Goal: Task Accomplishment & Management: Complete application form

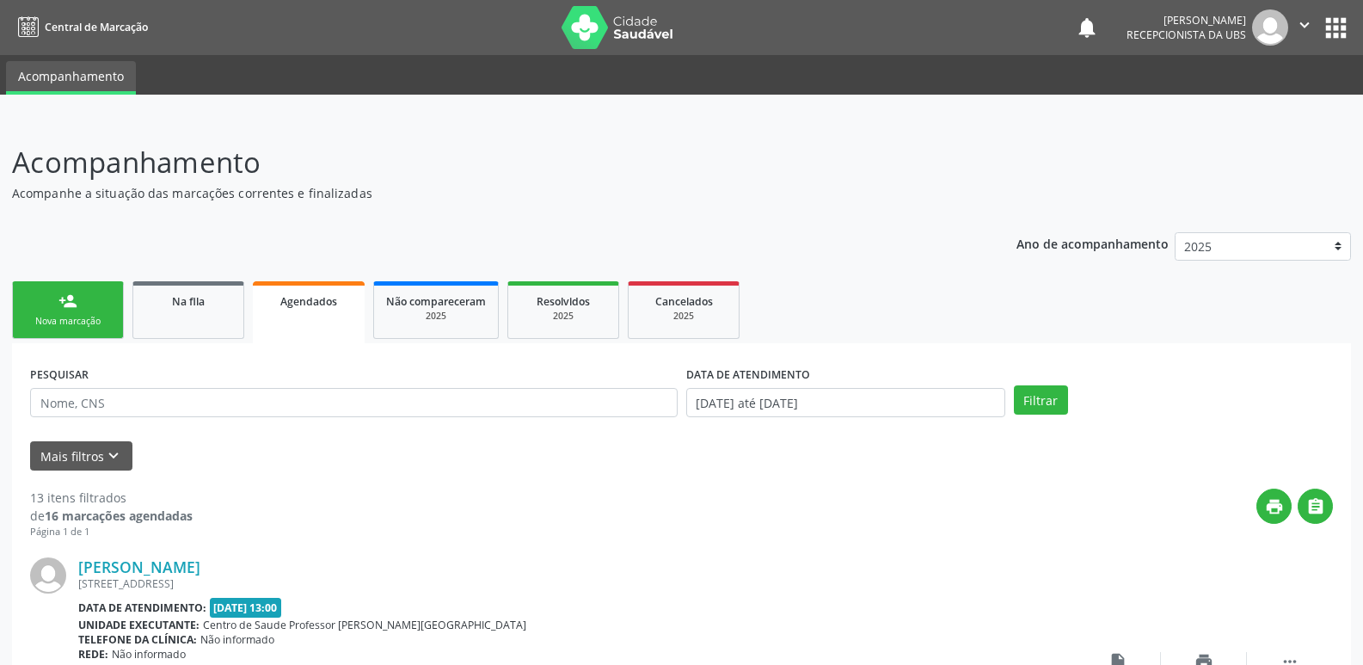
scroll to position [3317, 0]
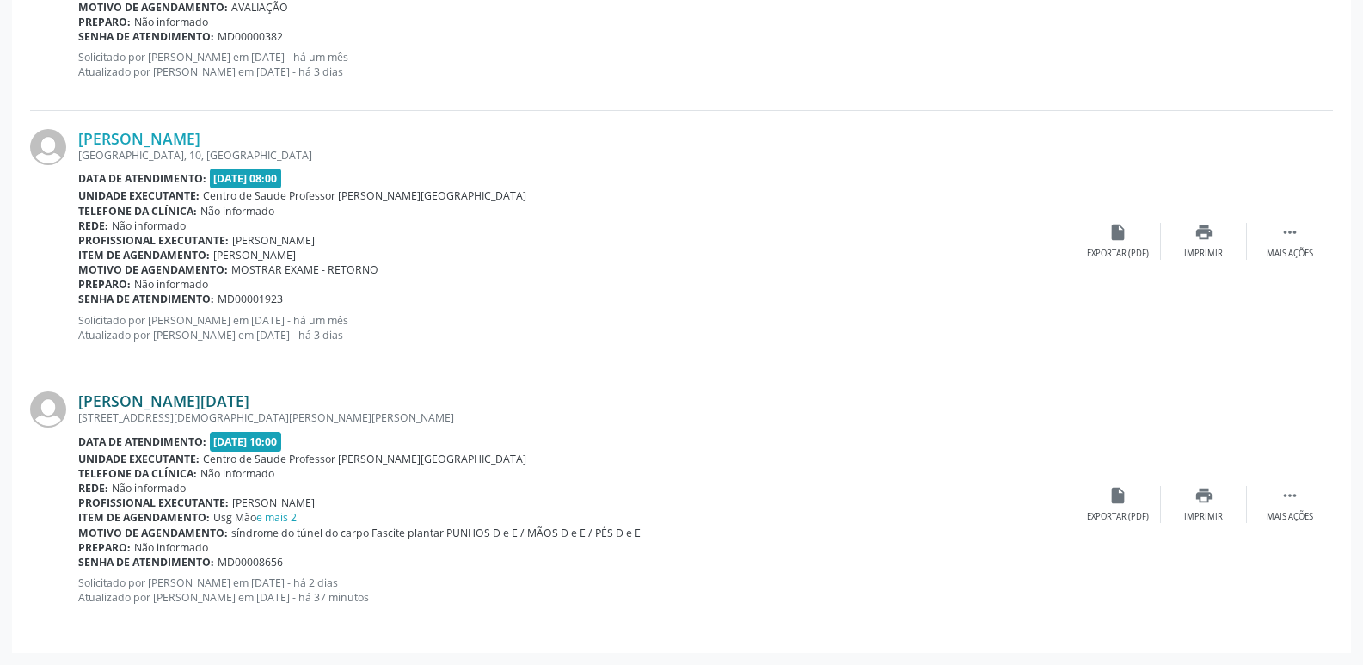
click at [208, 396] on link "[PERSON_NAME][DATE]" at bounding box center [163, 400] width 171 height 19
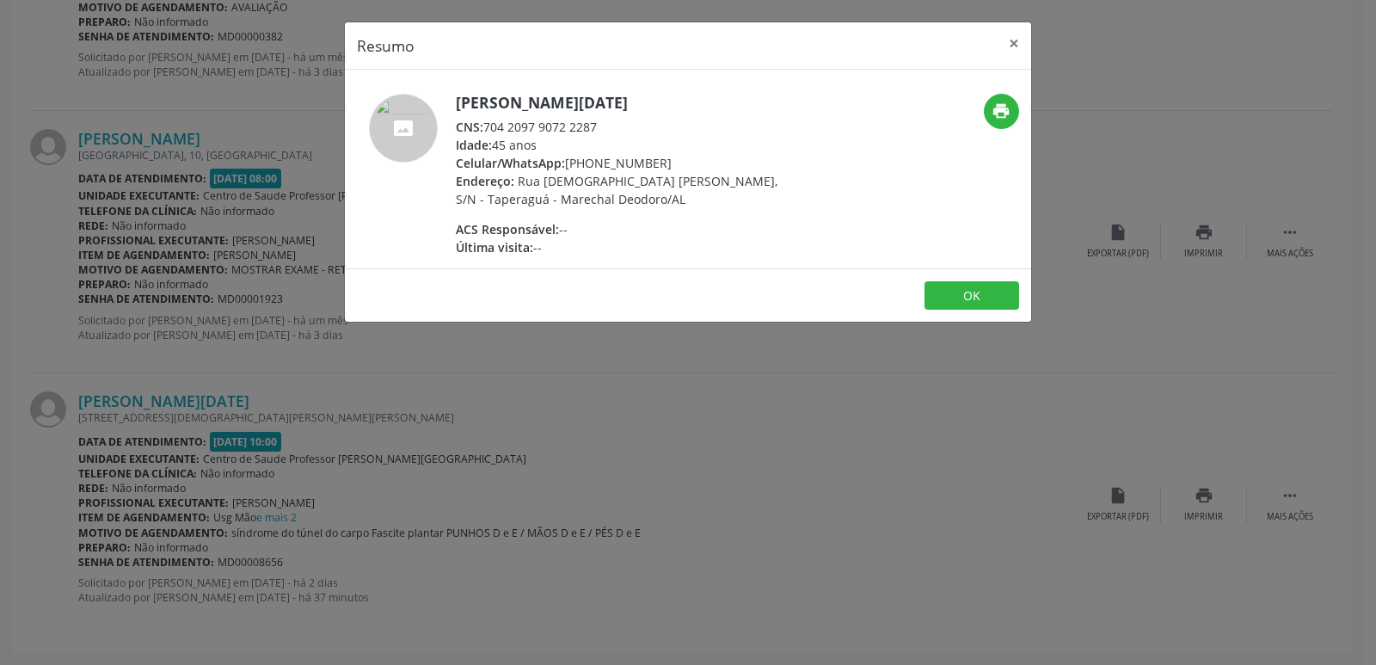
click at [1199, 388] on div "Resumo × Ana Lucia da Silva Melo CNS: 704 2097 9072 2287 Idade: 45 anos Celular…" at bounding box center [688, 332] width 1376 height 665
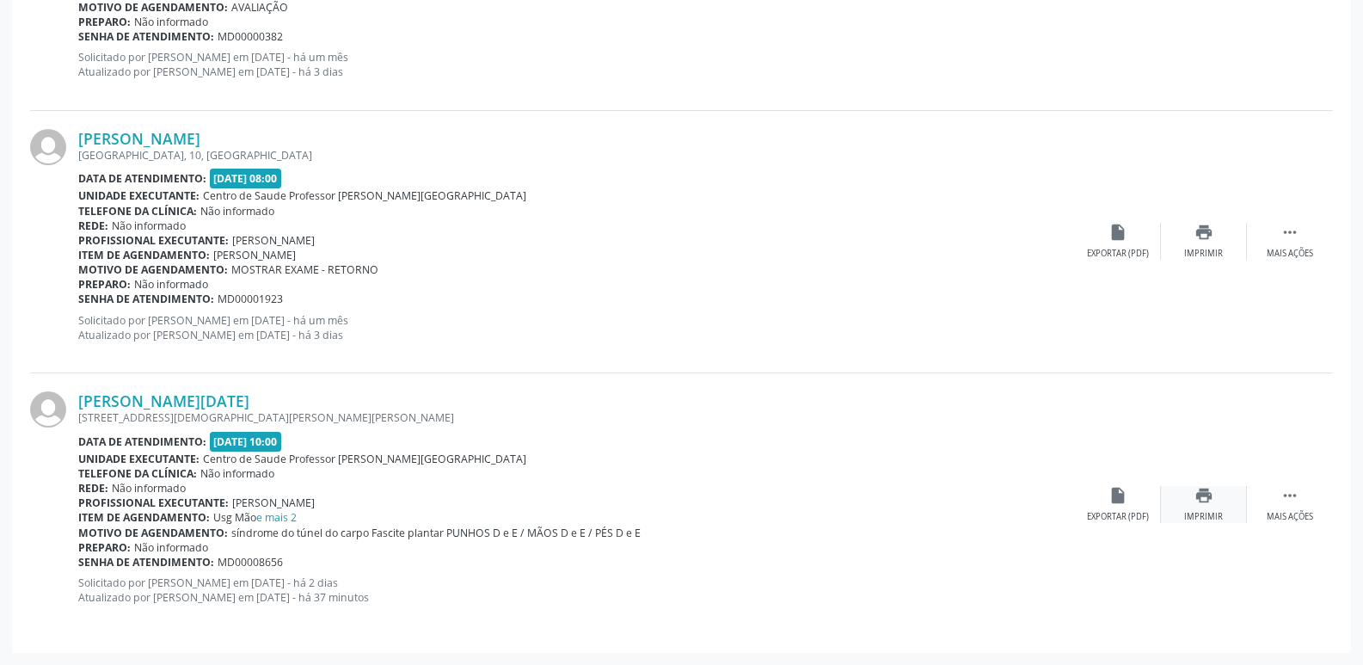
click at [1205, 487] on icon "print" at bounding box center [1203, 495] width 19 height 19
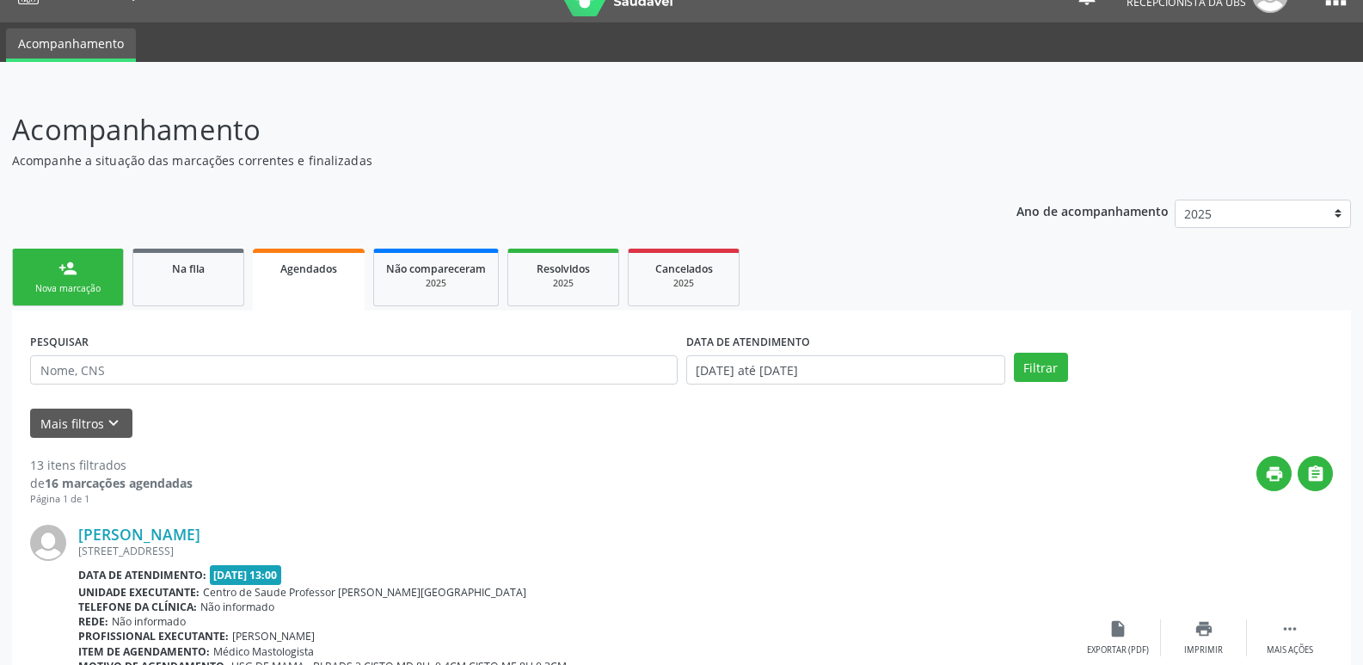
scroll to position [0, 0]
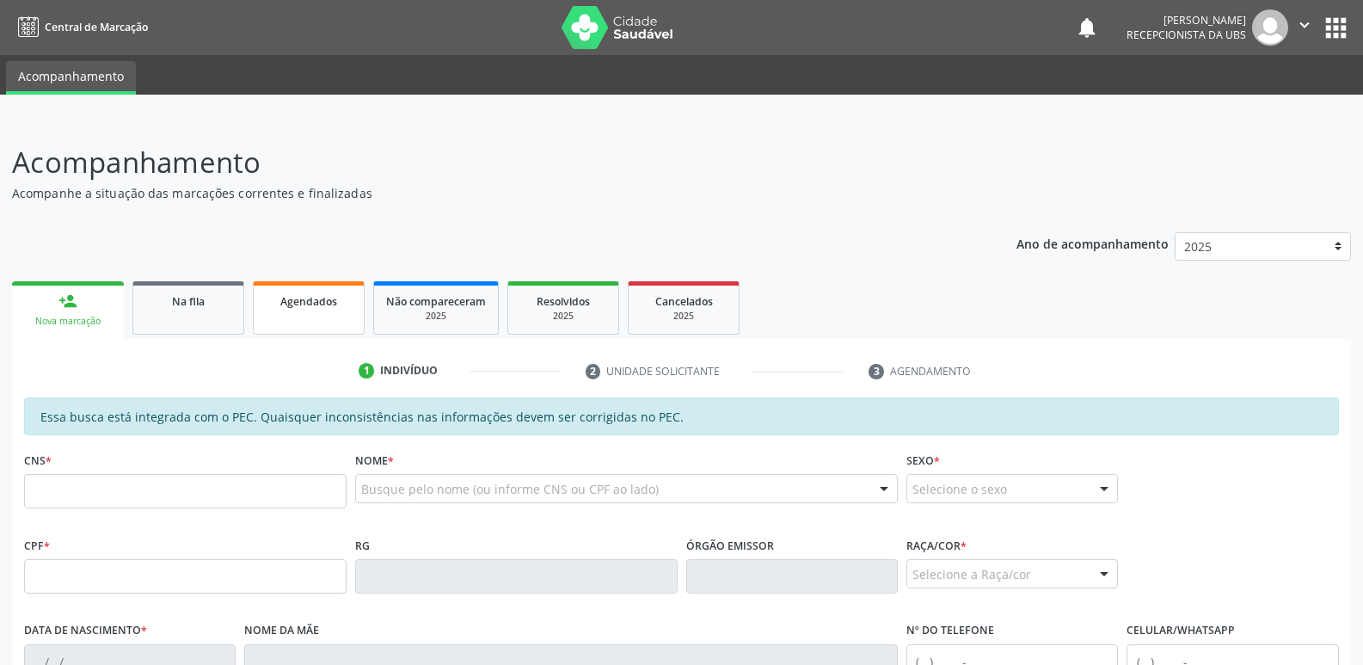
click at [351, 313] on link "Agendados" at bounding box center [309, 307] width 112 height 53
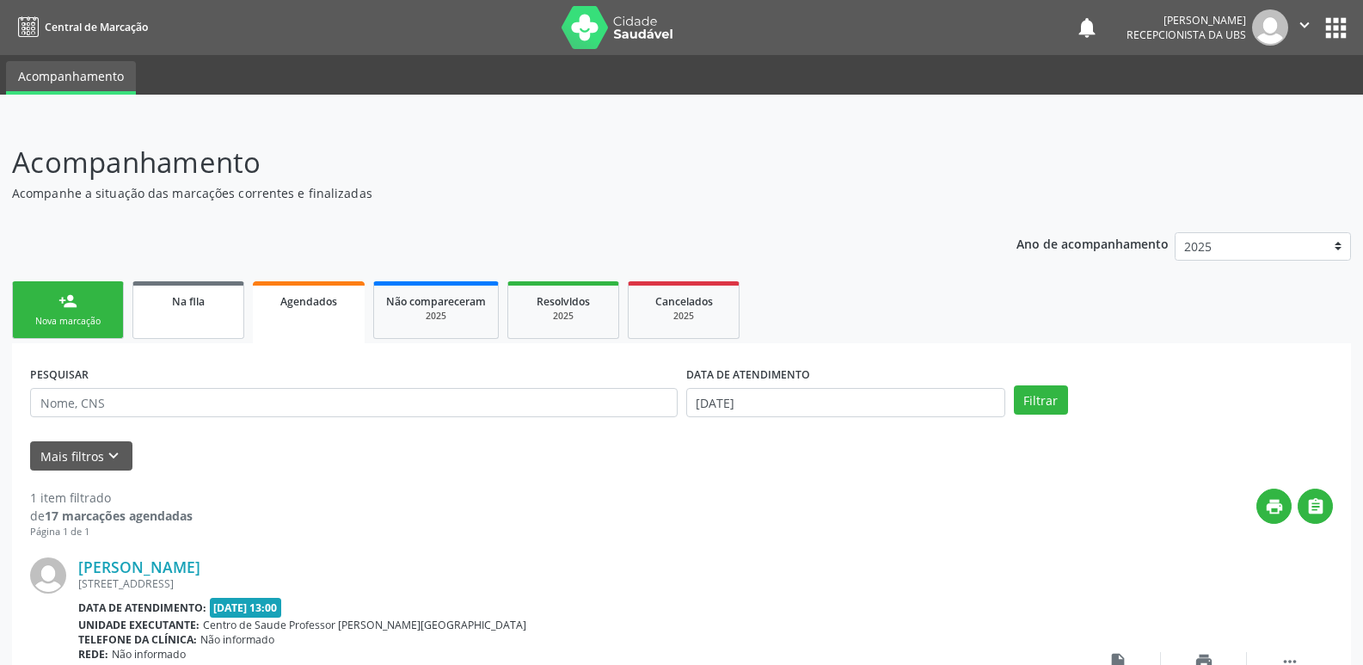
click at [183, 316] on link "Na fila" at bounding box center [188, 310] width 112 height 58
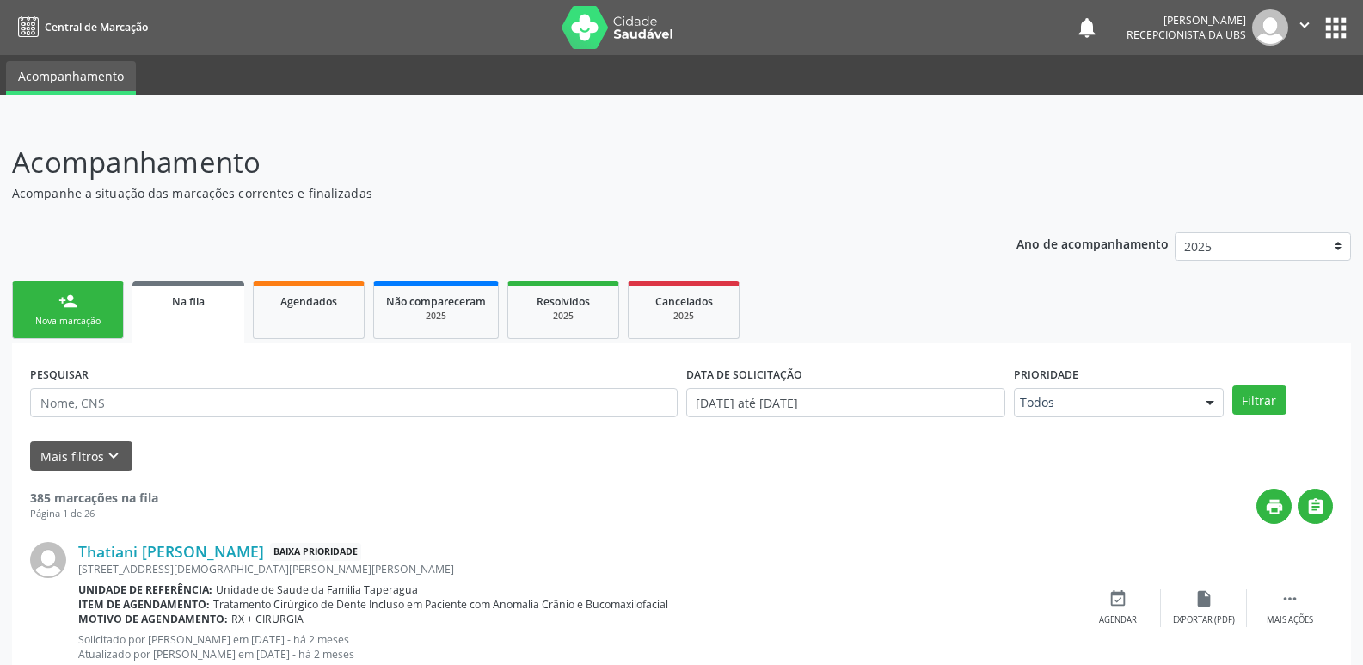
click at [71, 307] on div "person_add" at bounding box center [67, 300] width 19 height 19
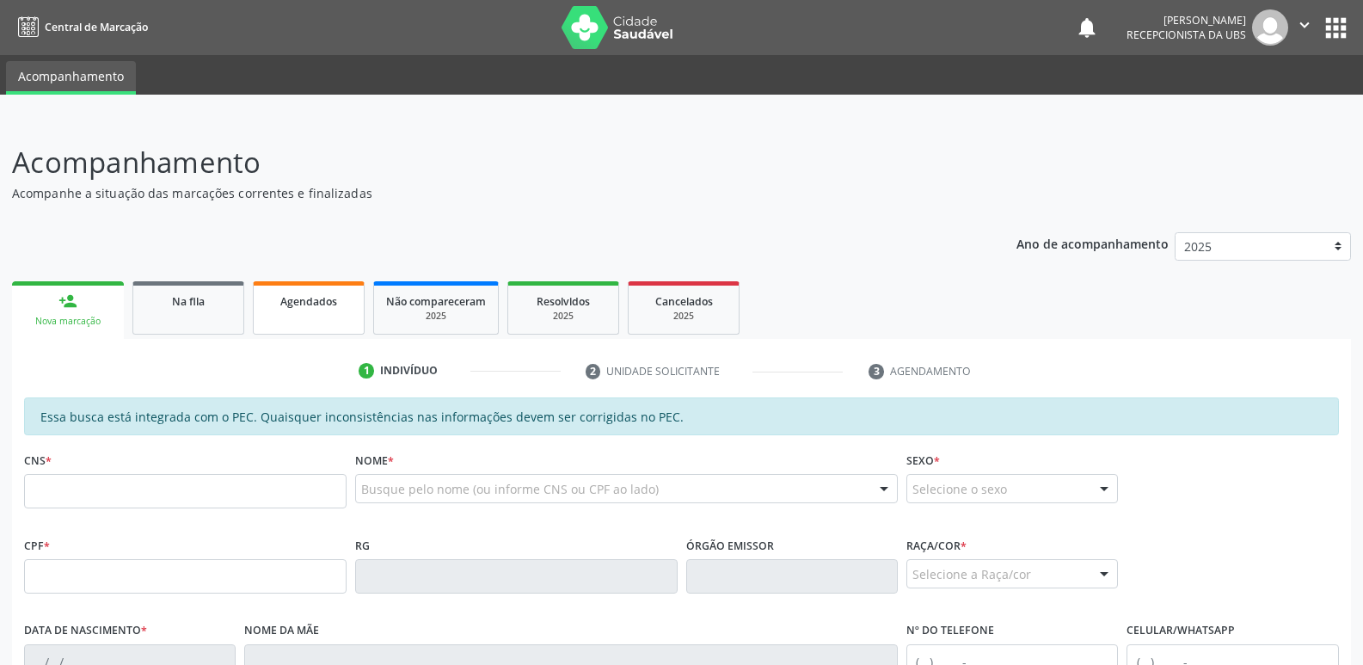
click at [340, 285] on link "Agendados" at bounding box center [309, 307] width 112 height 53
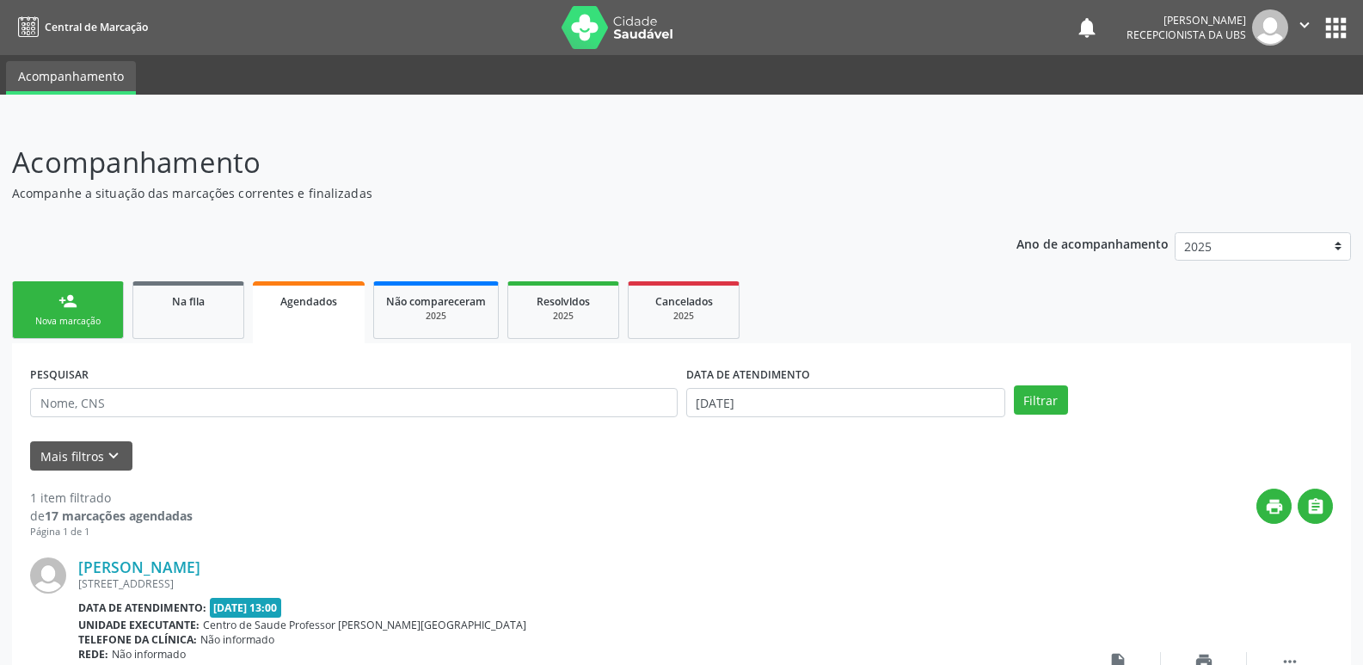
click at [86, 312] on link "person_add Nova marcação" at bounding box center [68, 310] width 112 height 58
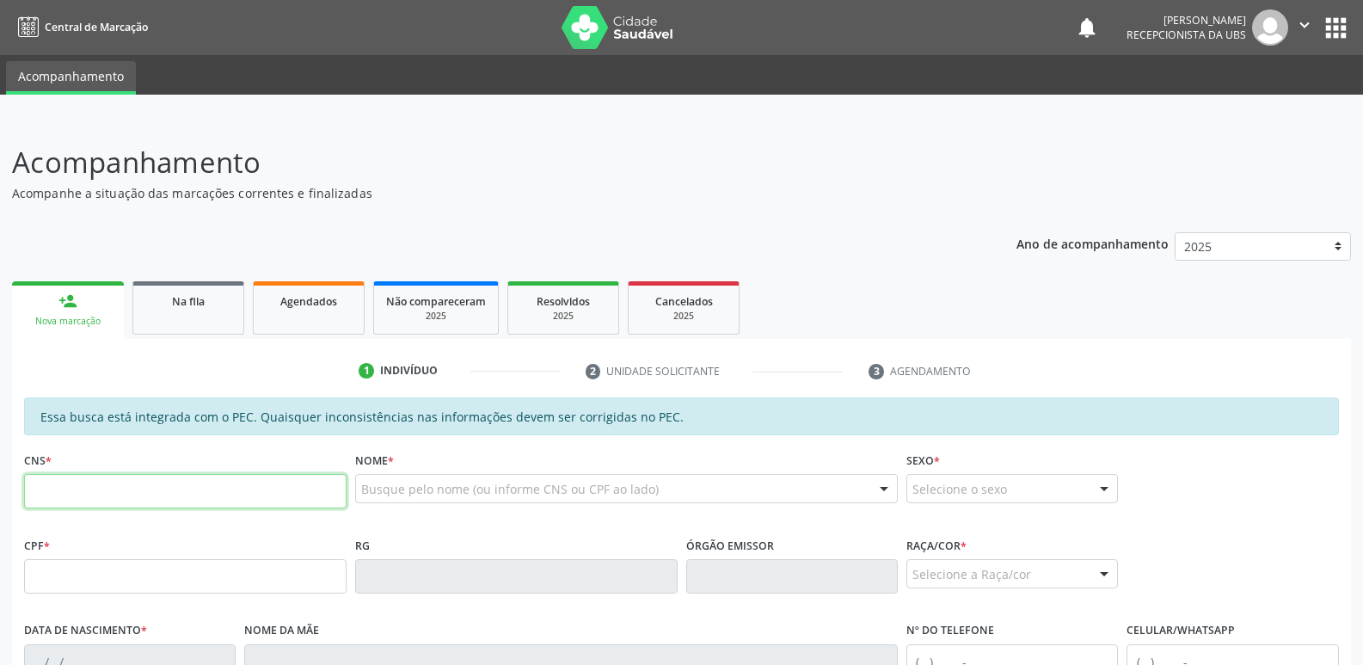
click at [257, 500] on input "text" at bounding box center [185, 491] width 322 height 34
paste input "700 6089 1996 5063"
type input "700 6089 1996 5063"
type input "167.768.224-84"
type input "23/10/2019"
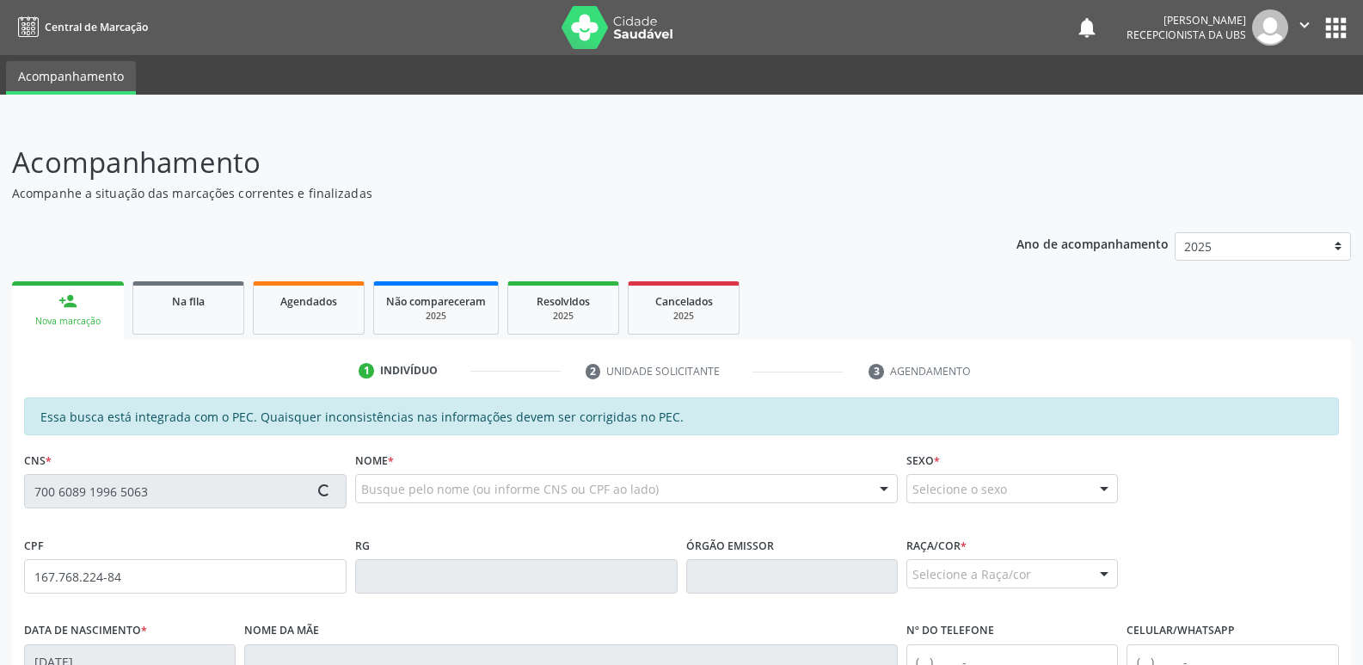
type input "Fernanda dos Santos"
type input "(82) 99363-2777"
type input "S/N"
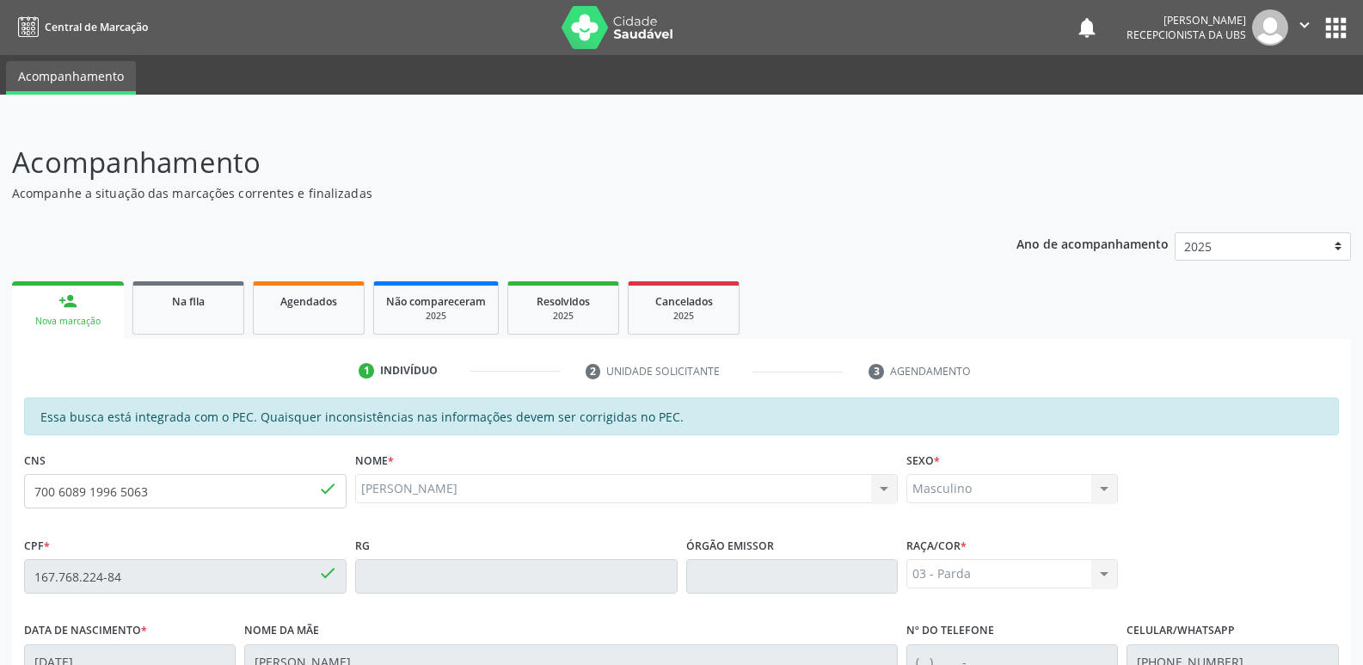
scroll to position [341, 0]
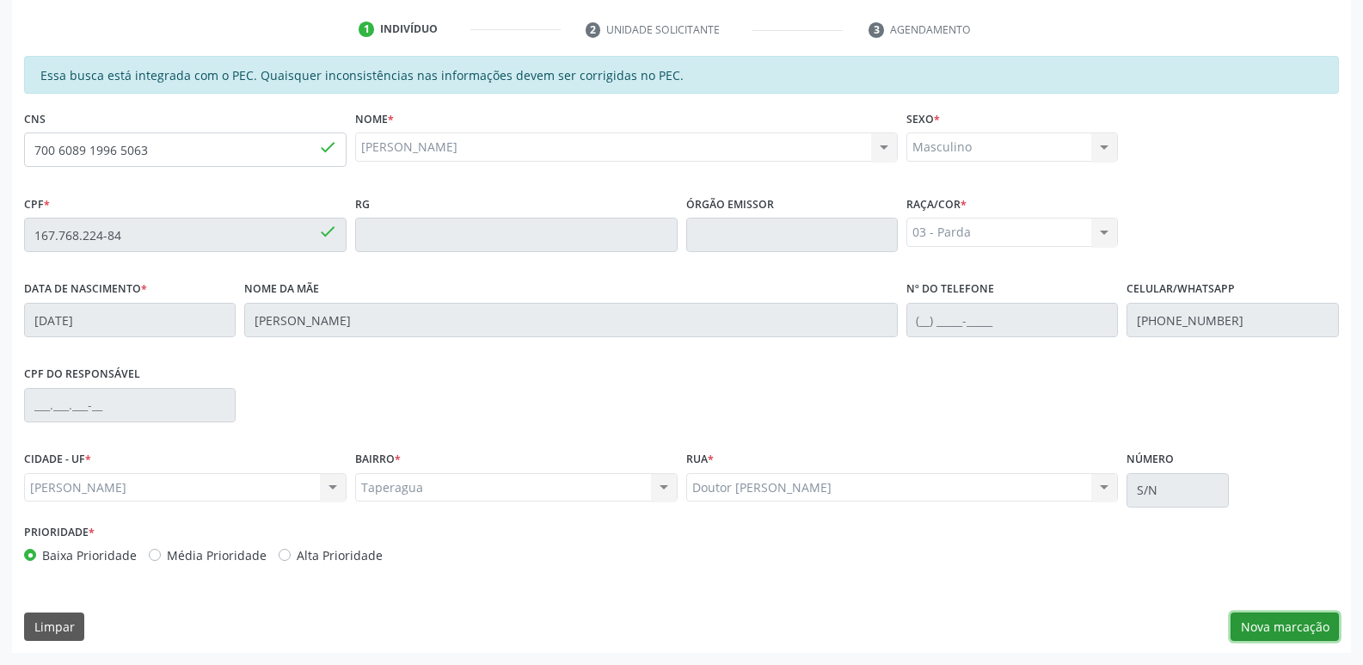
click at [1289, 613] on button "Nova marcação" at bounding box center [1284, 626] width 108 height 29
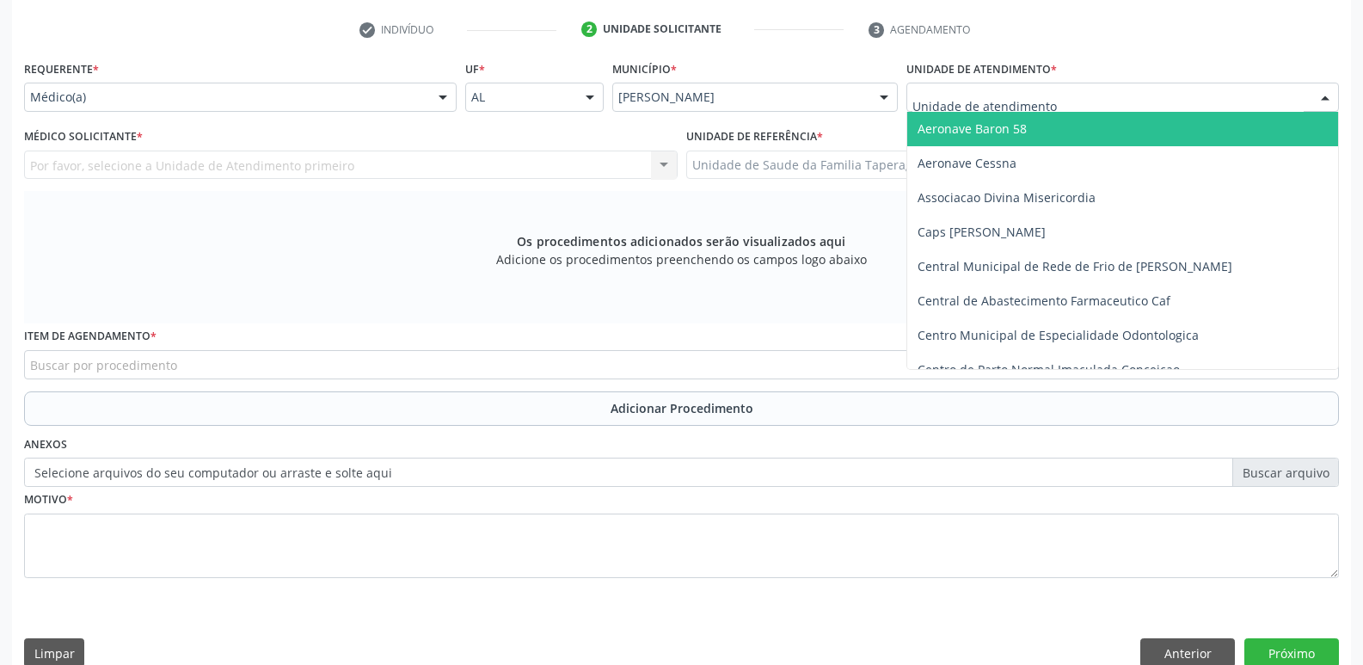
click at [1166, 103] on div at bounding box center [1122, 97] width 433 height 29
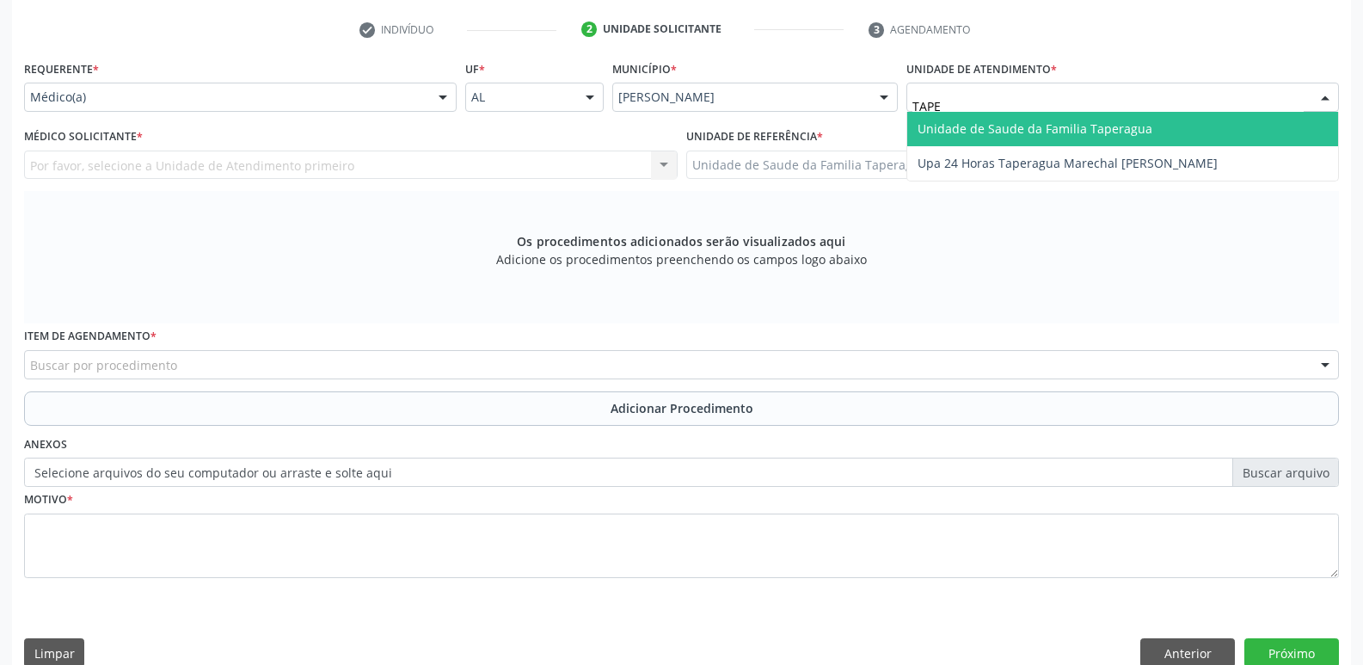
type input "TAPER"
click at [1167, 129] on span "Unidade de Saude da Familia Taperagua" at bounding box center [1122, 129] width 431 height 34
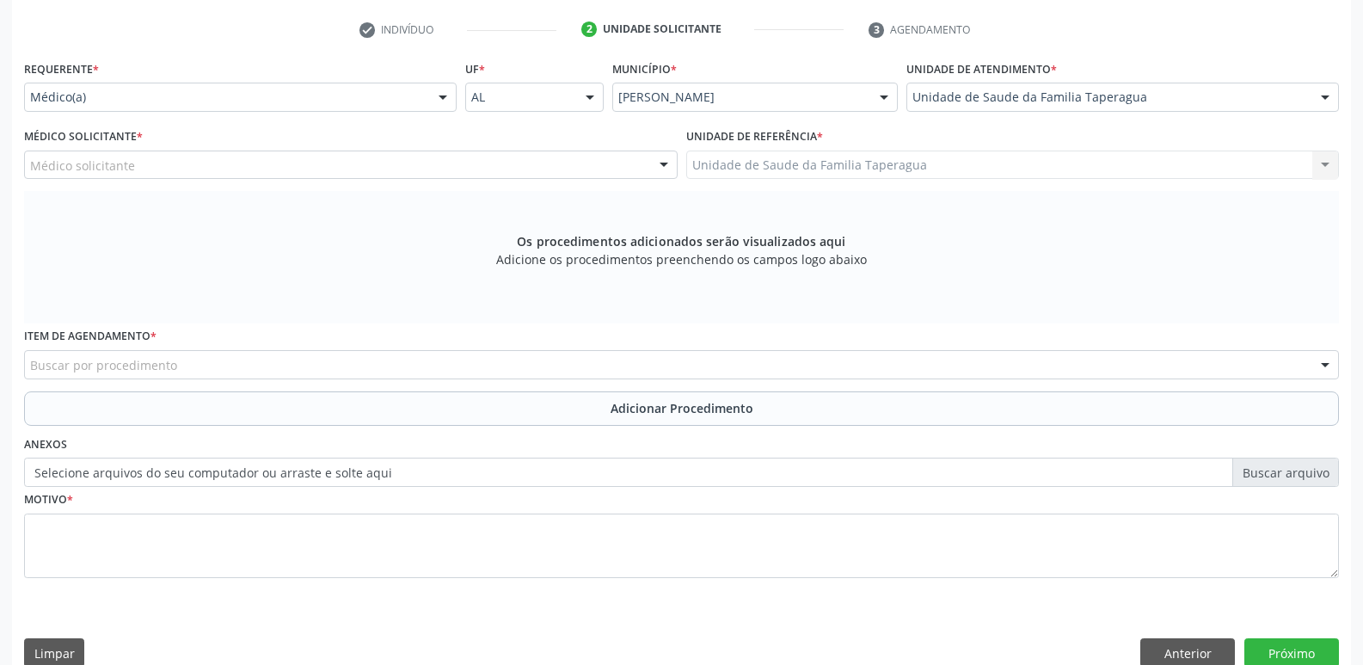
click at [386, 168] on div "Médico solicitante" at bounding box center [350, 164] width 653 height 29
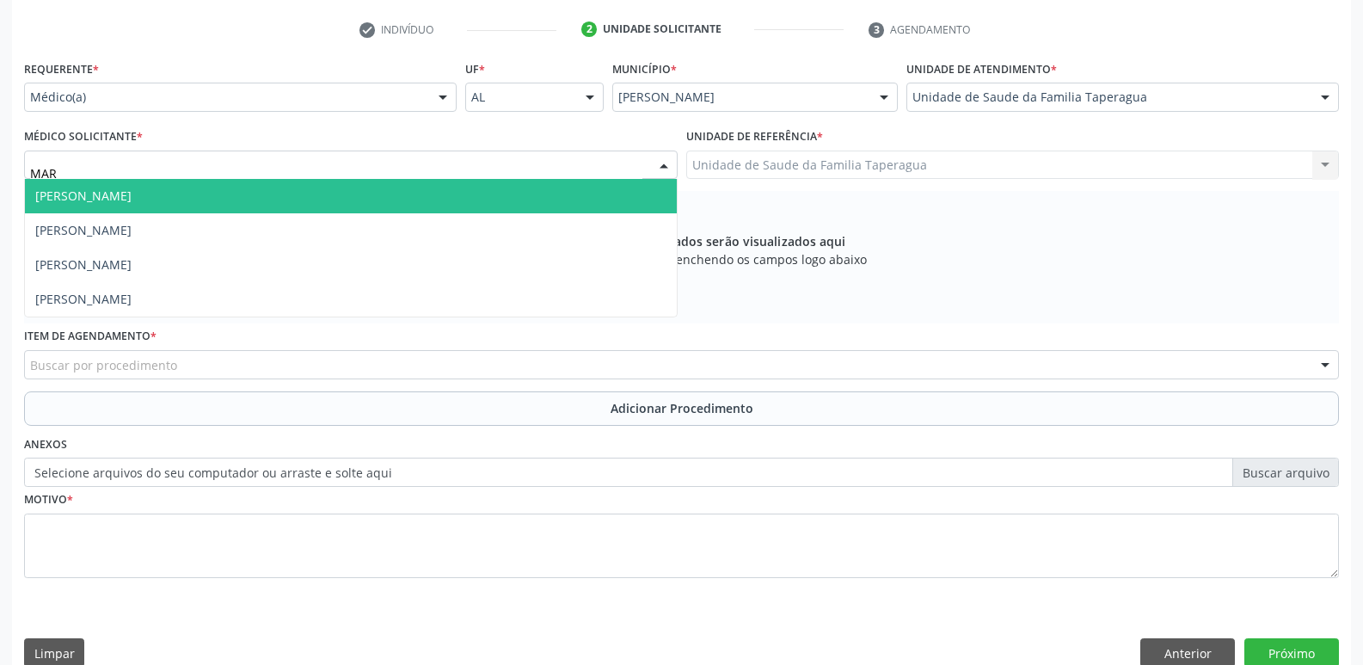
type input "MART"
click at [391, 192] on span "Martina Toledo Valadao" at bounding box center [351, 196] width 652 height 34
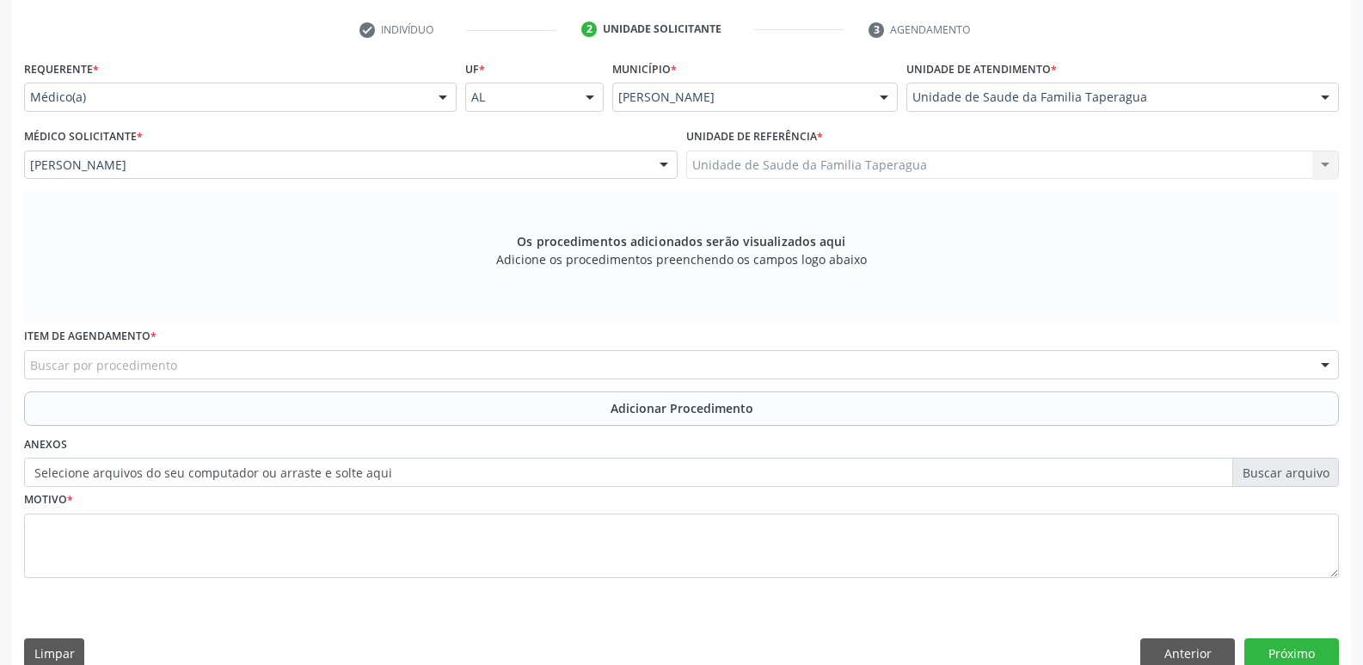
click at [417, 355] on div "Buscar por procedimento" at bounding box center [681, 364] width 1315 height 29
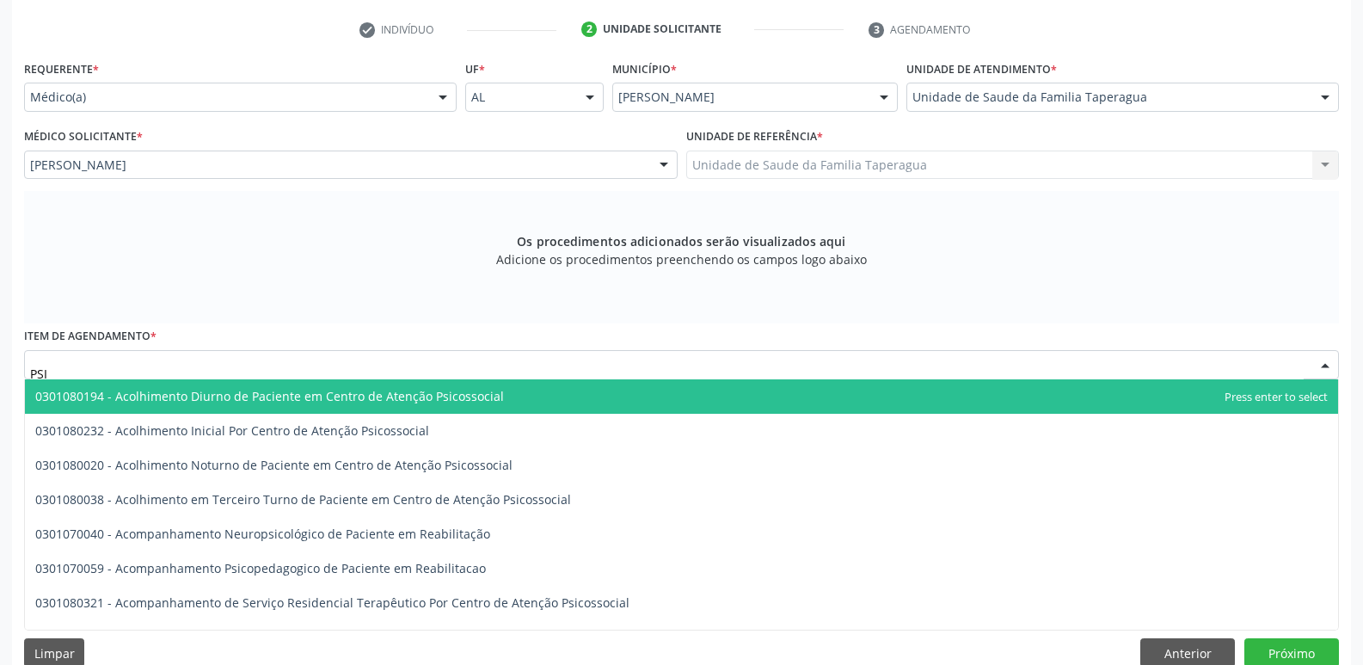
type input "PSIQ"
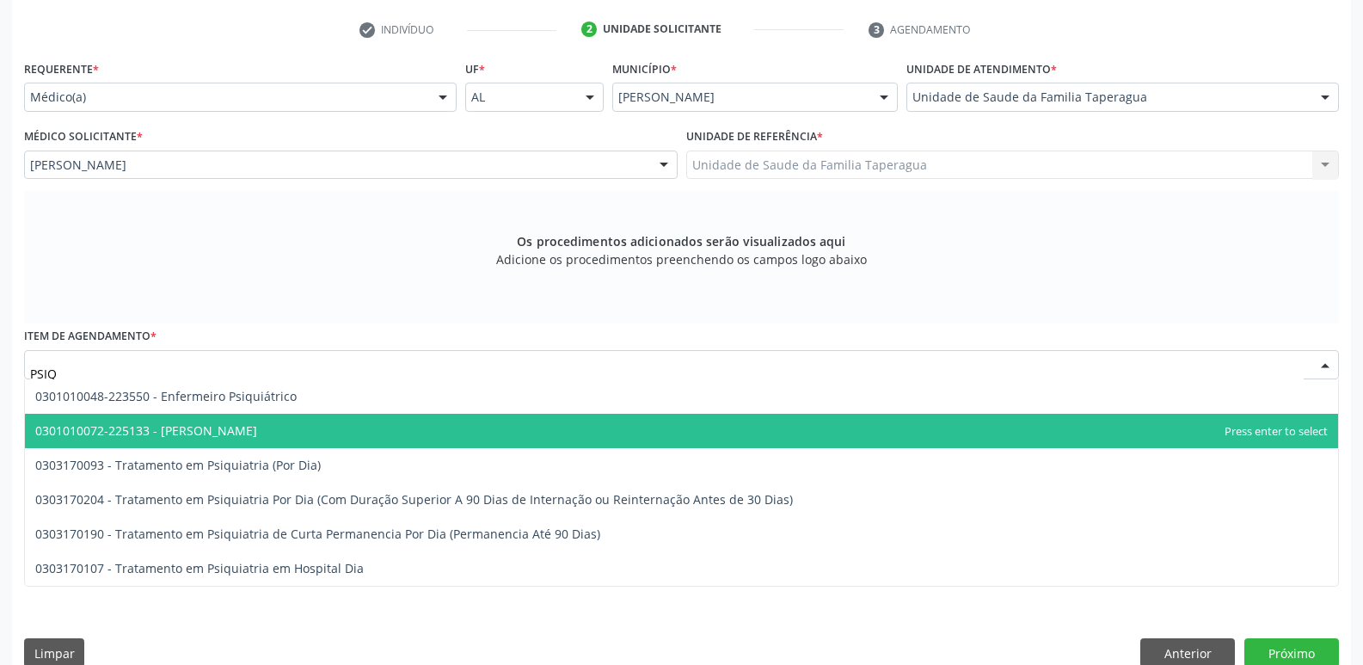
click at [414, 418] on span "0301010072-225133 - Médico Psiquiatra" at bounding box center [681, 431] width 1313 height 34
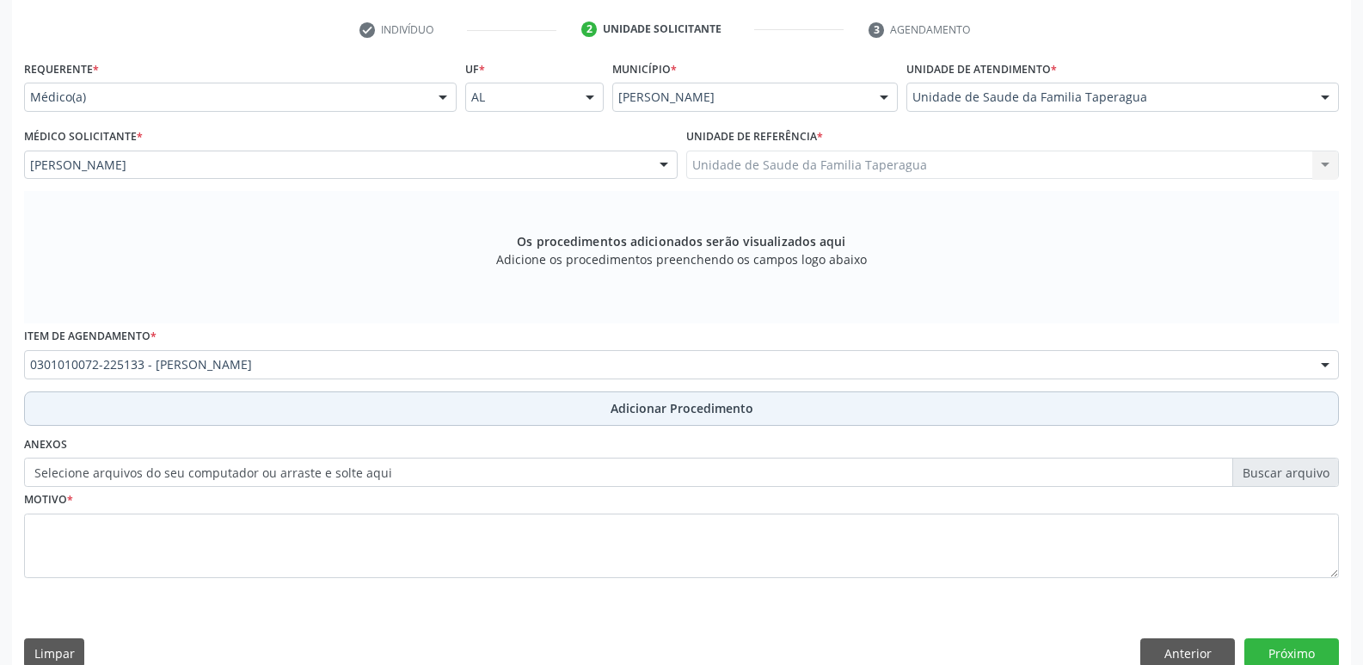
click at [453, 402] on button "Adicionar Procedimento" at bounding box center [681, 408] width 1315 height 34
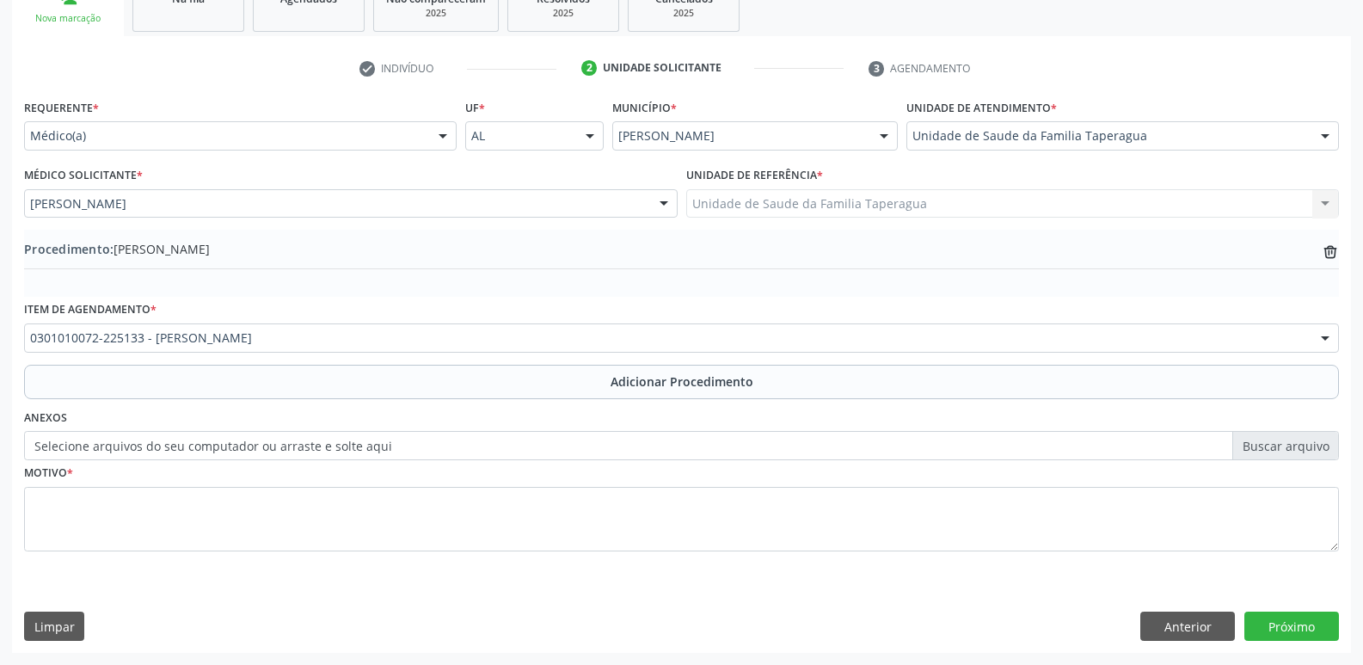
scroll to position [303, 0]
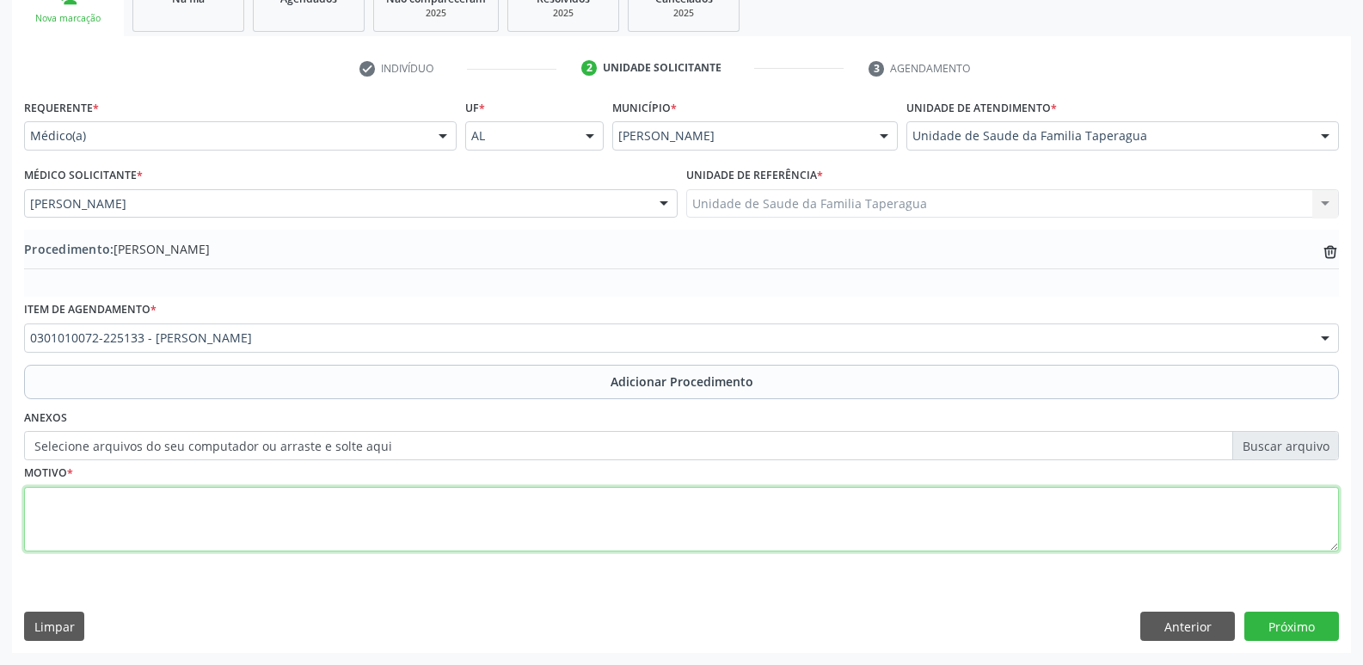
click at [460, 511] on textarea at bounding box center [681, 519] width 1315 height 65
type textarea "PSIQUIATRIA INFANTIL"
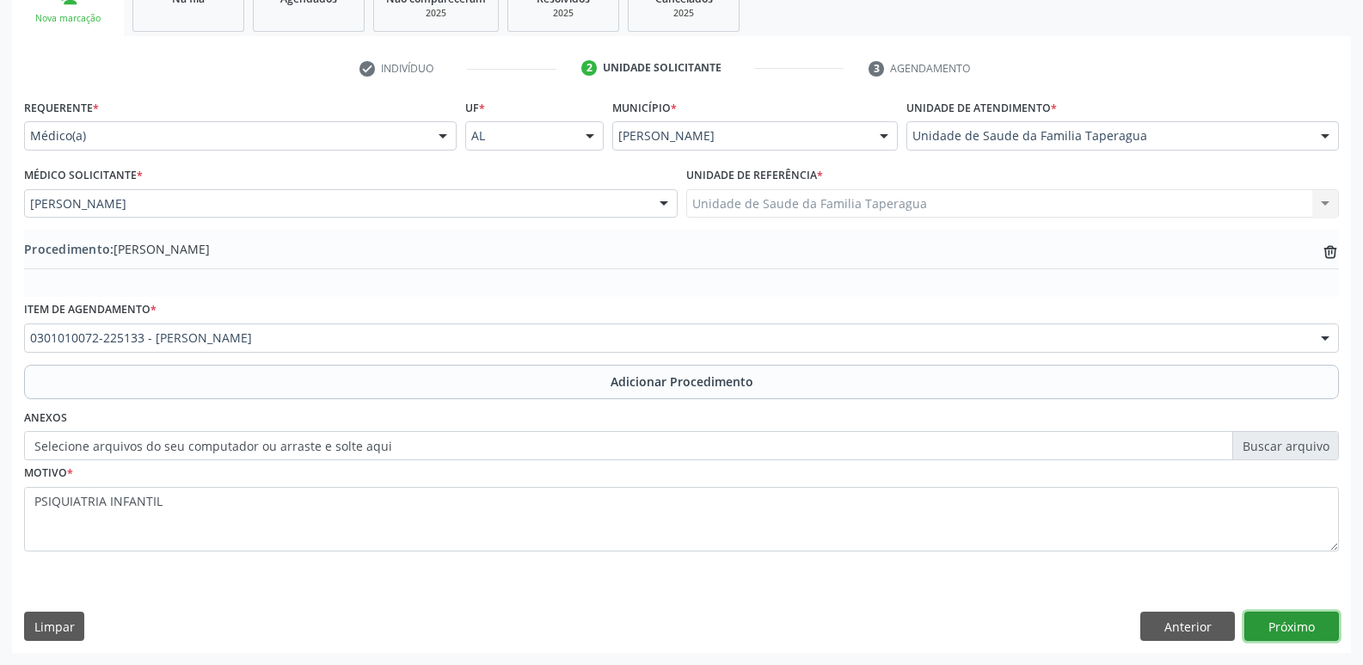
click at [1298, 631] on button "Próximo" at bounding box center [1291, 625] width 95 height 29
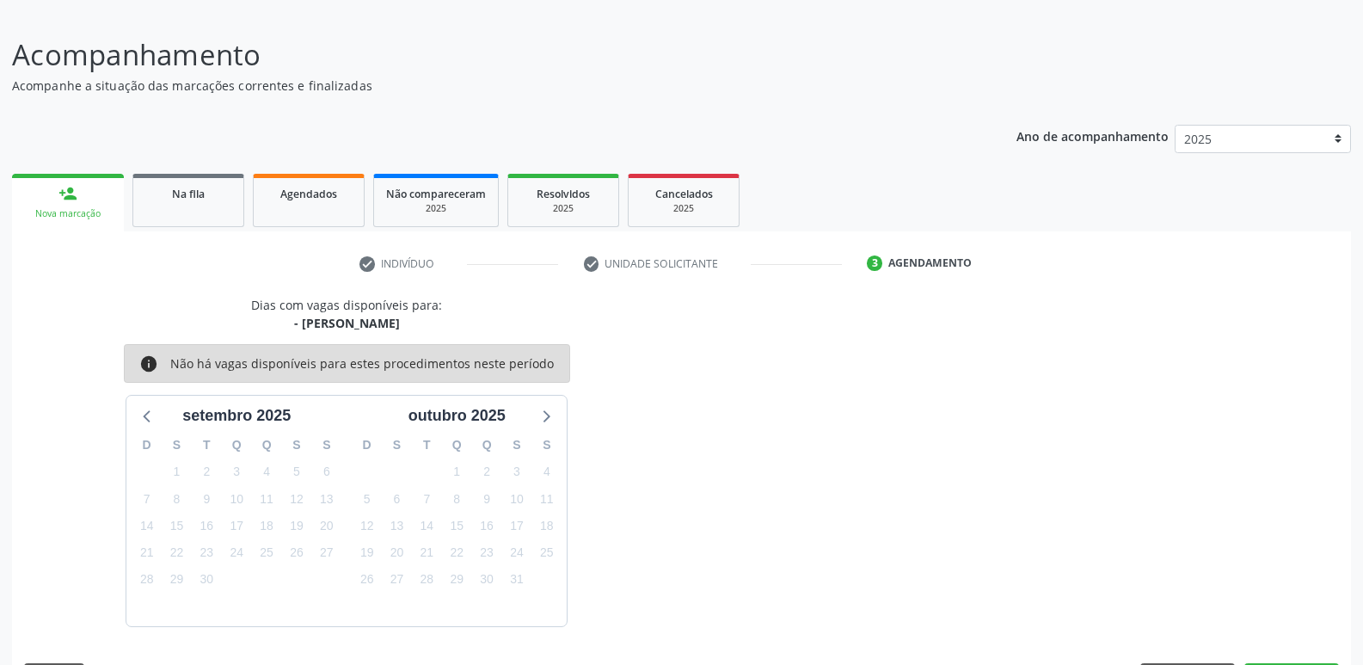
scroll to position [158, 0]
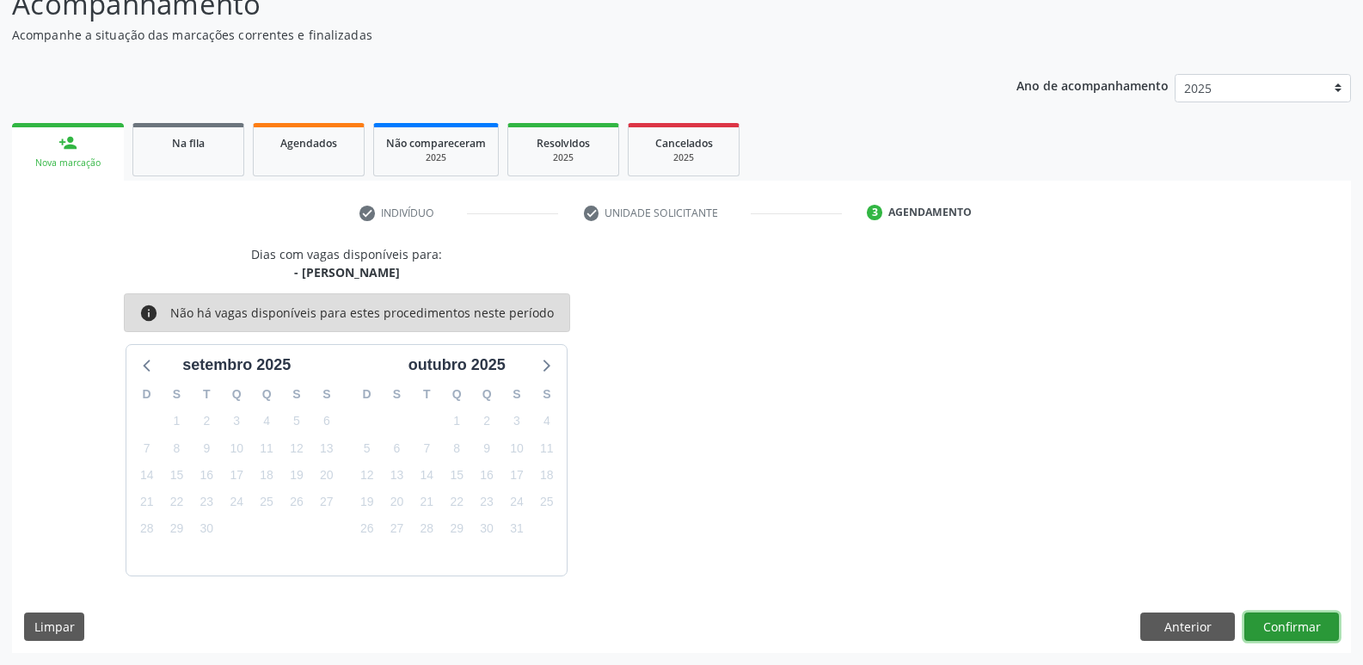
click at [1282, 612] on button "Confirmar" at bounding box center [1291, 626] width 95 height 29
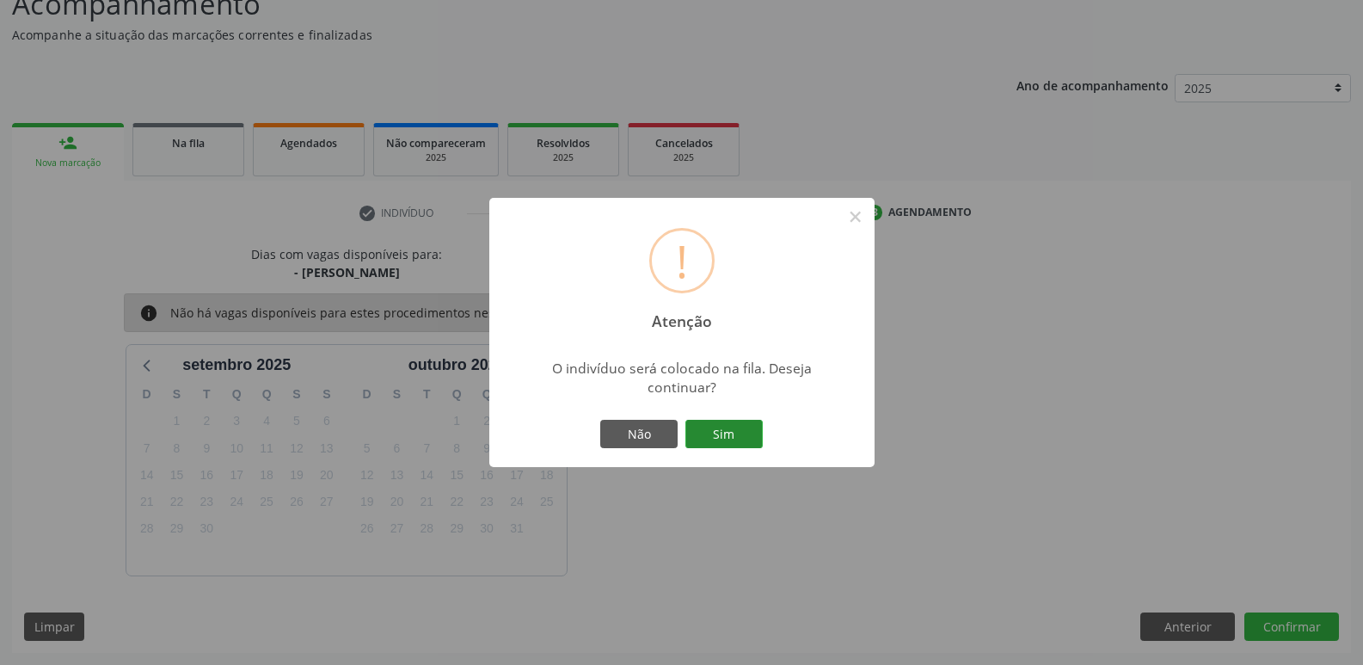
click at [735, 429] on button "Sim" at bounding box center [723, 434] width 77 height 29
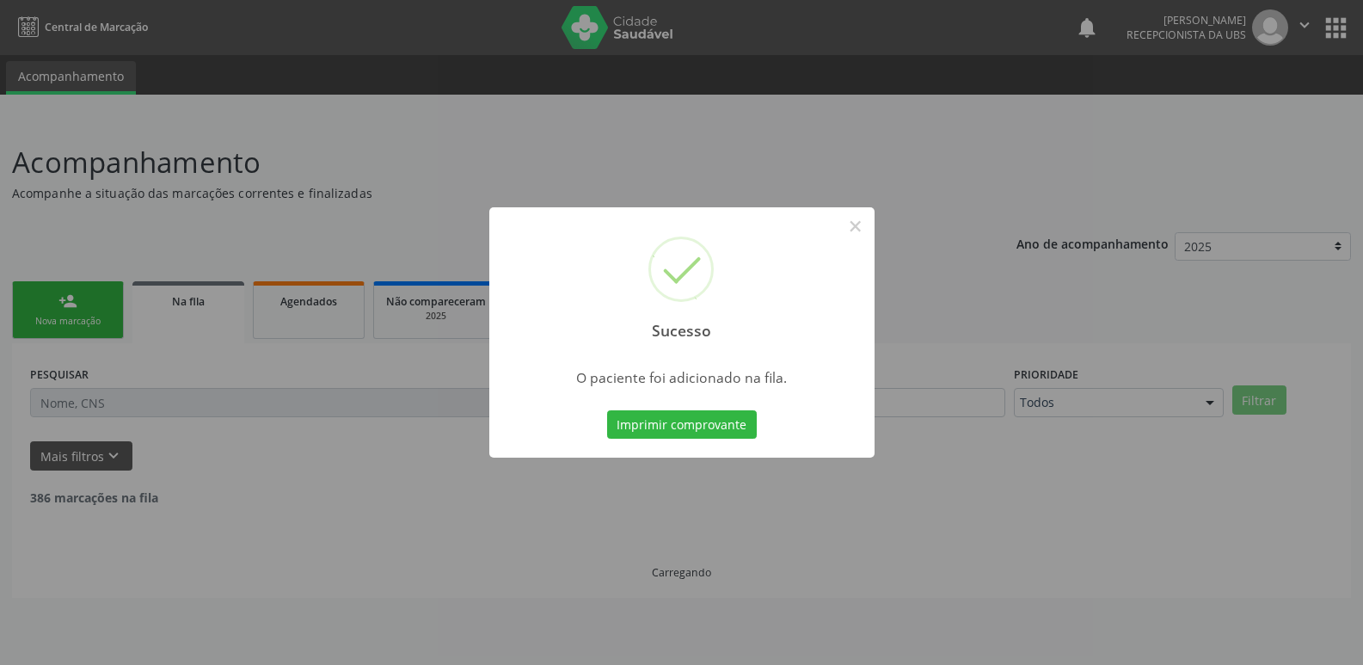
scroll to position [0, 0]
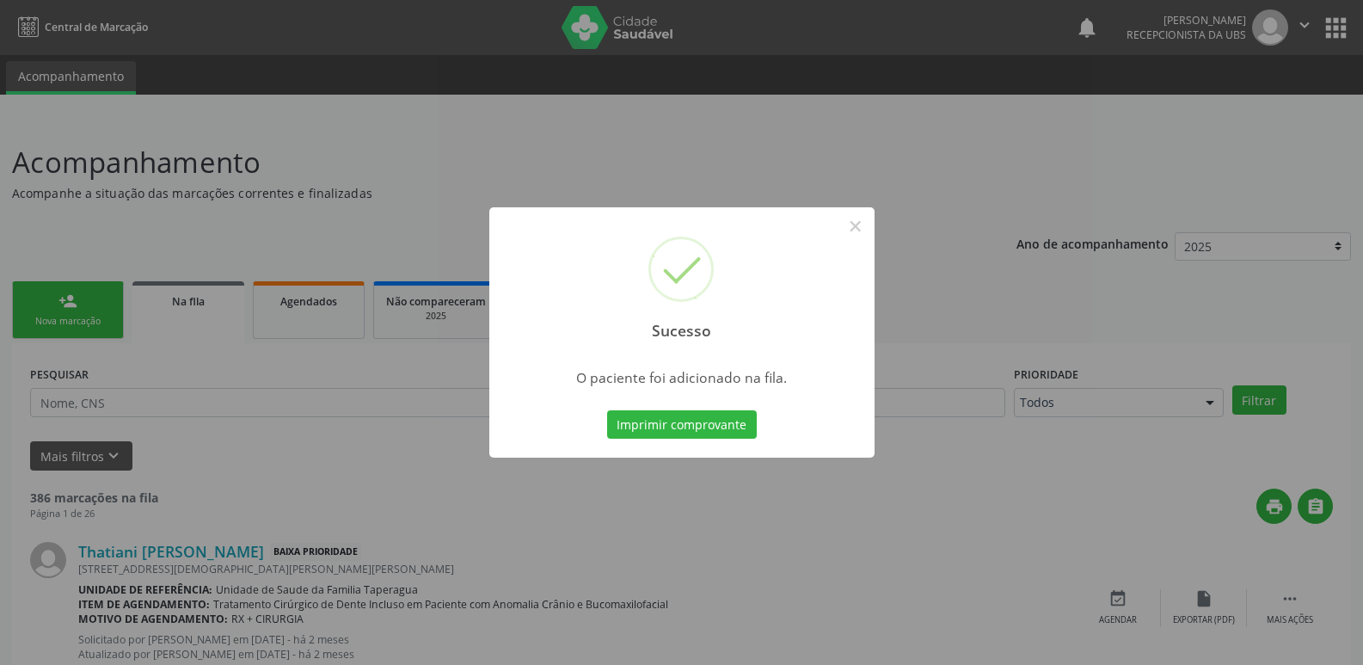
click at [921, 377] on div "Sucesso × O paciente foi adicionado na fila. Imprimir comprovante Cancel" at bounding box center [681, 332] width 1363 height 665
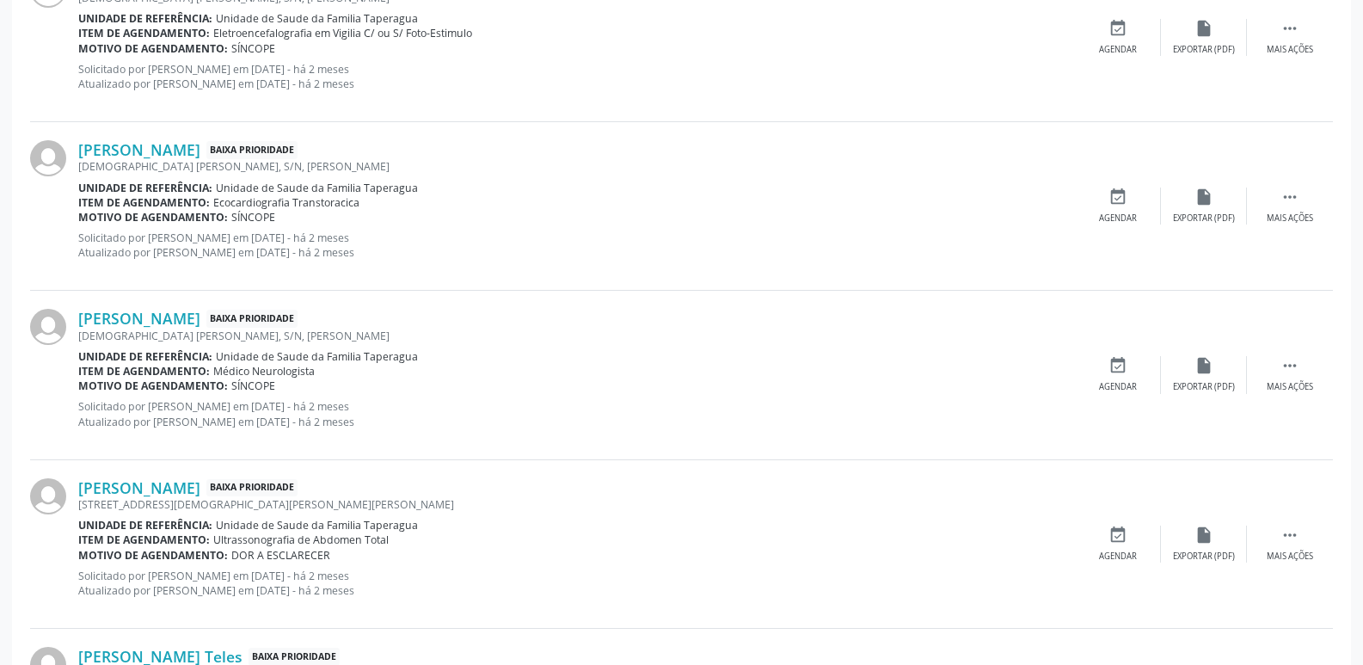
scroll to position [2411, 0]
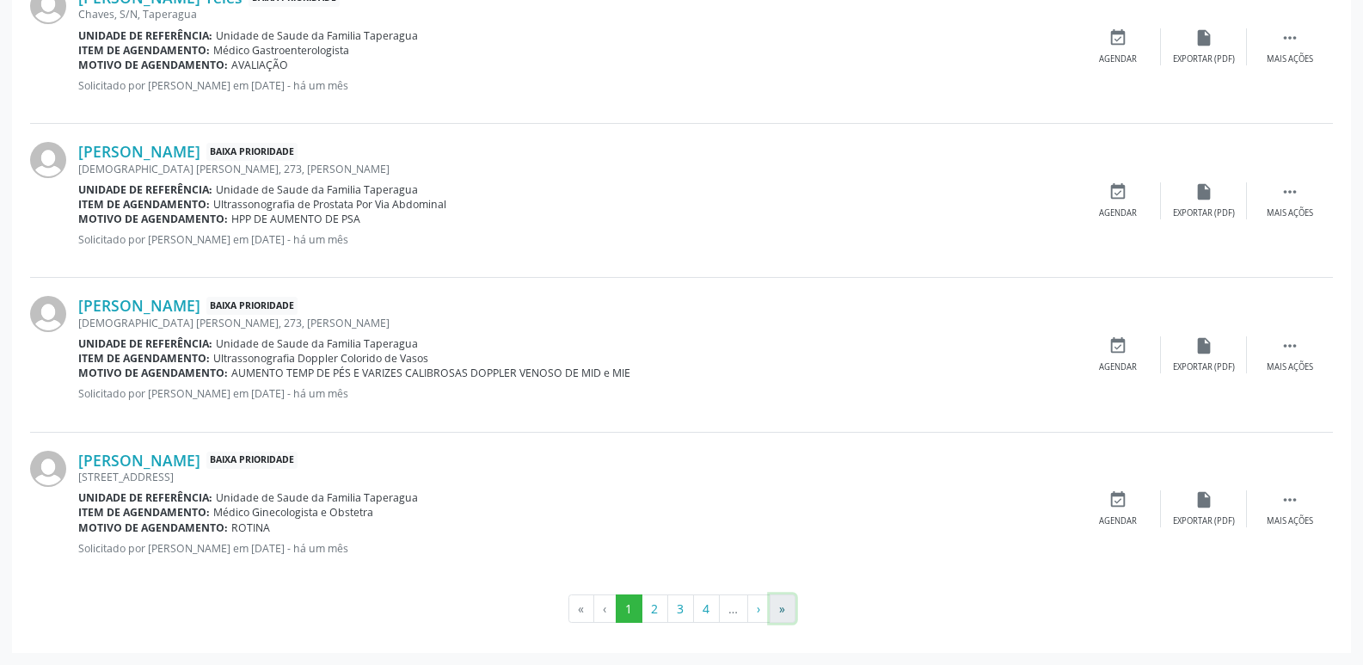
click at [788, 602] on button "»" at bounding box center [783, 608] width 26 height 29
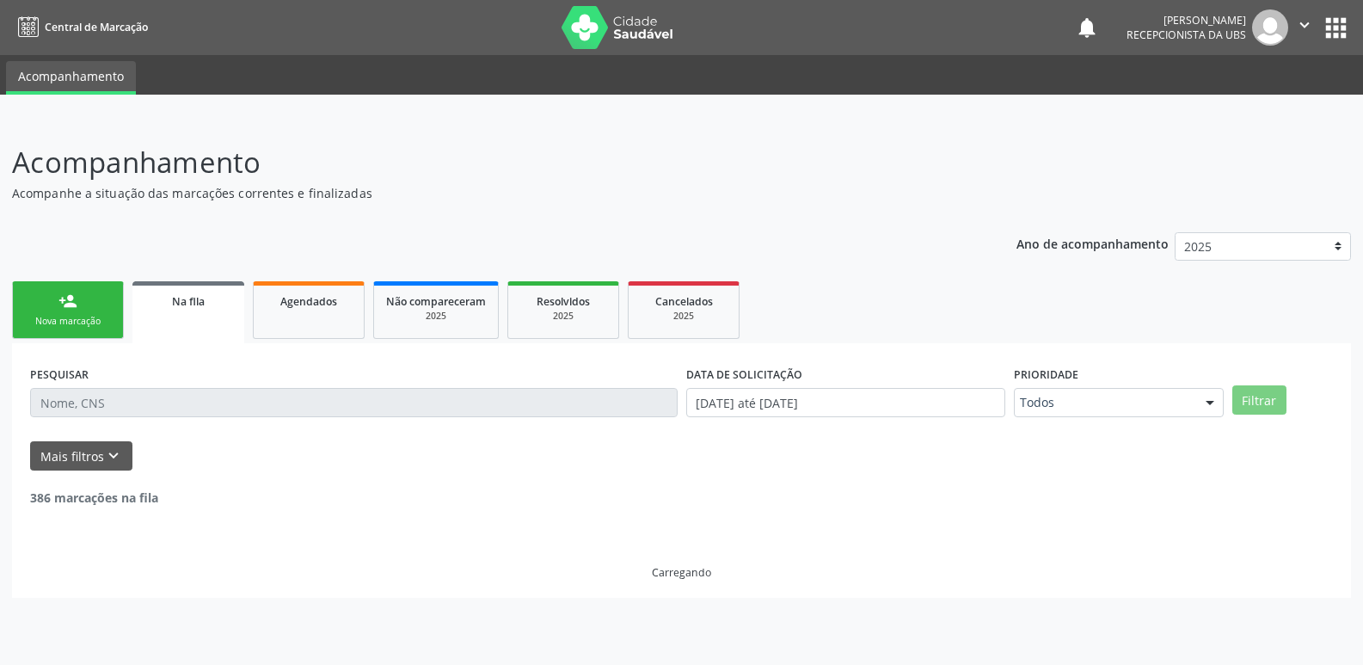
scroll to position [0, 0]
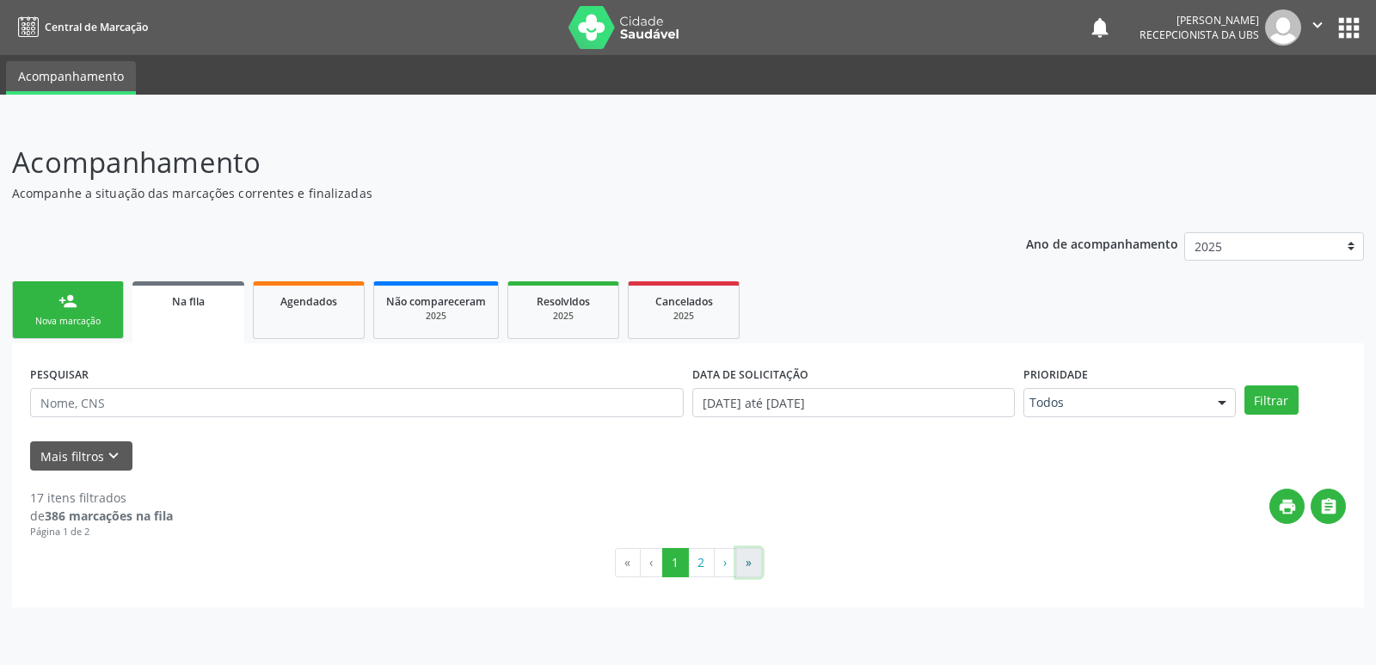
click at [747, 560] on button "»" at bounding box center [749, 562] width 26 height 29
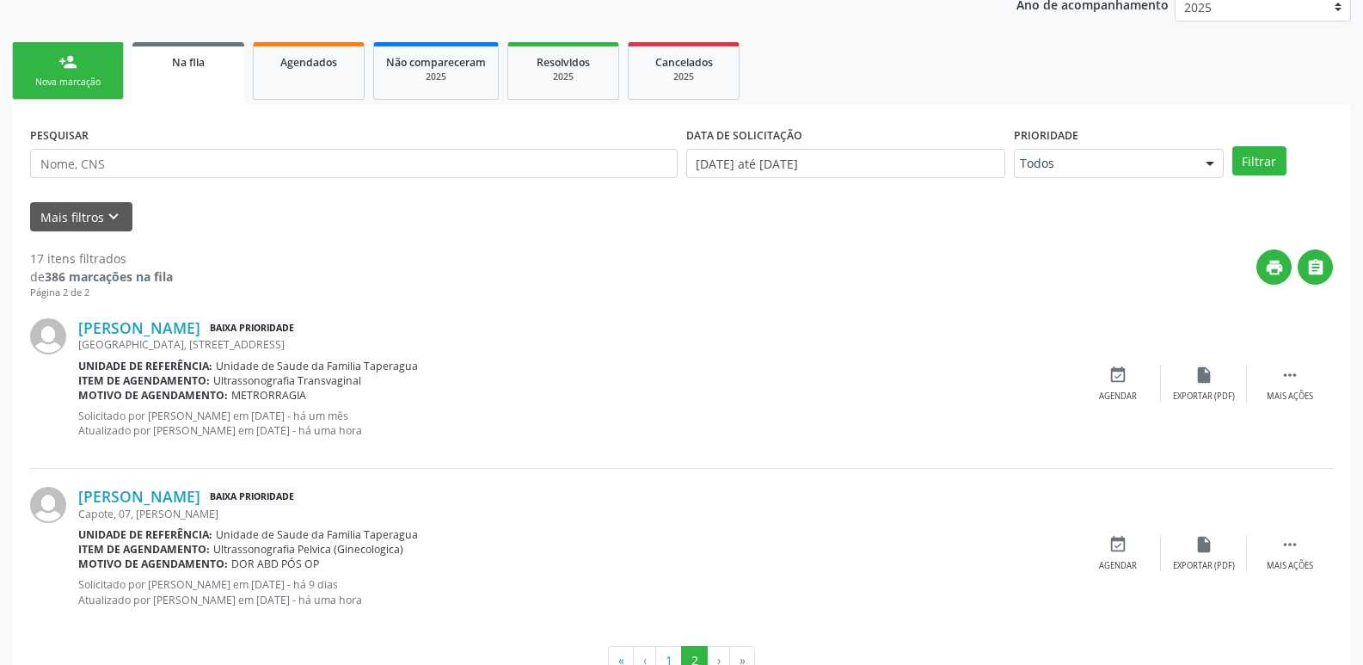
scroll to position [234, 0]
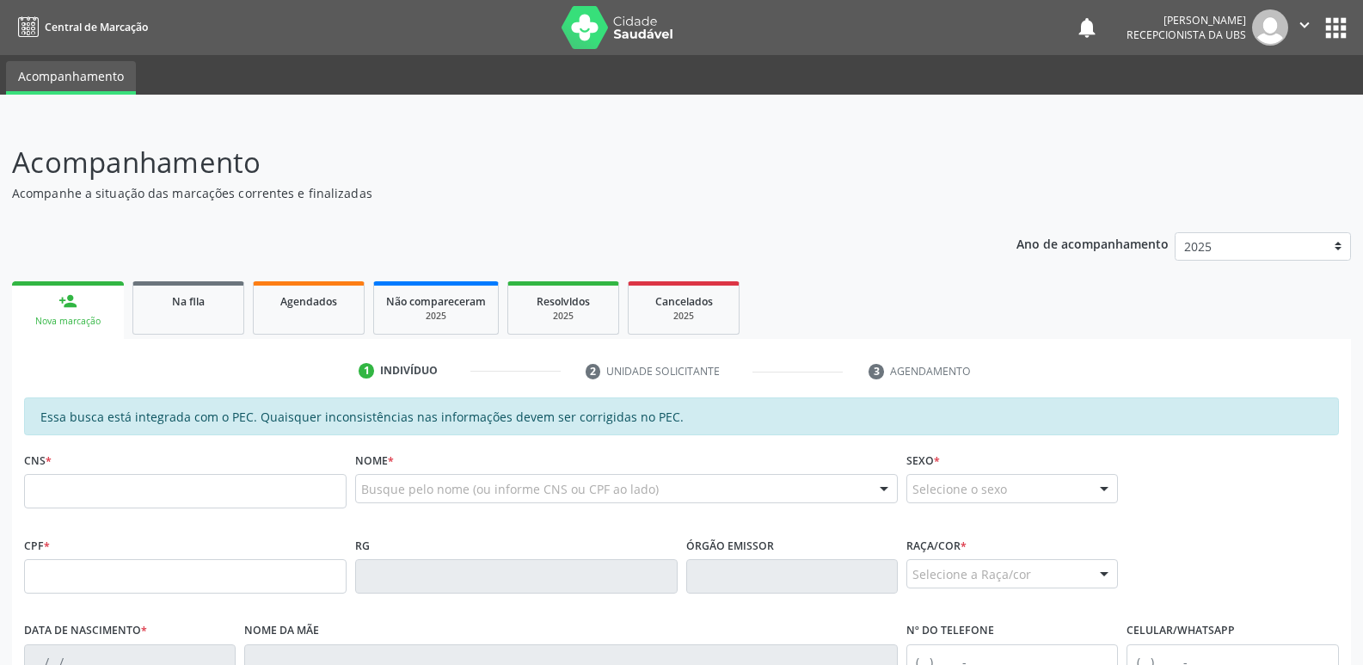
scroll to position [291, 0]
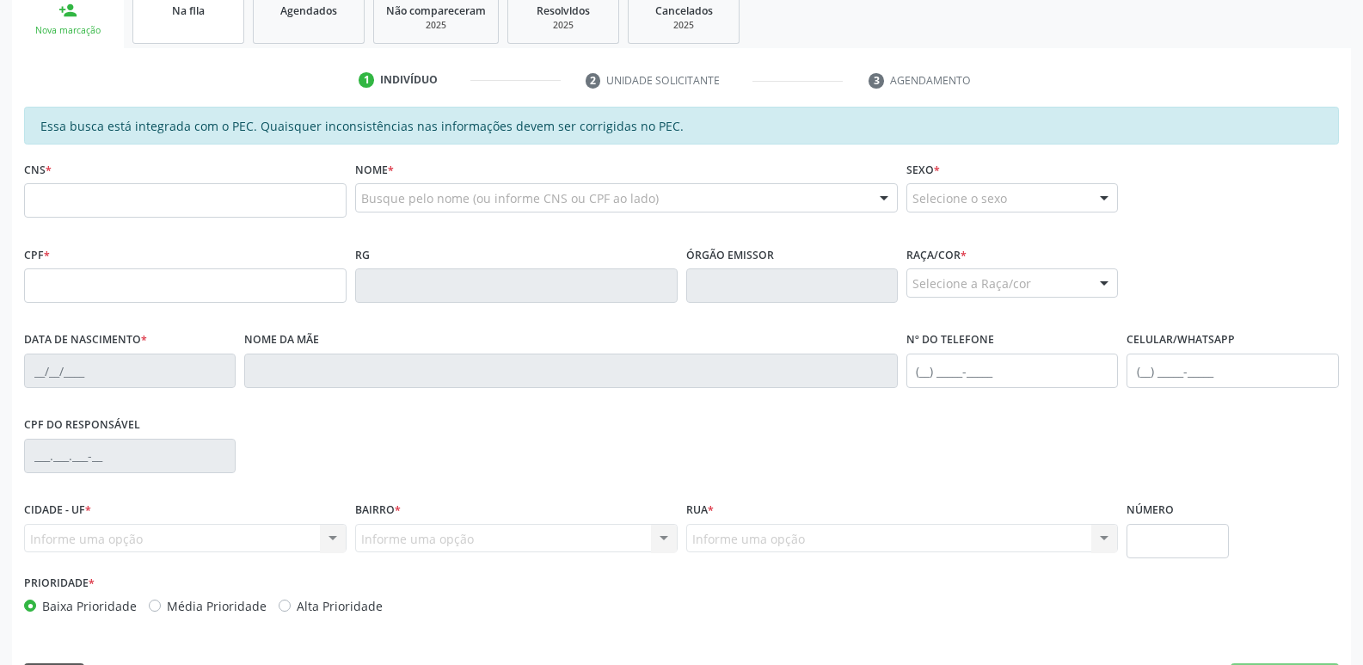
click at [208, 36] on link "Na fila" at bounding box center [188, 17] width 112 height 53
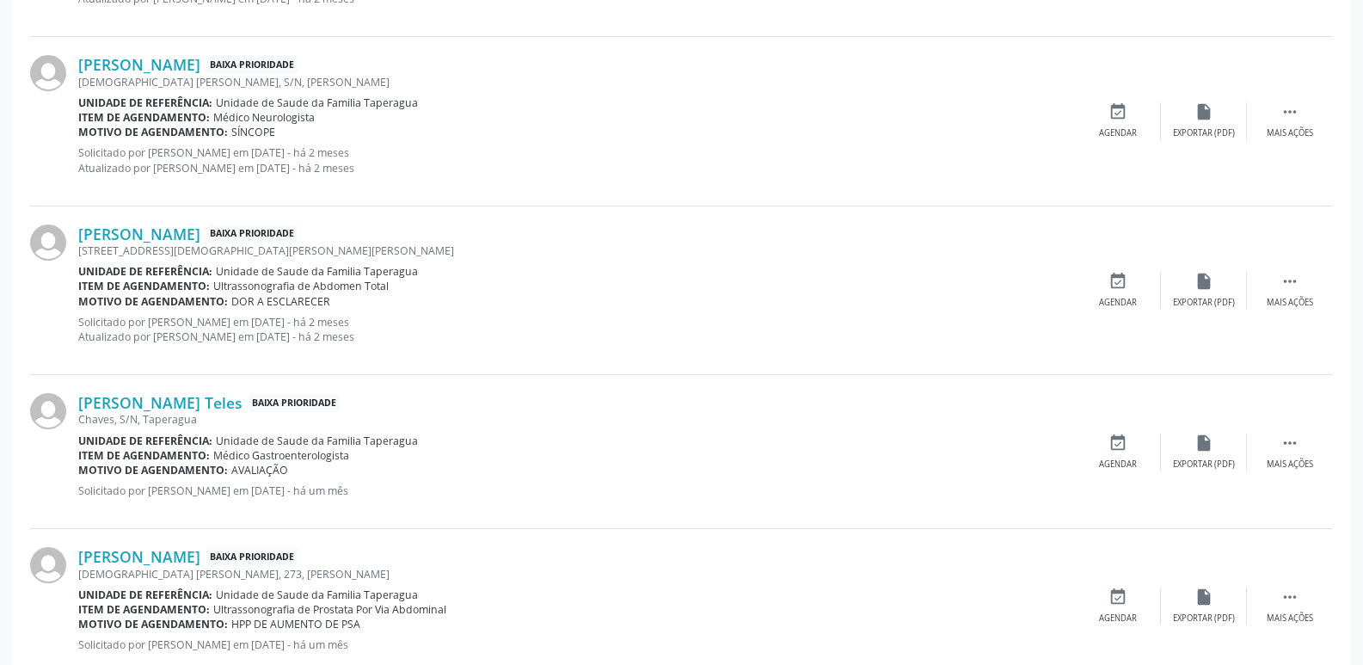
scroll to position [2411, 0]
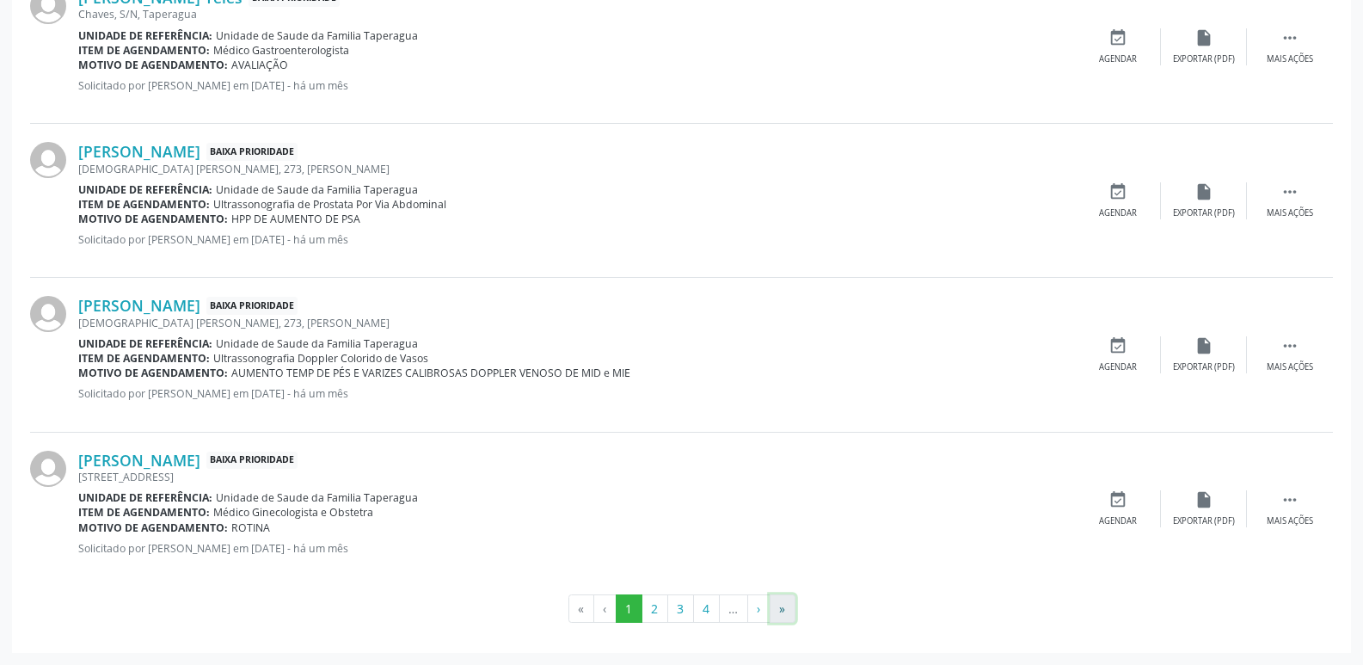
click at [781, 612] on button "»" at bounding box center [783, 608] width 26 height 29
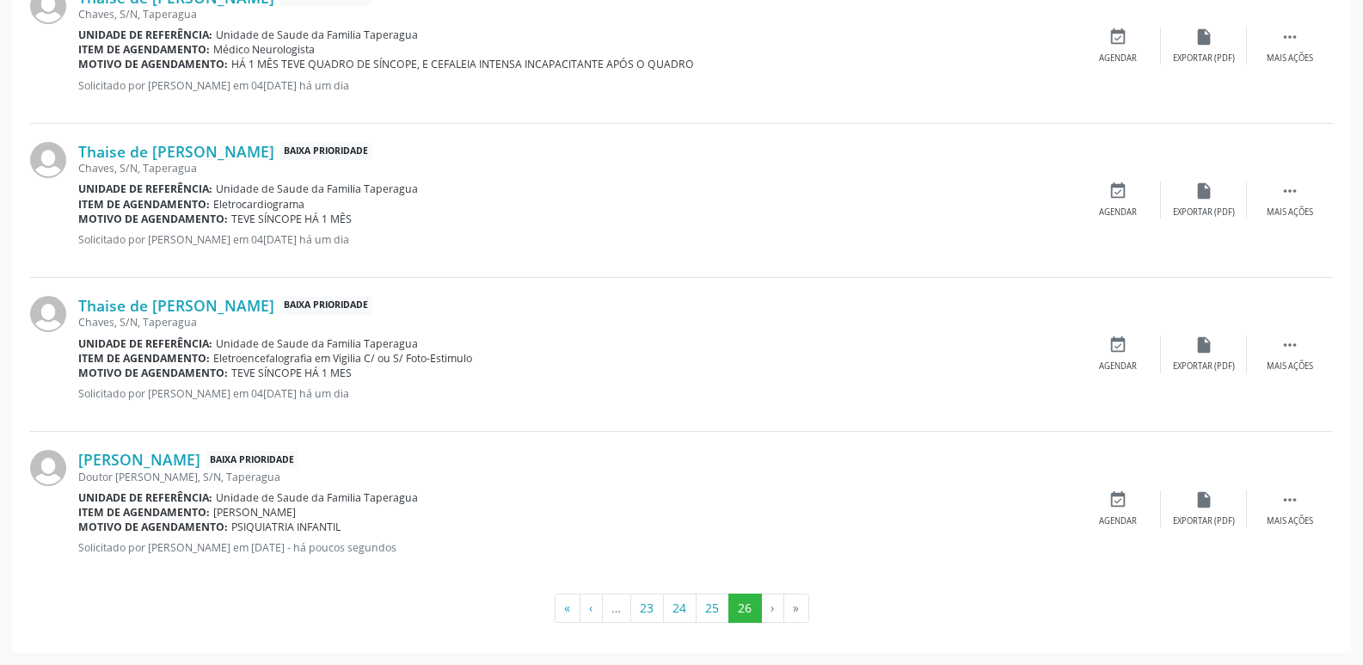
scroll to position [0, 0]
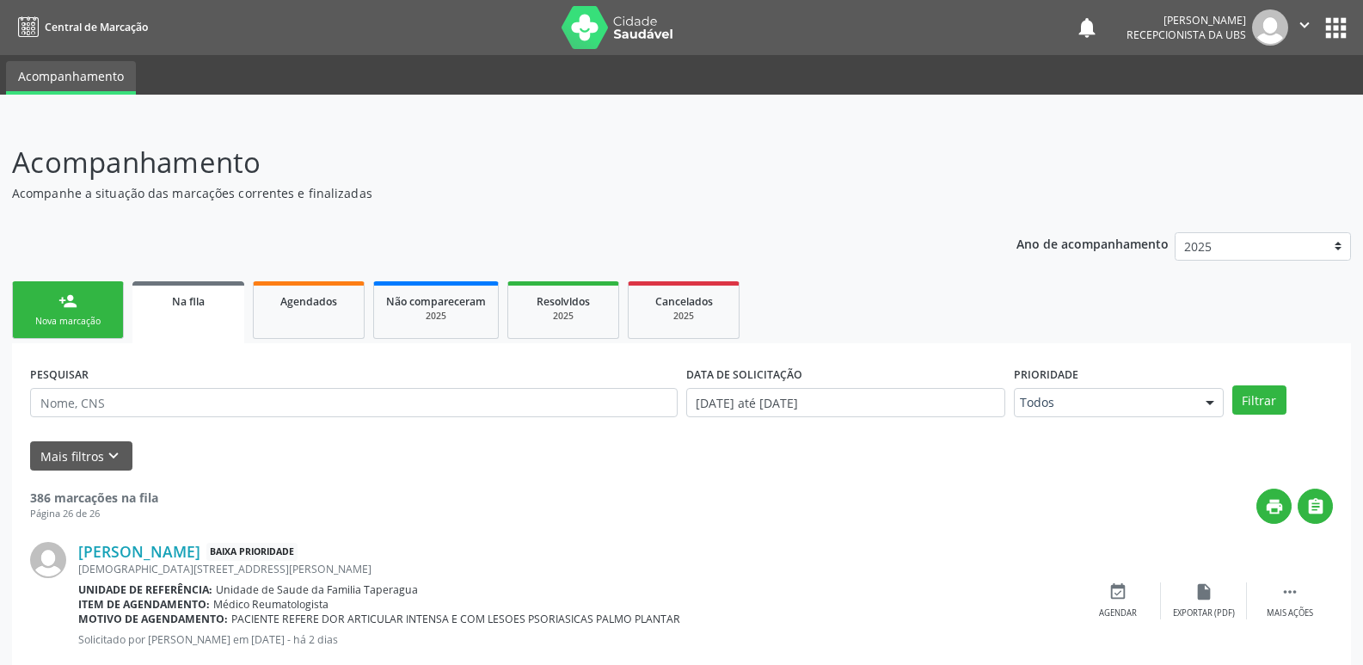
click at [101, 318] on div "Nova marcação" at bounding box center [68, 321] width 86 height 13
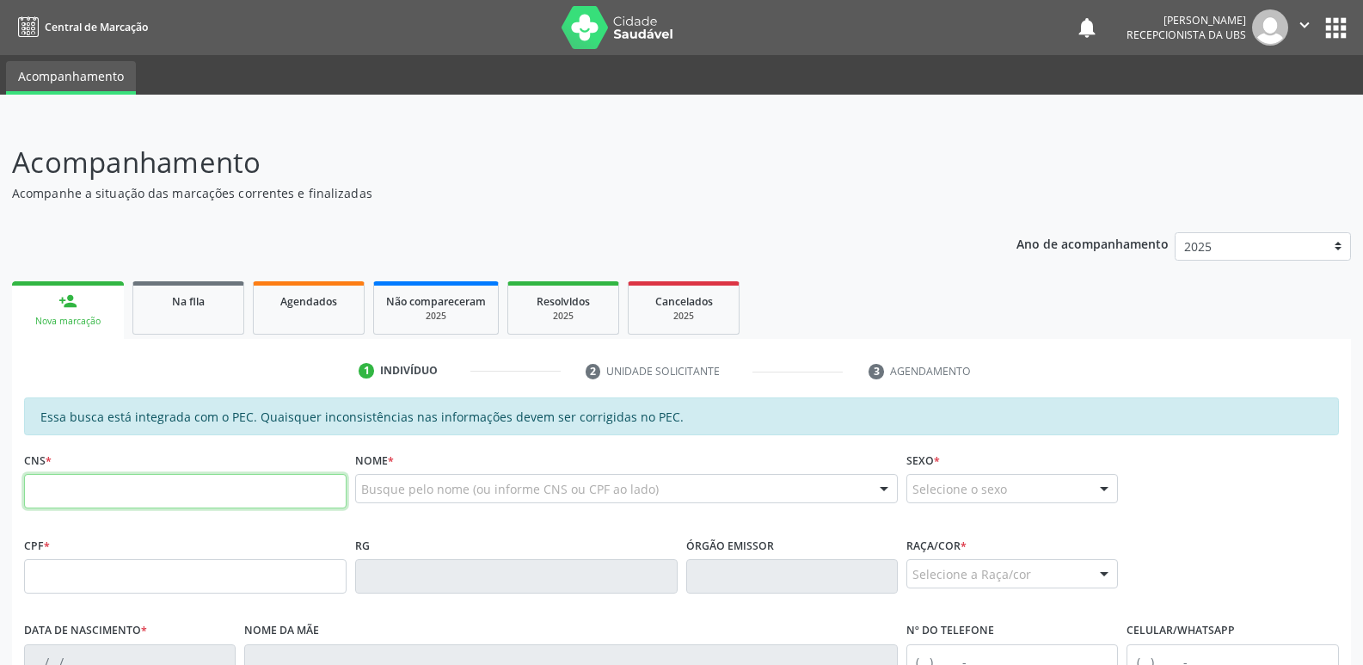
click at [226, 478] on input "text" at bounding box center [185, 491] width 322 height 34
paste input "706 4091 1267 9488"
type input "706 4091 1267 9488"
type input "105.622.694-36"
type input "11/10/1992"
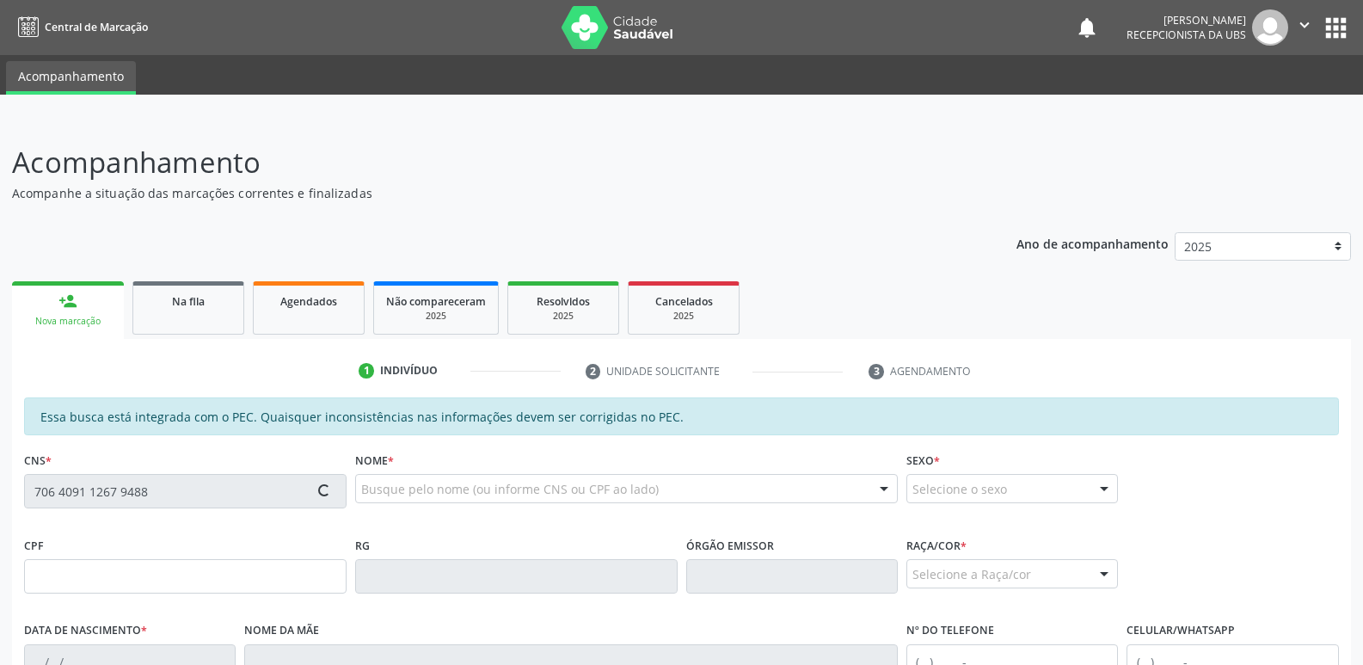
type input "Dione Almeida de Brito"
type input "(82) 99364-4296"
type input "S/N"
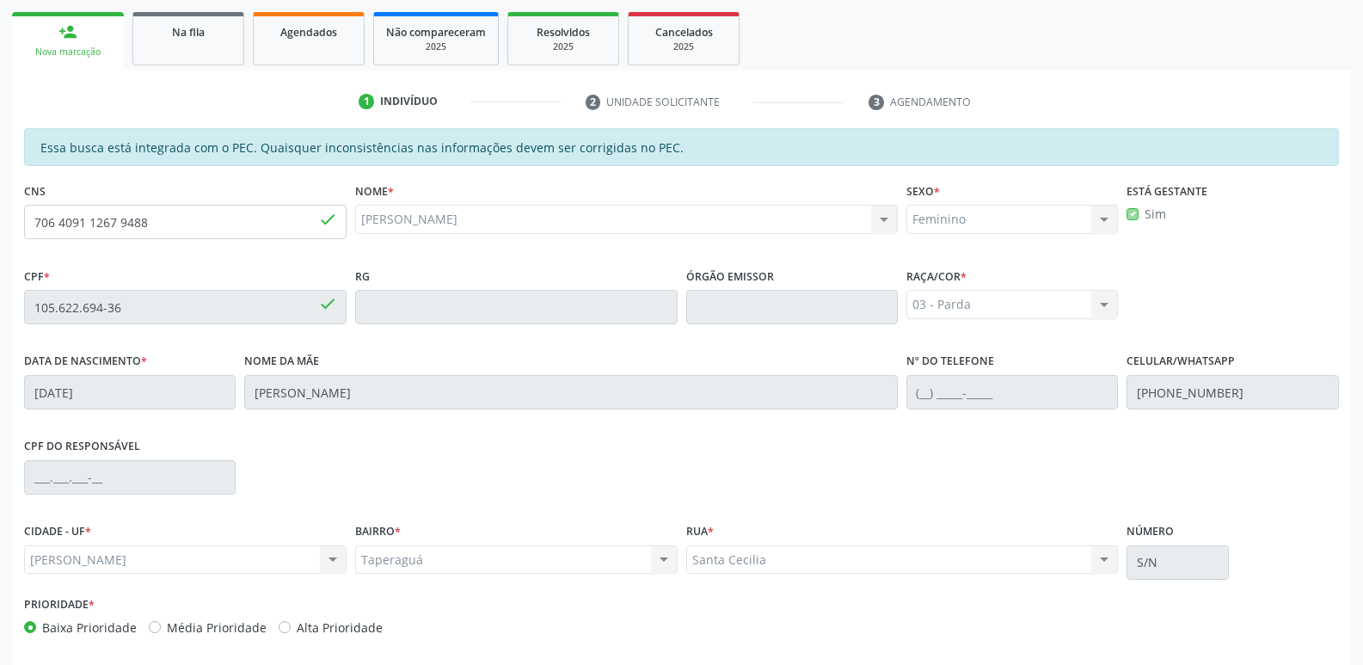
scroll to position [341, 0]
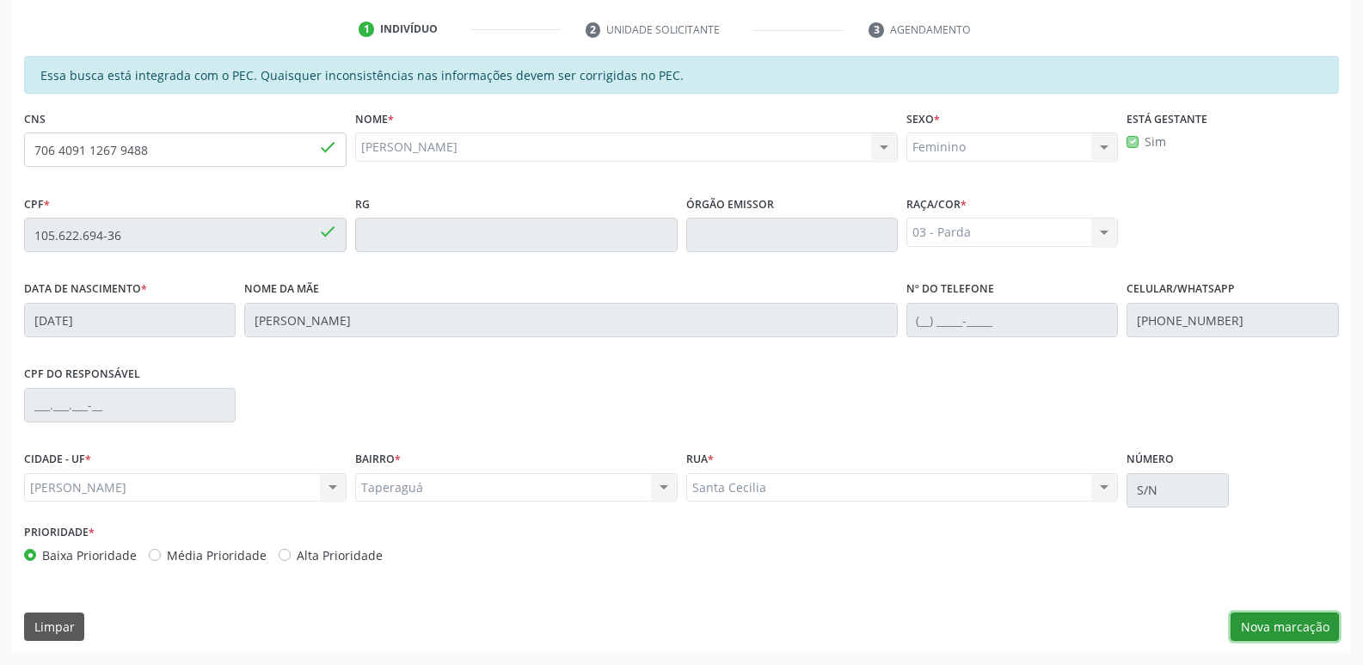
click at [1278, 627] on button "Nova marcação" at bounding box center [1284, 626] width 108 height 29
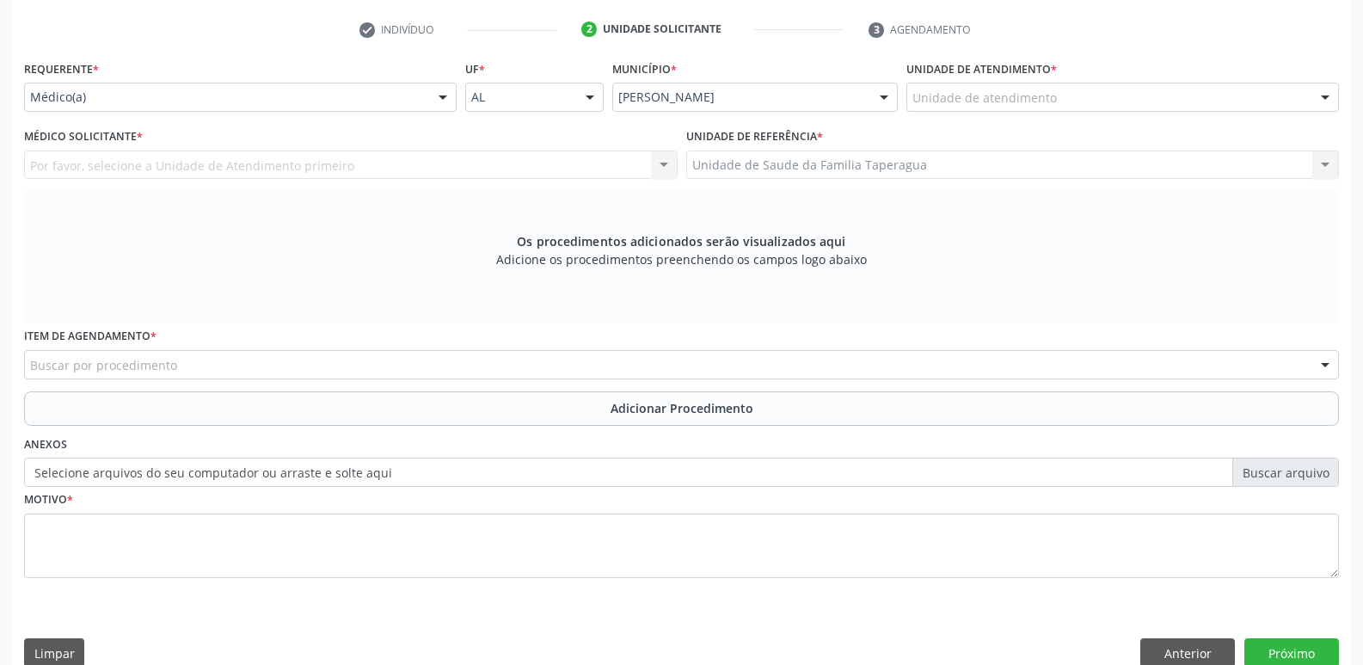
click at [1069, 95] on div "Unidade de atendimento" at bounding box center [1122, 97] width 433 height 29
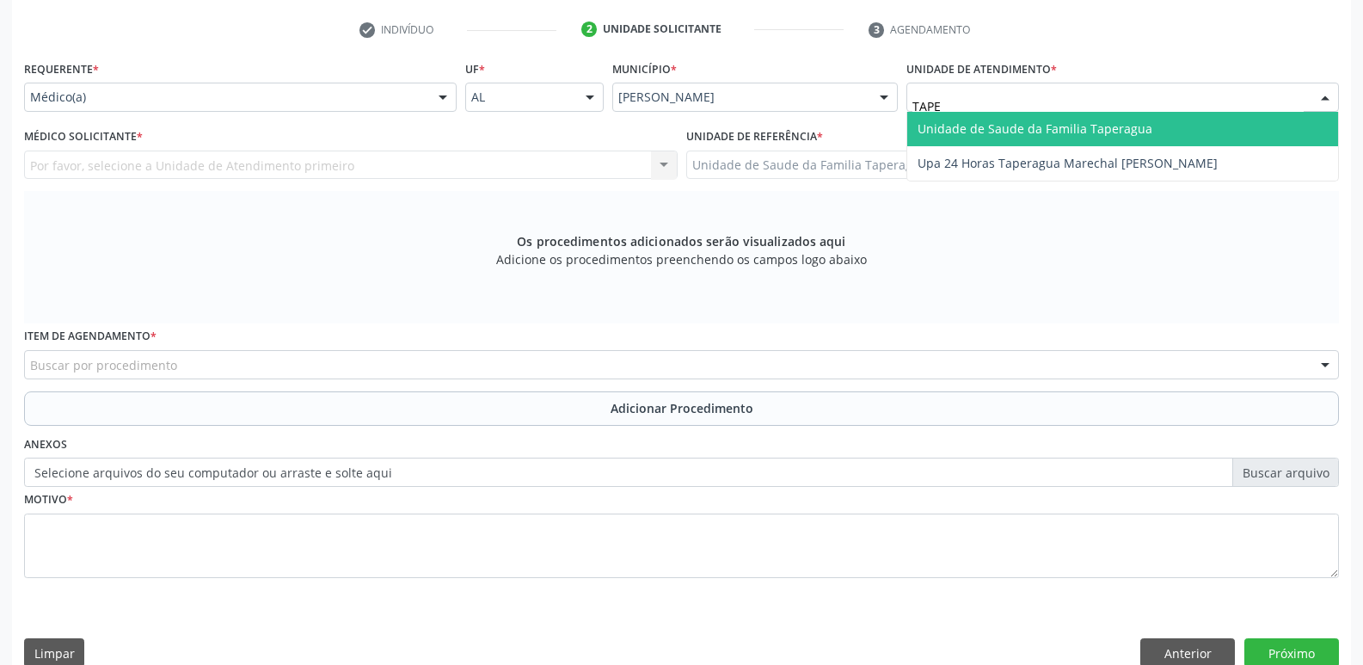
type input "TAPER"
click at [1072, 126] on span "Unidade de Saude da Familia Taperagua" at bounding box center [1034, 128] width 235 height 16
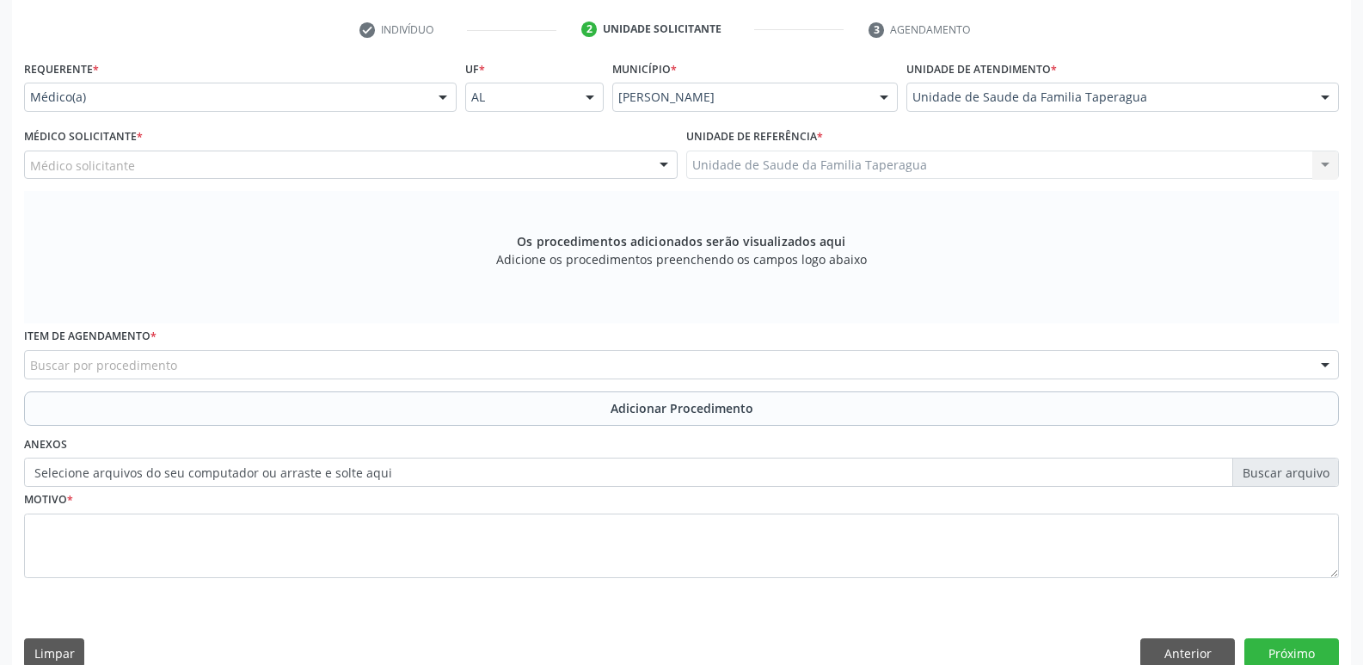
click at [469, 163] on div "Médico solicitante" at bounding box center [350, 164] width 653 height 29
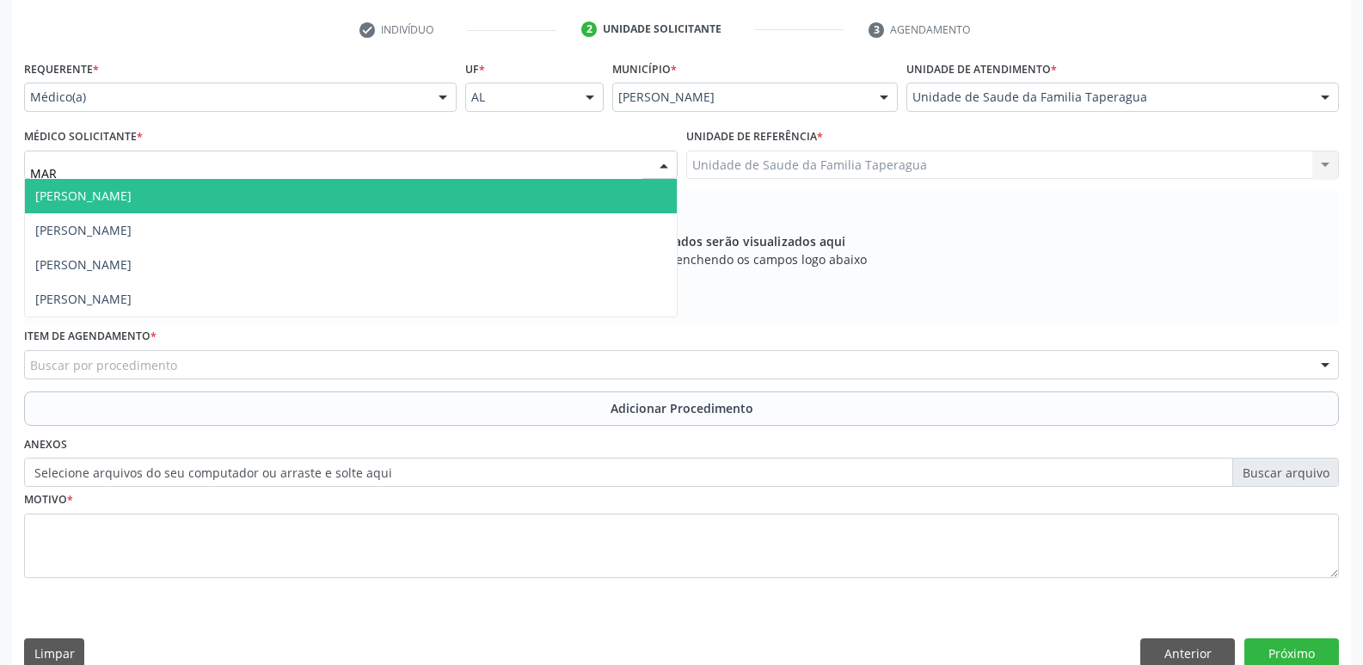
type input "MART"
click at [469, 194] on span "Martina Toledo Valadao" at bounding box center [351, 196] width 652 height 34
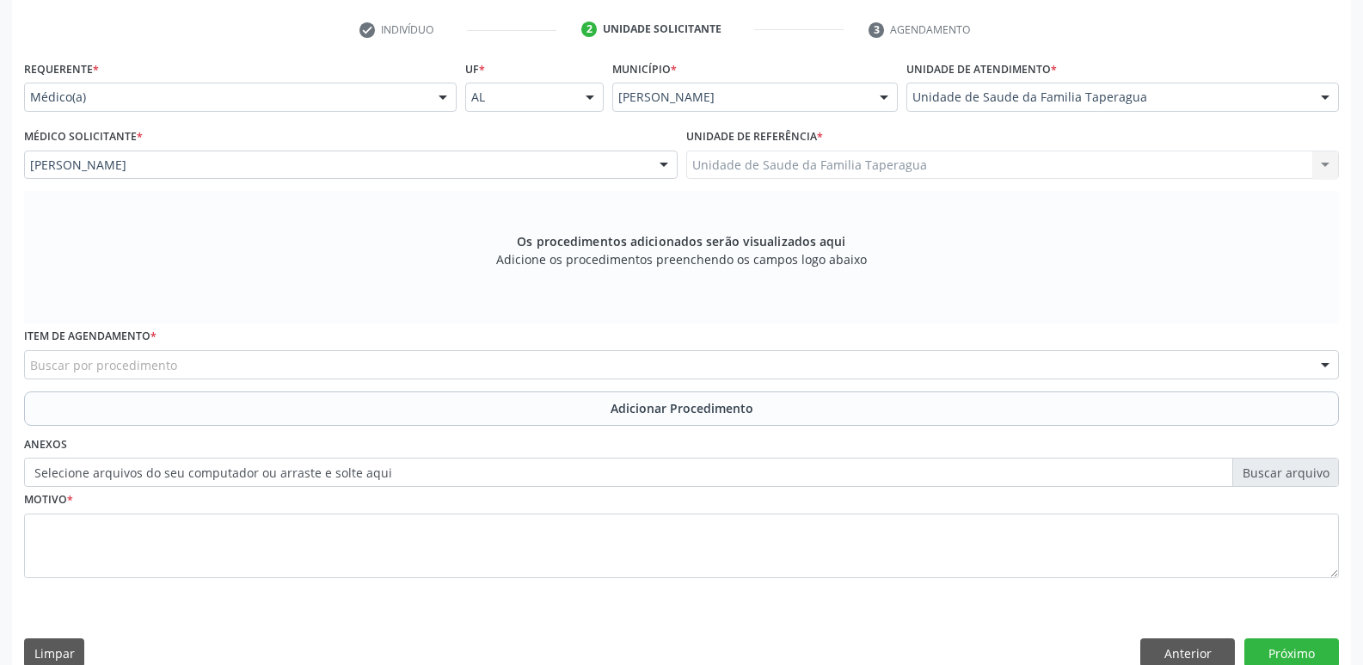
click at [448, 368] on div "Buscar por procedimento" at bounding box center [681, 364] width 1315 height 29
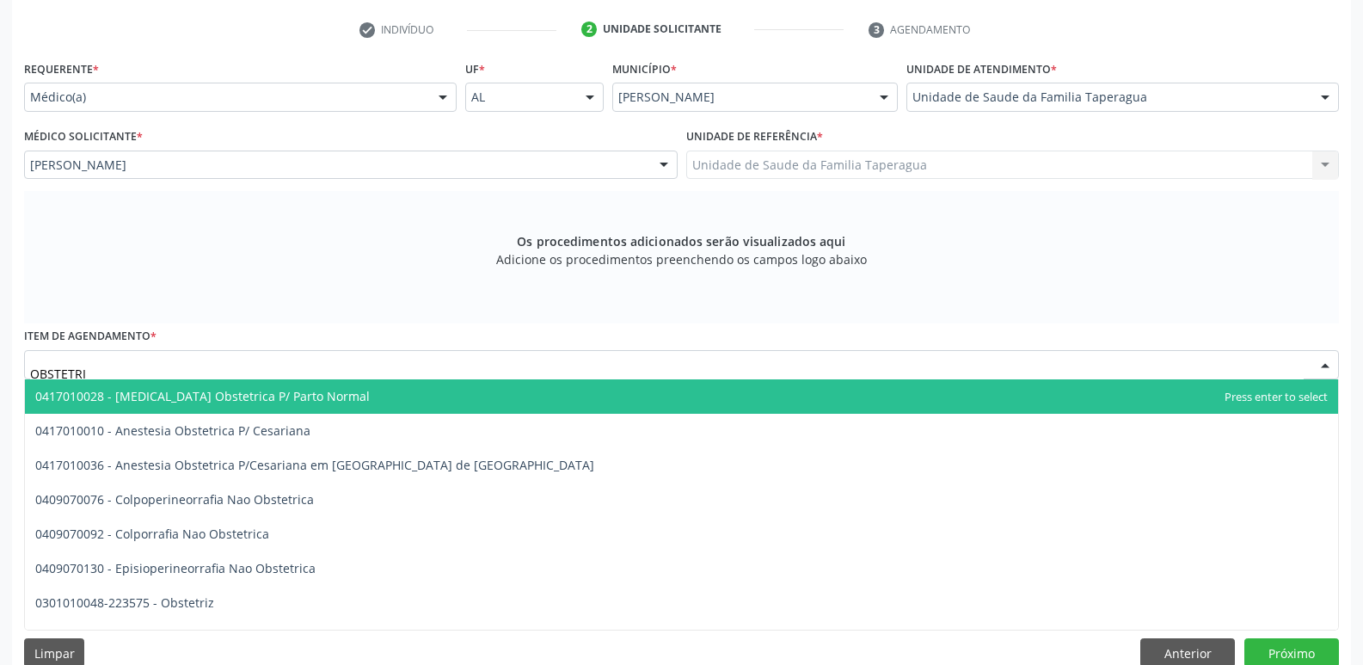
click at [525, 369] on input "OBSTETRI" at bounding box center [666, 373] width 1273 height 34
click at [526, 368] on input "OBSTETRI" at bounding box center [666, 373] width 1273 height 34
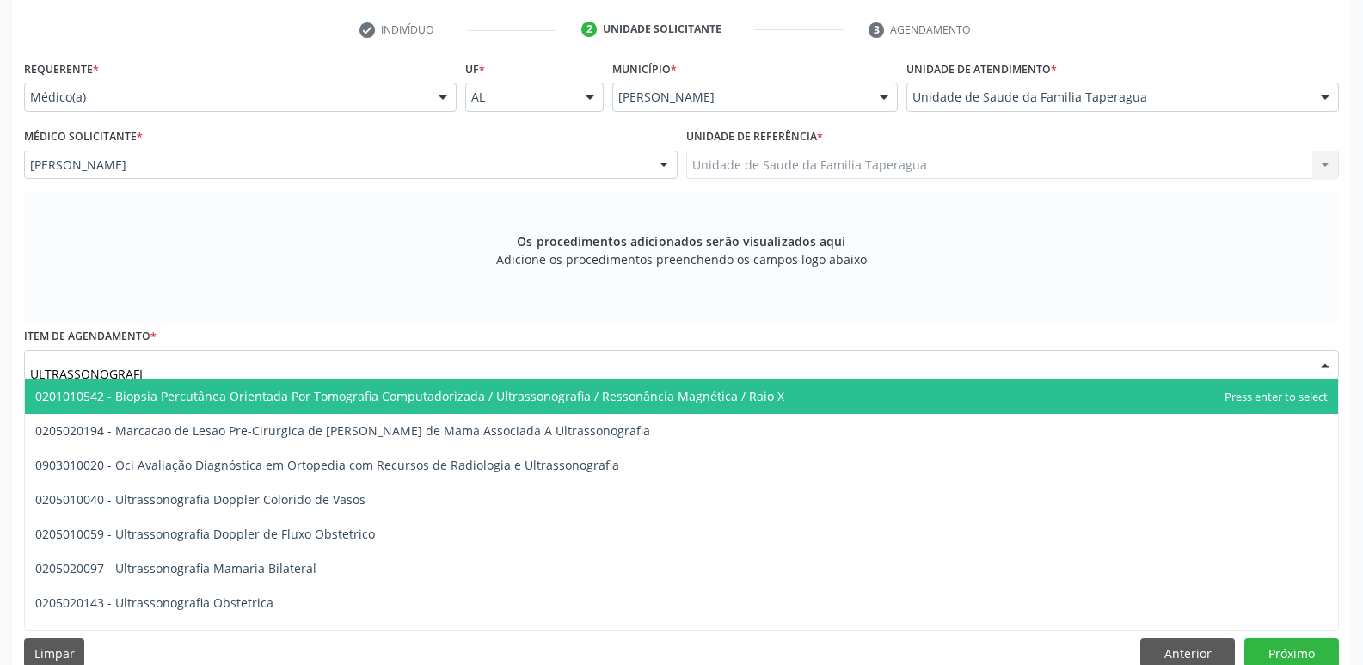
type input "ULTRASSONOGRAFIA"
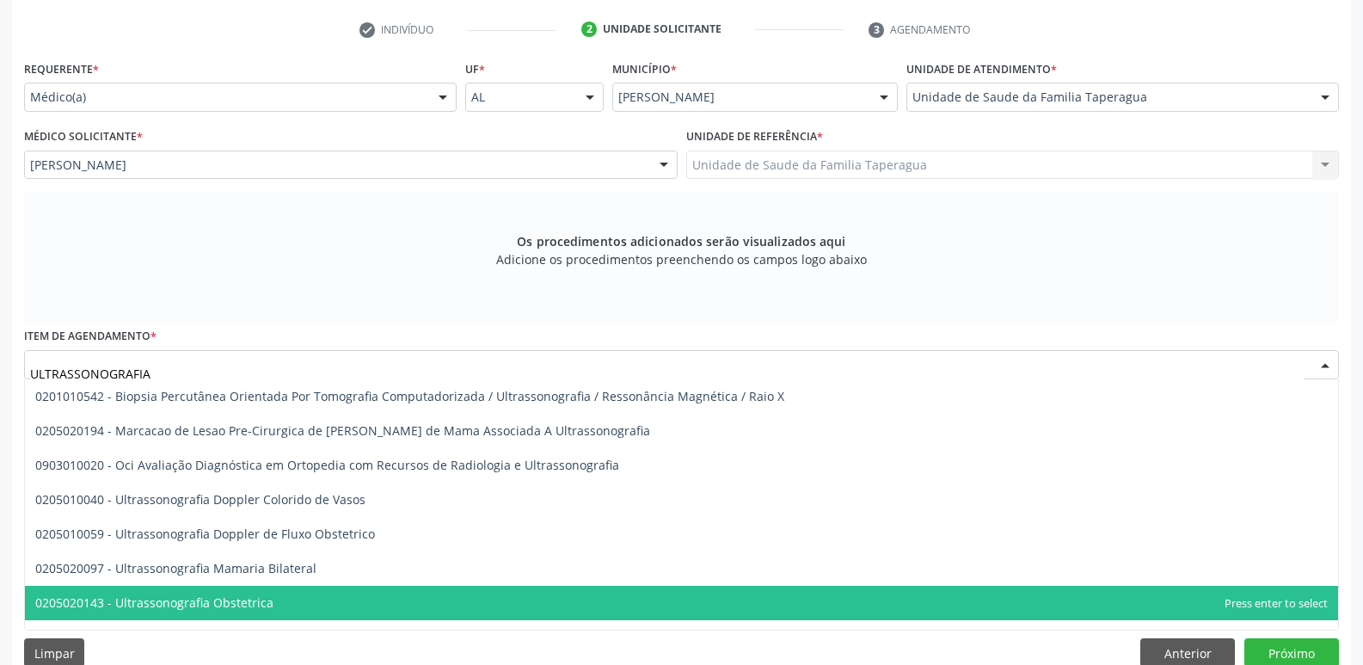
click at [415, 606] on span "0205020143 - Ultrassonografia Obstetrica" at bounding box center [681, 603] width 1313 height 34
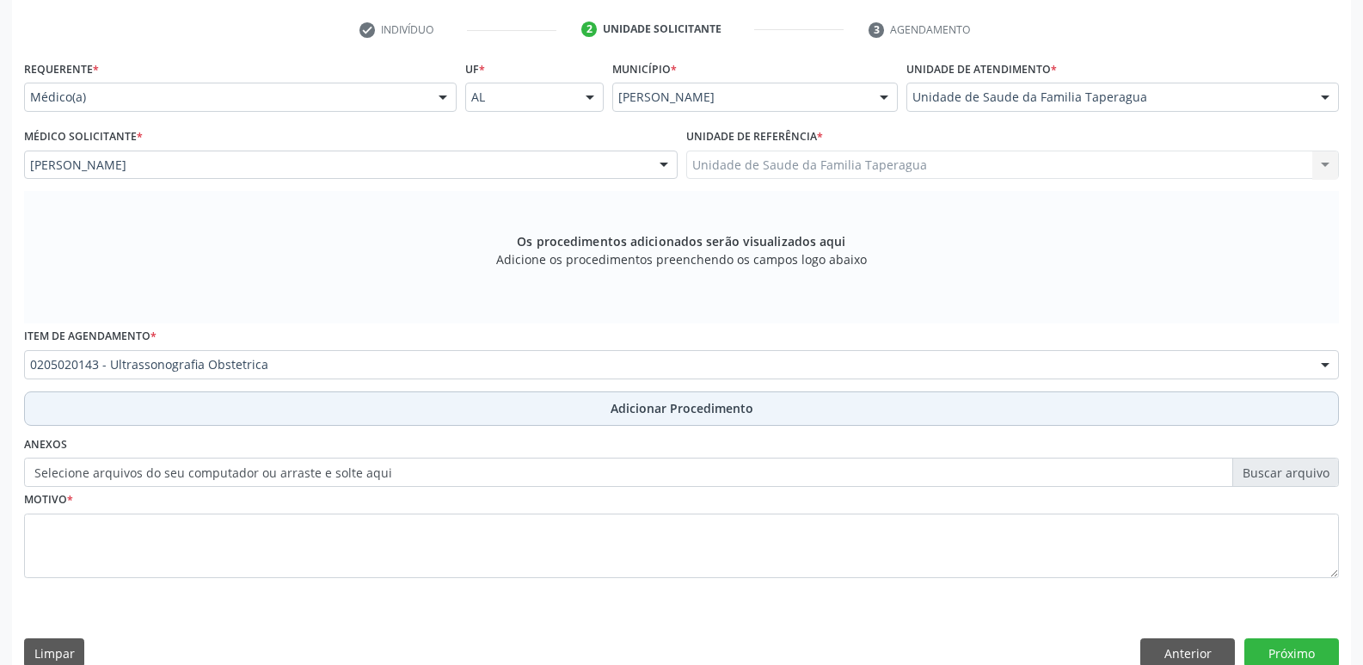
click at [557, 409] on button "Adicionar Procedimento" at bounding box center [681, 408] width 1315 height 34
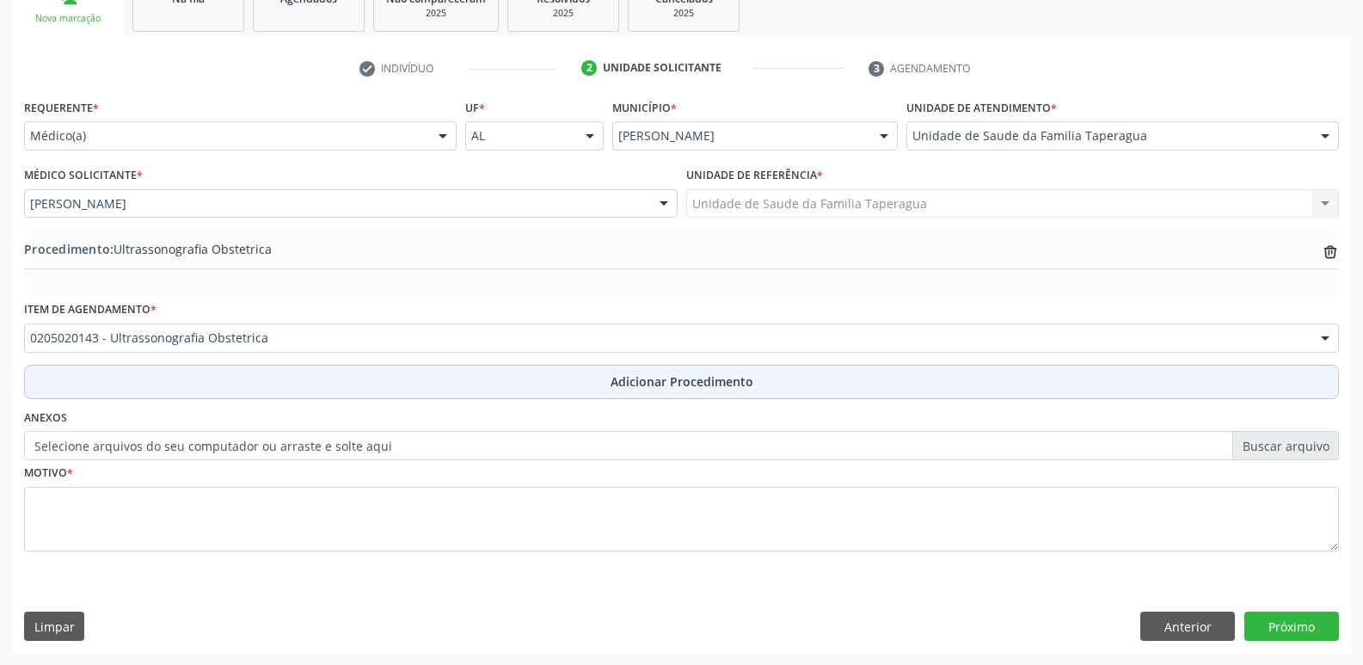
scroll to position [303, 0]
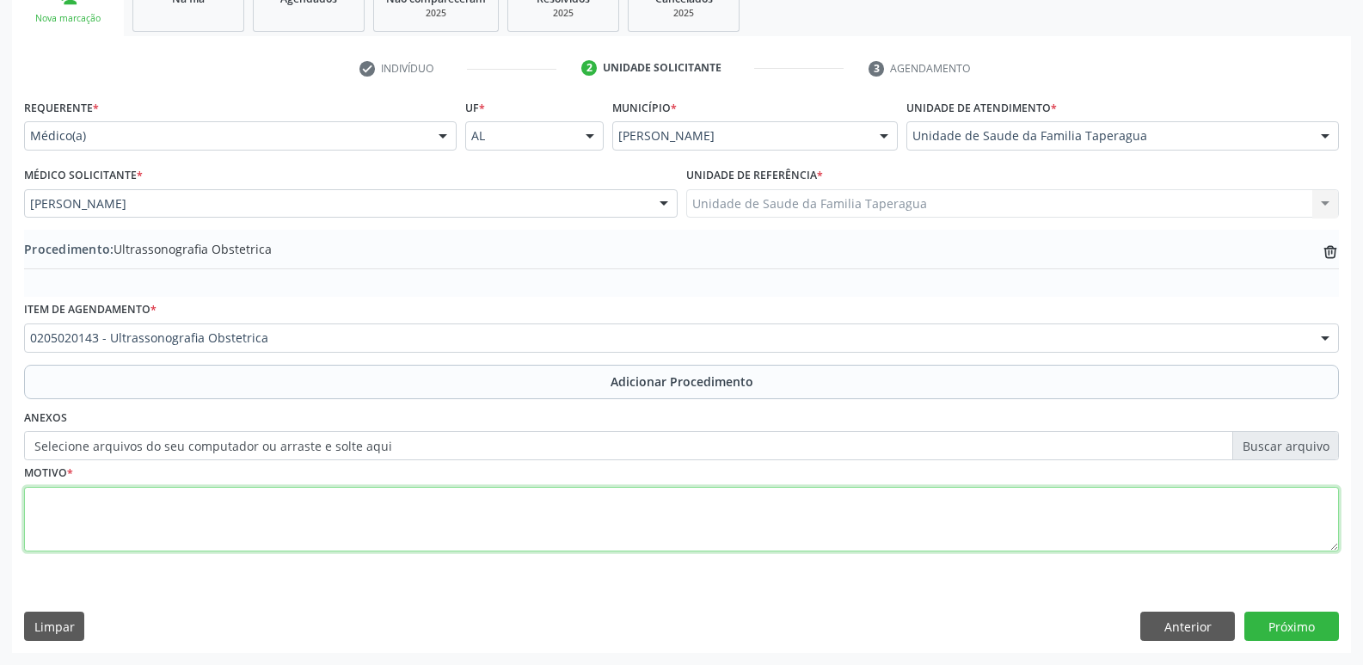
click at [539, 528] on textarea at bounding box center [681, 519] width 1315 height 65
type textarea "PRÉ-NATAL"
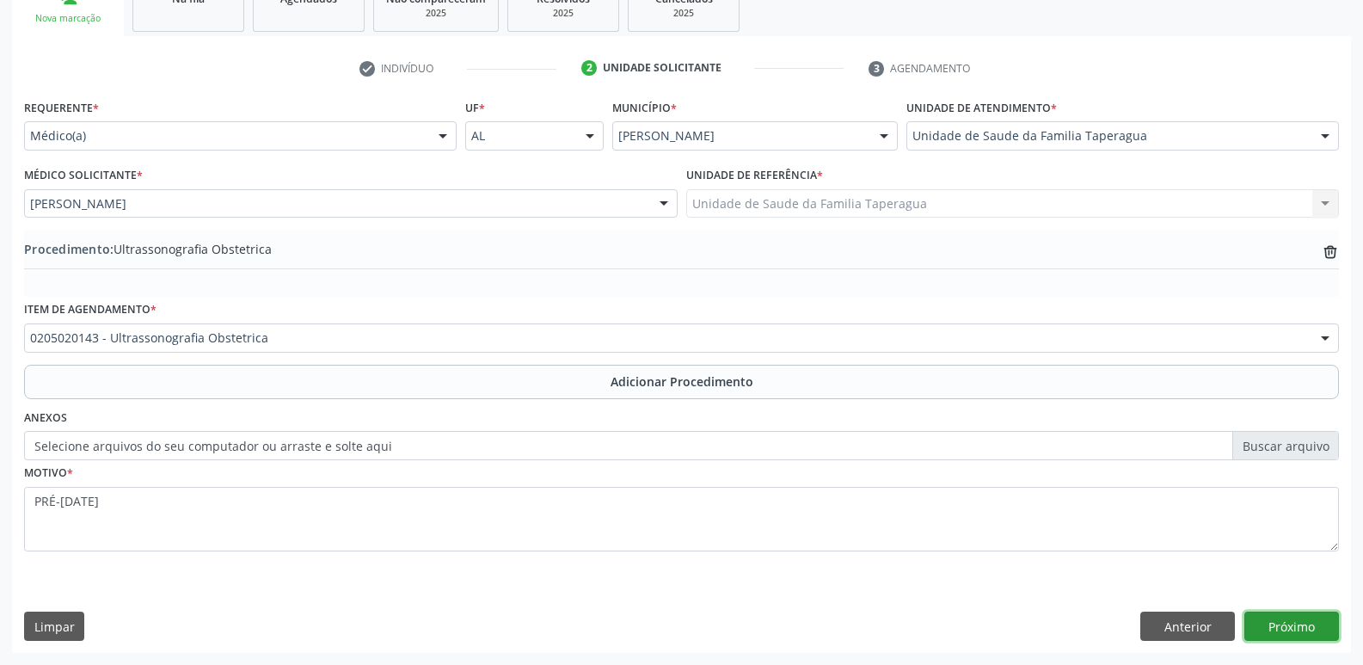
click at [1279, 618] on button "Próximo" at bounding box center [1291, 625] width 95 height 29
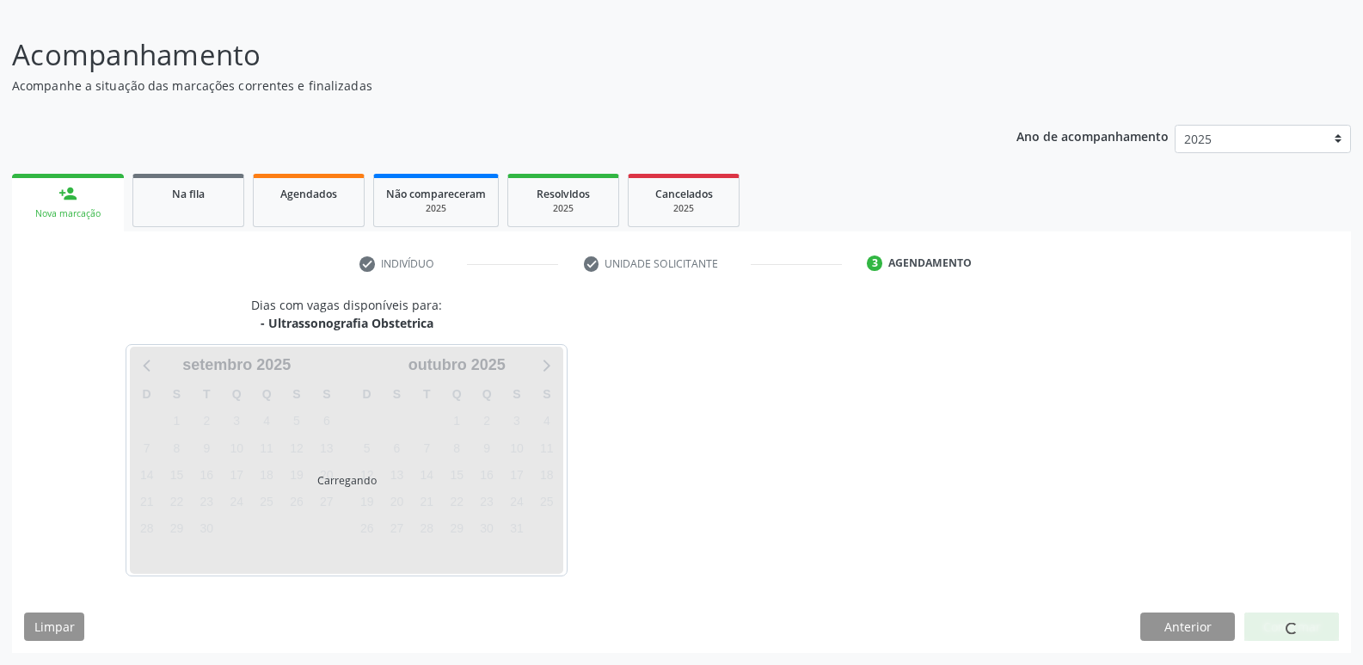
scroll to position [158, 0]
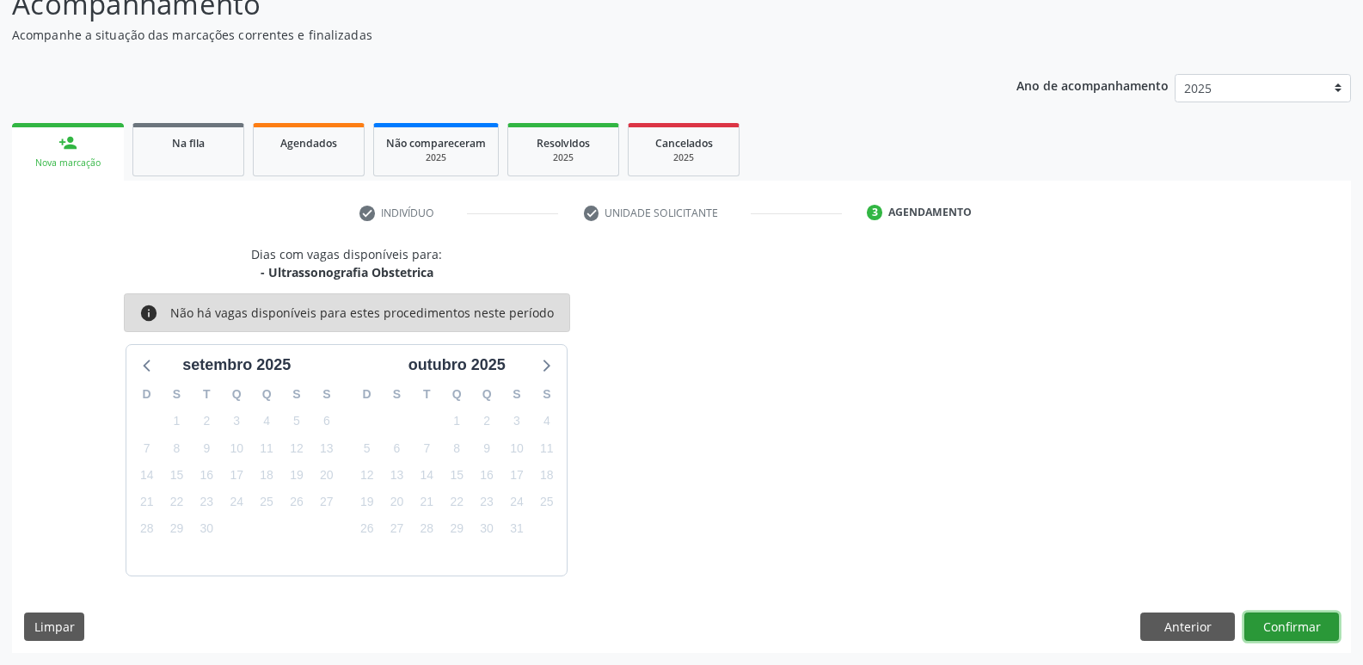
click at [1294, 625] on button "Confirmar" at bounding box center [1291, 626] width 95 height 29
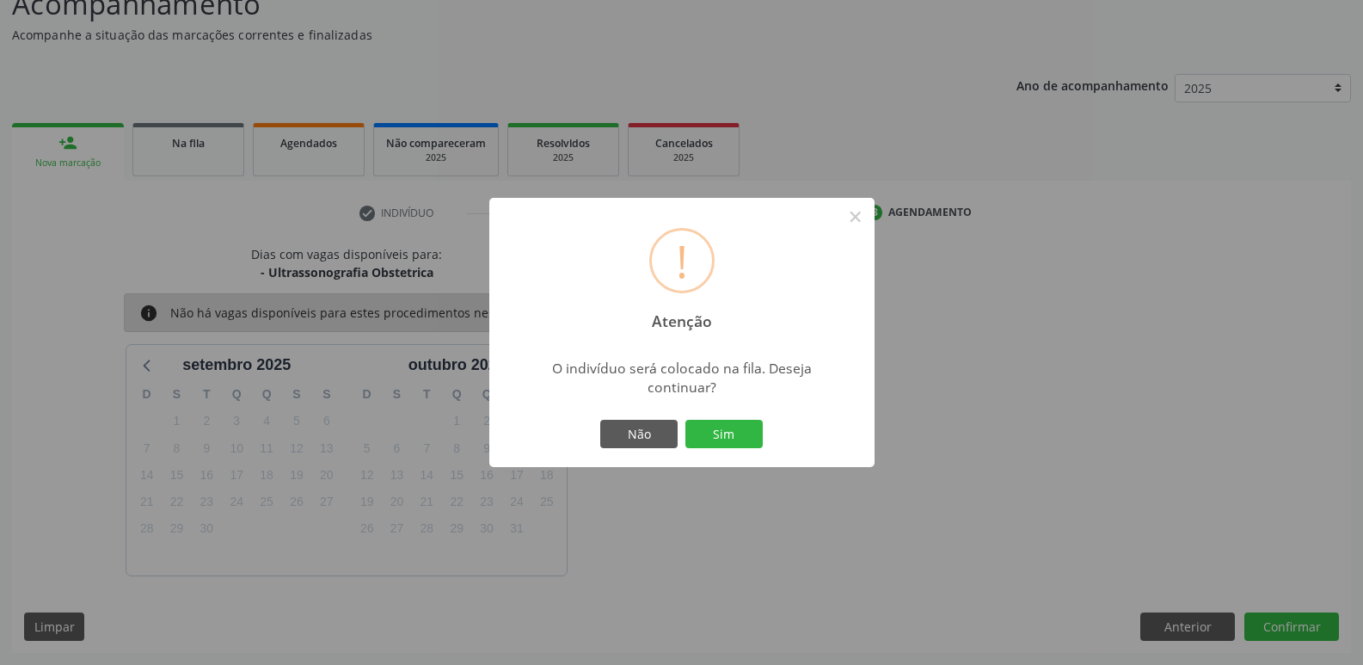
click at [685, 420] on button "Sim" at bounding box center [723, 434] width 77 height 29
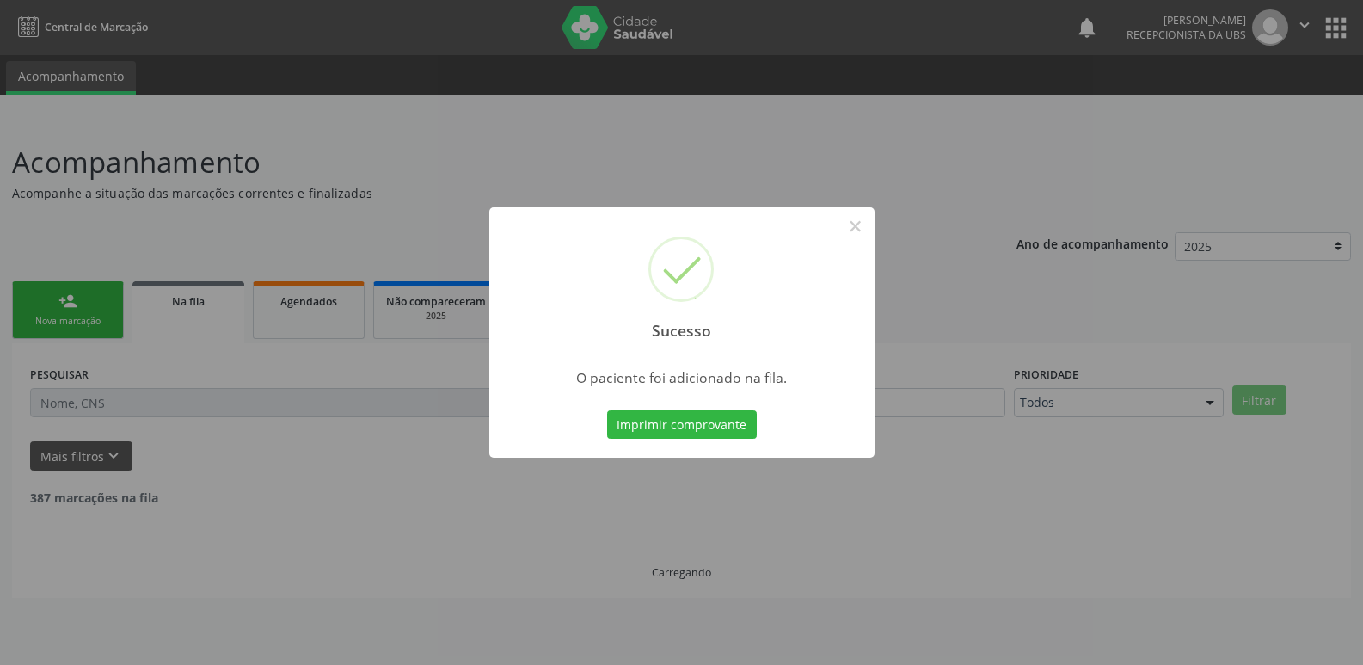
scroll to position [0, 0]
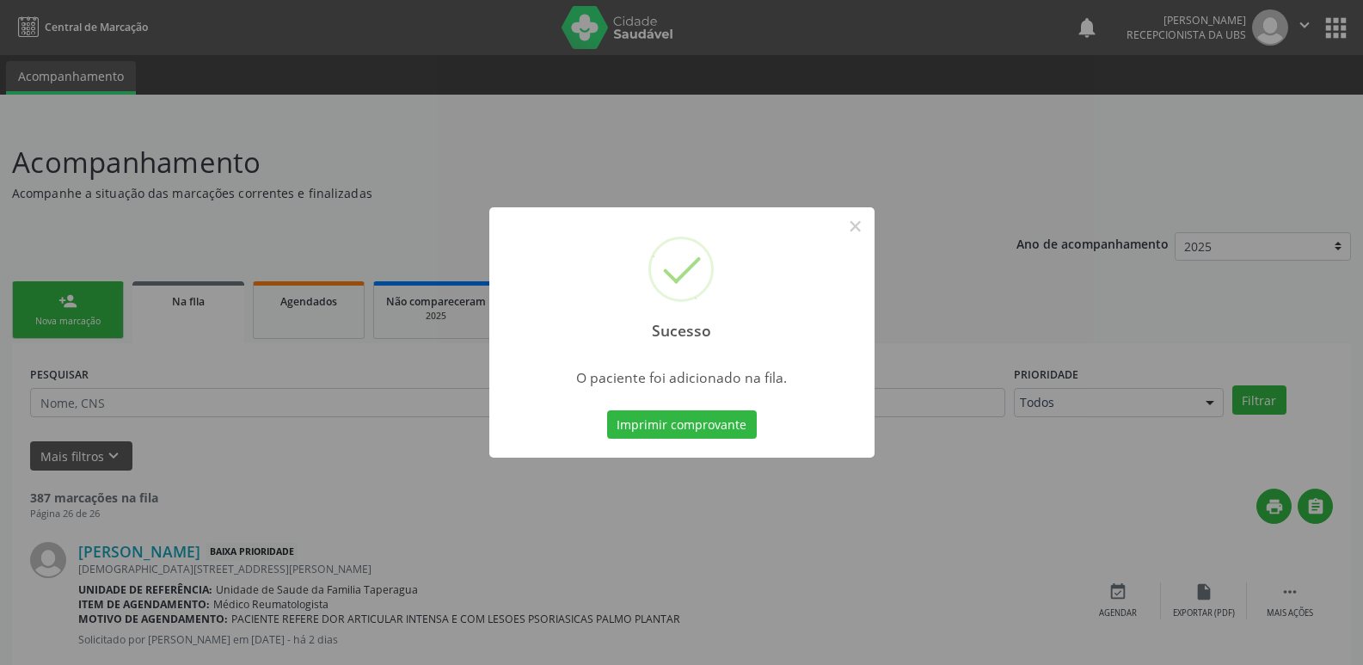
click at [1037, 143] on div "Sucesso × O paciente foi adicionado na fila. Imprimir comprovante Cancel" at bounding box center [681, 332] width 1363 height 665
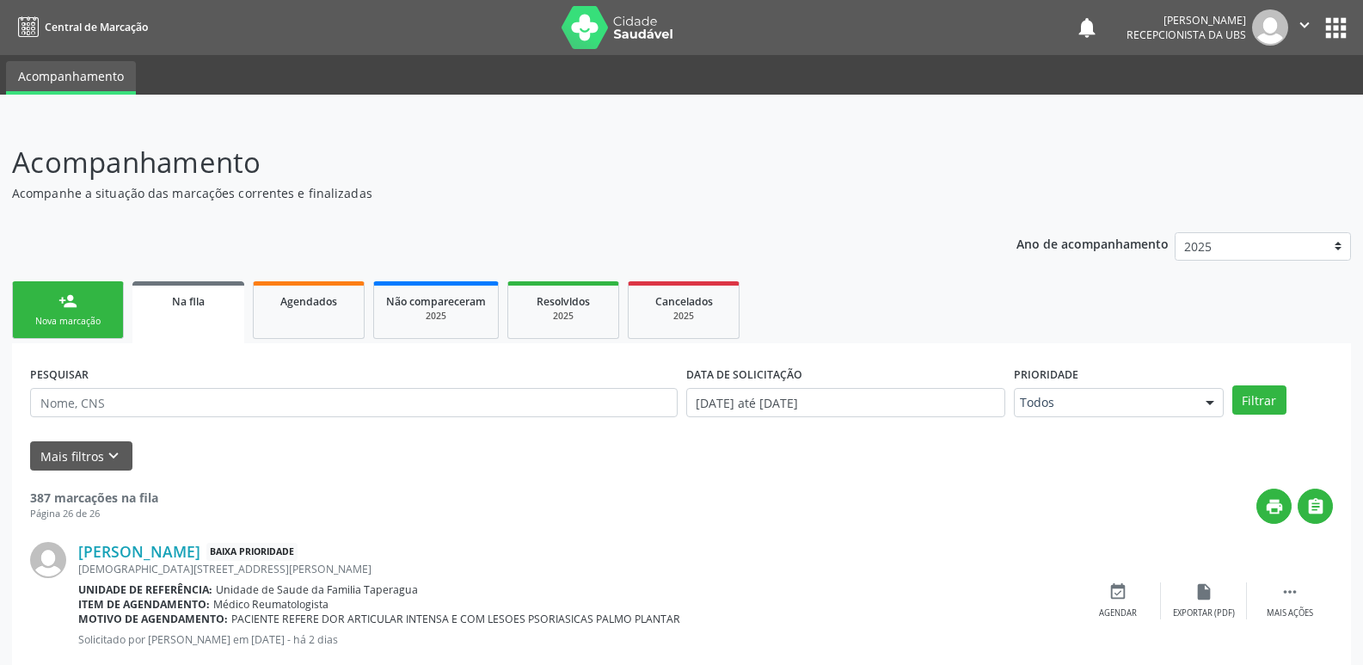
click at [54, 316] on div "Nova marcação" at bounding box center [68, 321] width 86 height 13
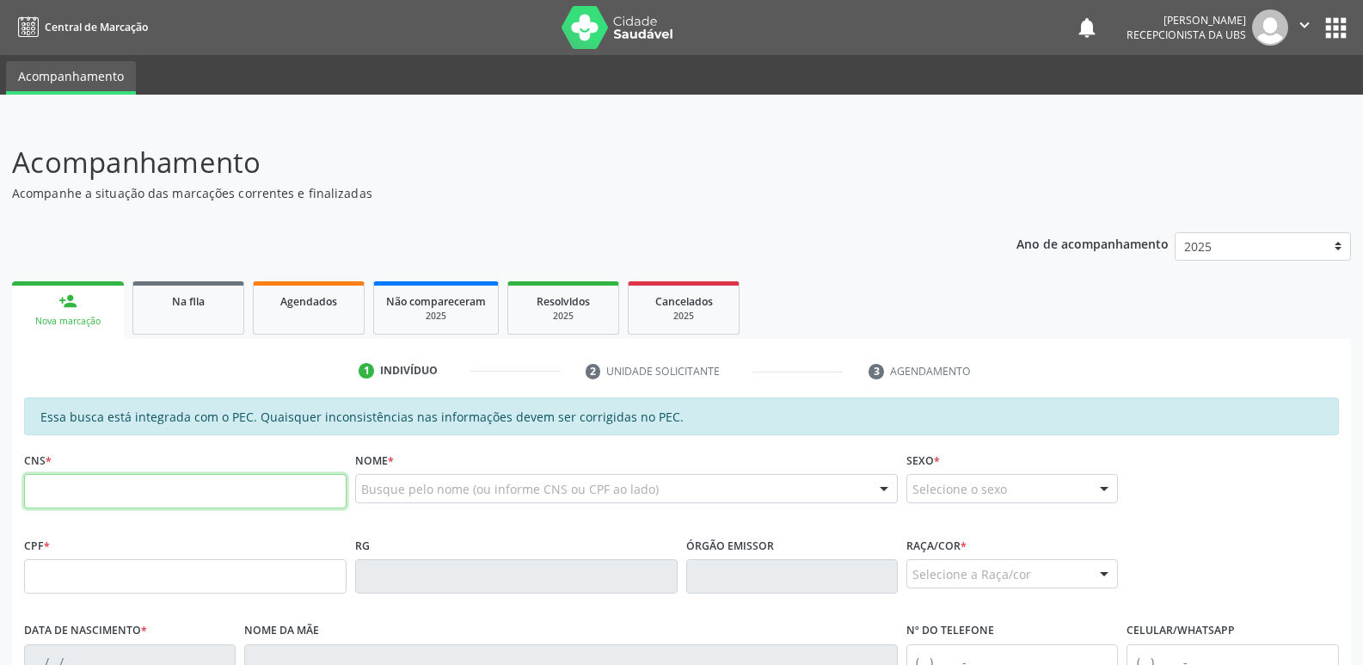
click at [168, 497] on input "text" at bounding box center [185, 491] width 322 height 34
paste input "703 2076 3894 2598"
type input "703 2076 3894 2598"
type input "636.277.104-44"
type input "27/03/1959"
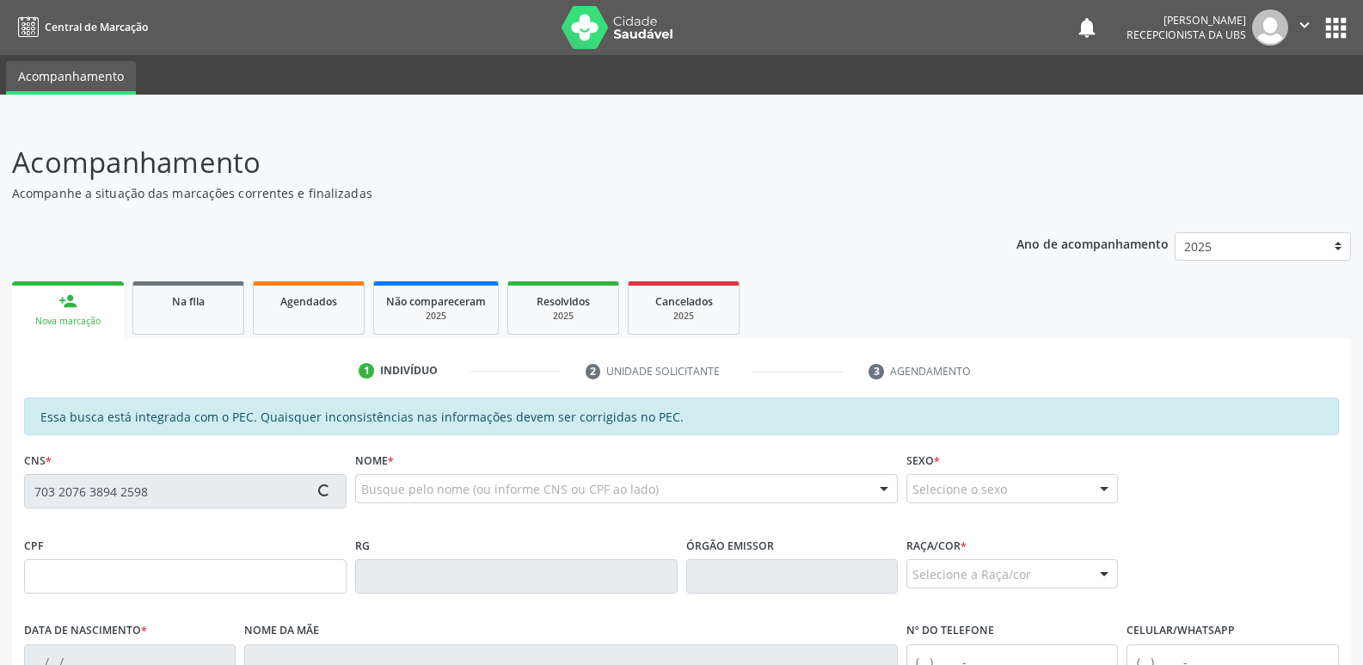
type input "Laudinete Maria dos Santos"
type input "(82) 99197-1095"
type input "233"
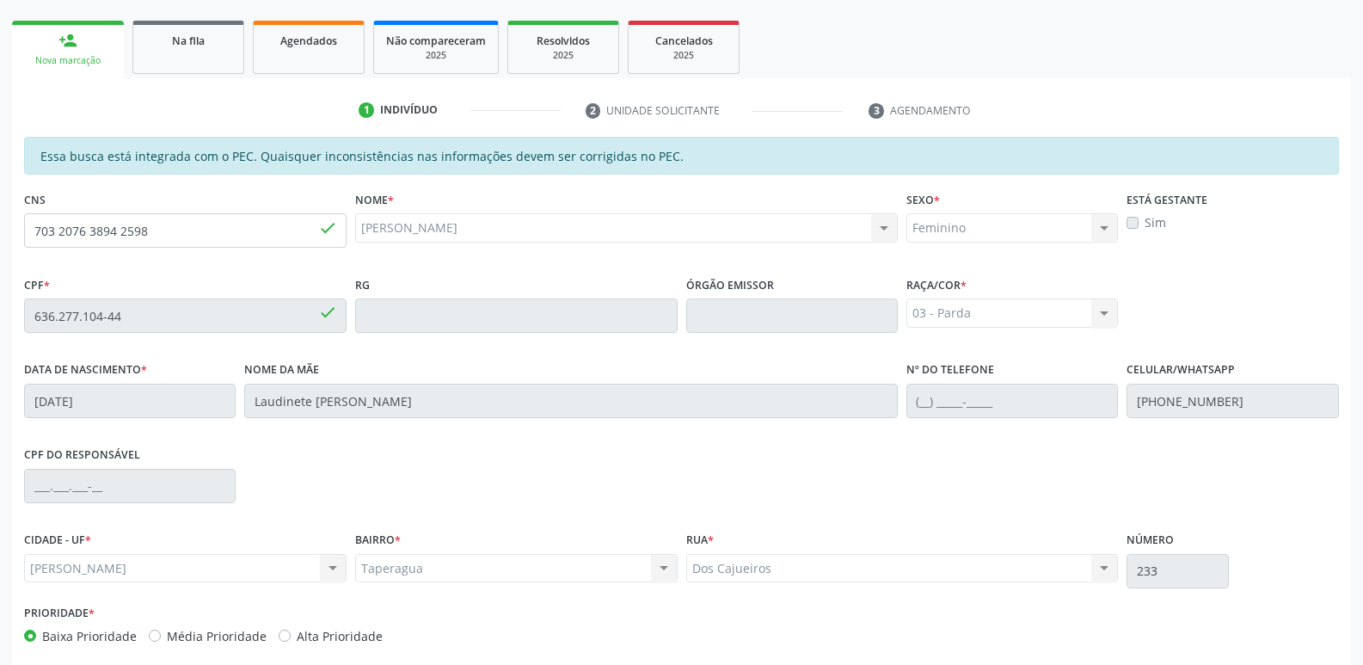
scroll to position [341, 0]
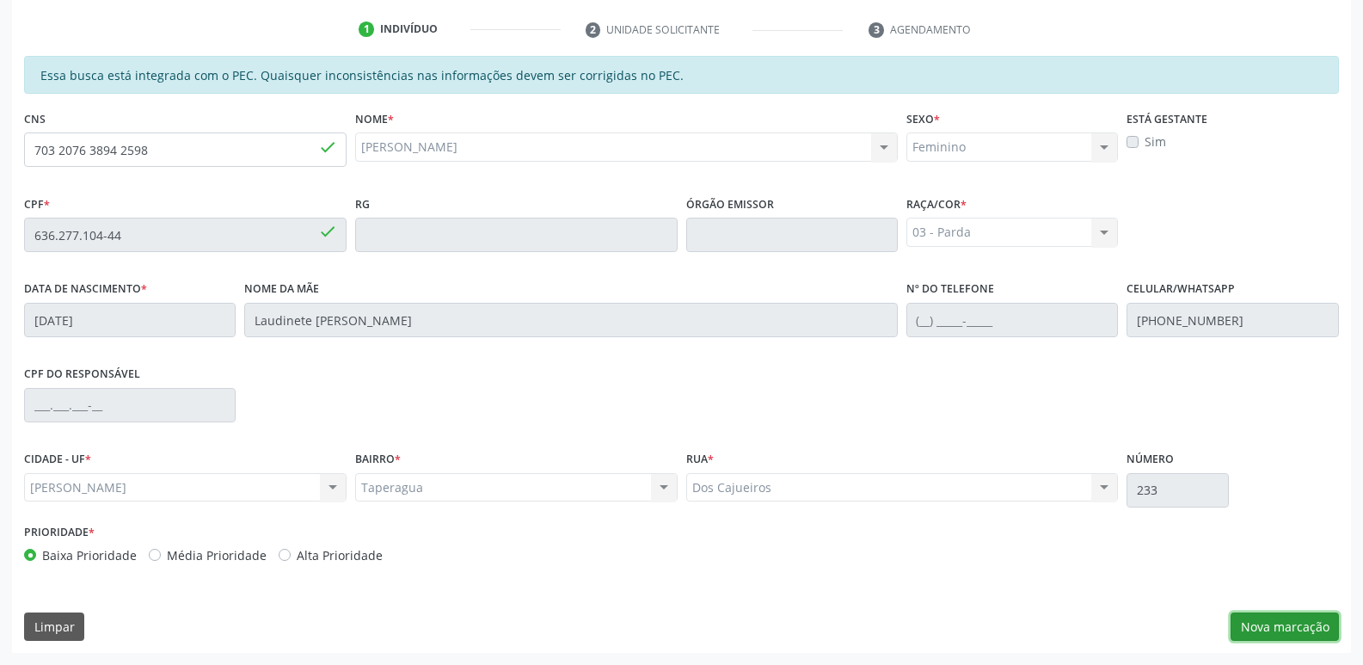
click at [1267, 627] on button "Nova marcação" at bounding box center [1284, 626] width 108 height 29
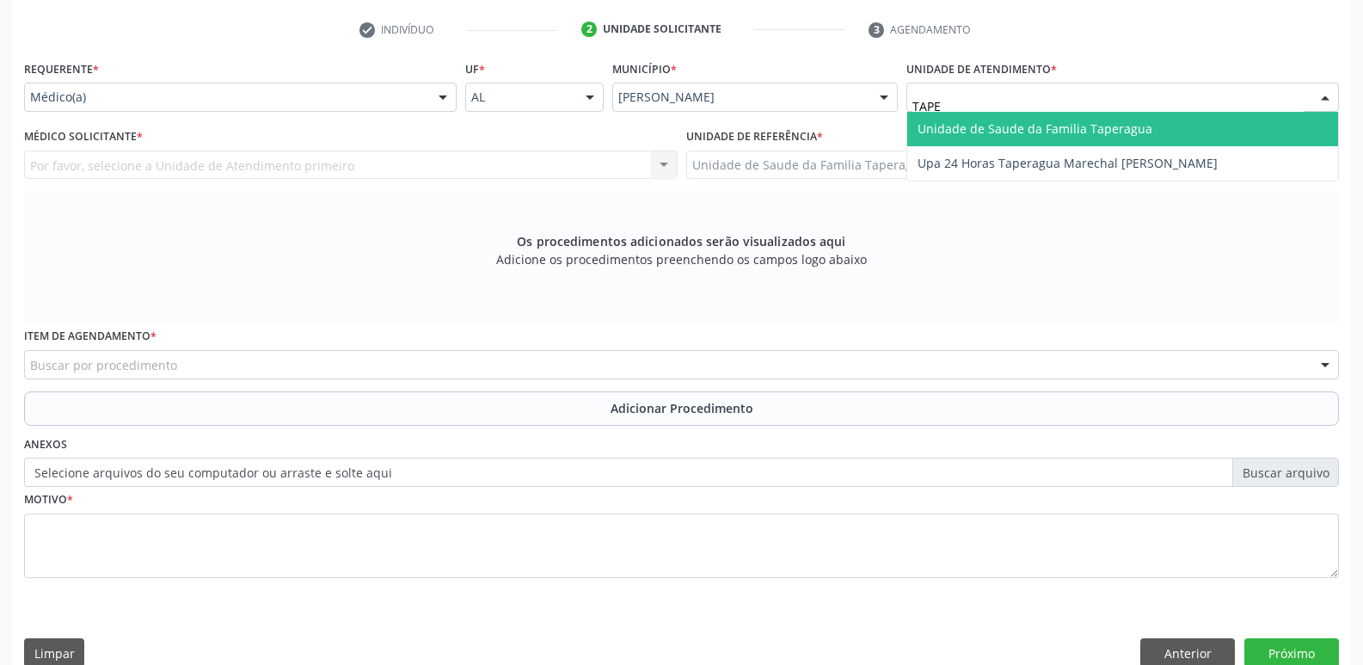
type input "TAPER"
click at [1034, 133] on span "Unidade de Saude da Familia Taperagua" at bounding box center [1034, 128] width 235 height 16
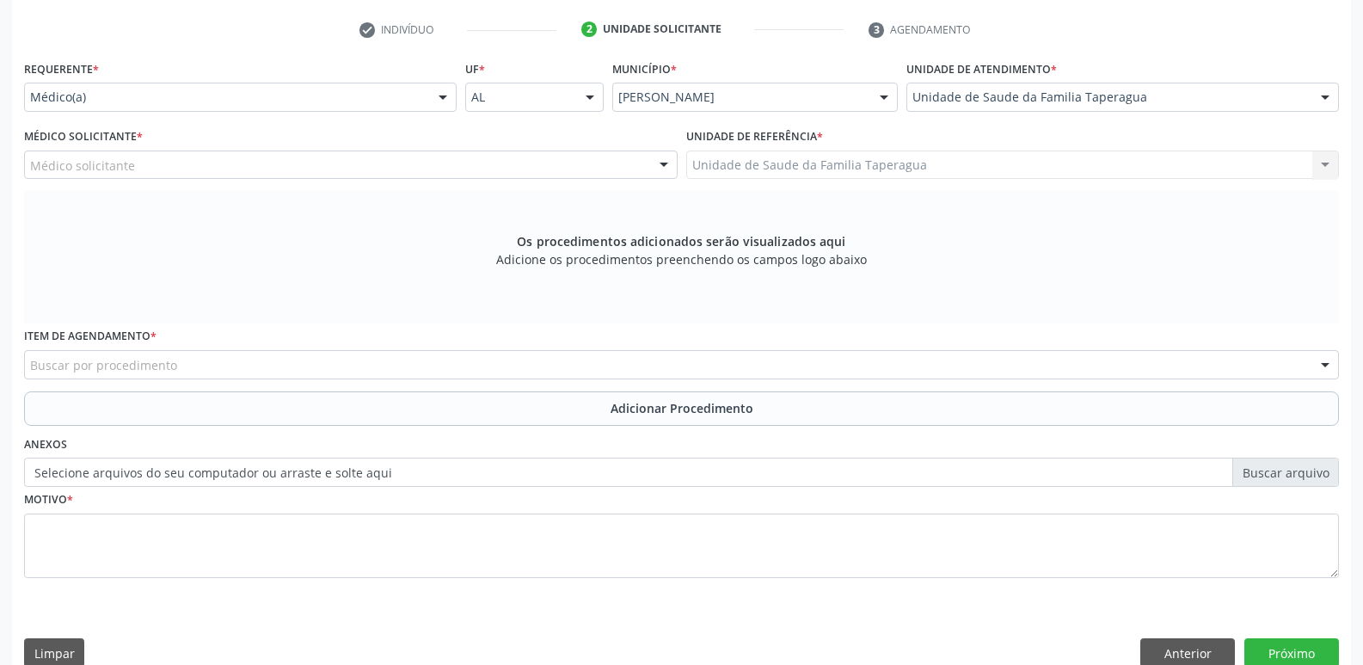
click at [366, 157] on div "Médico solicitante" at bounding box center [350, 164] width 653 height 29
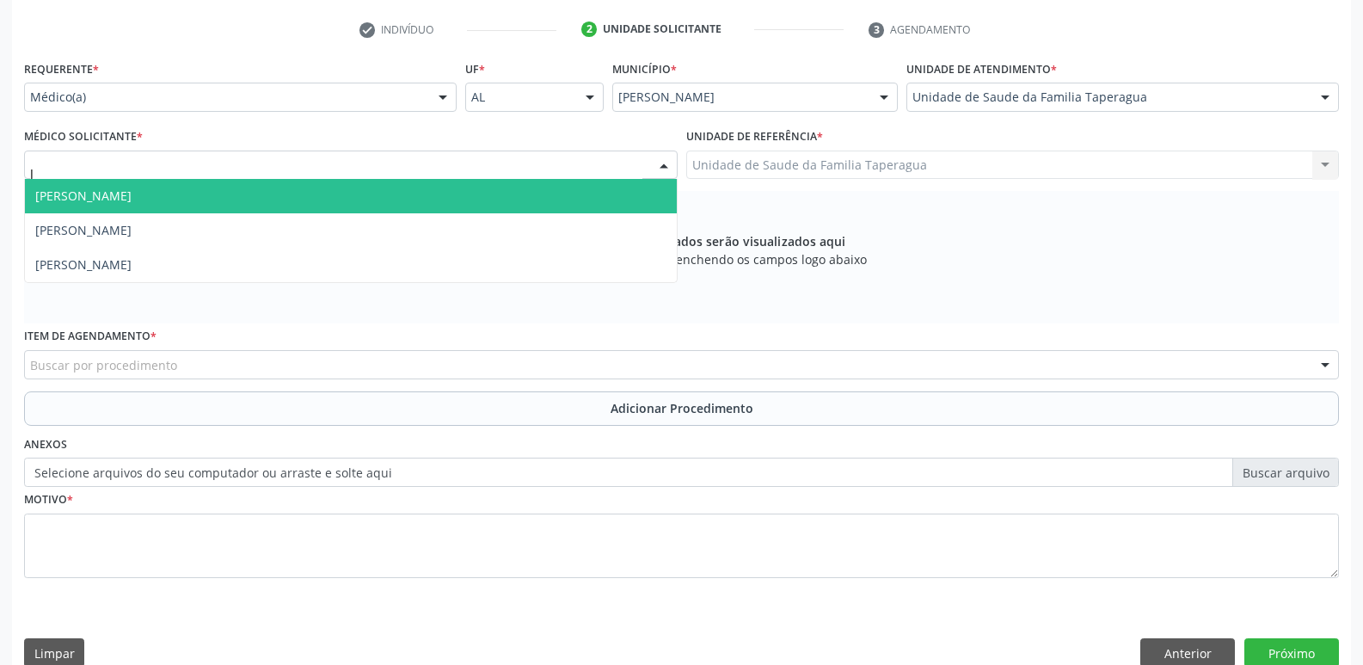
type input "JU"
click at [398, 186] on span "Julilda Maria de Medeiros" at bounding box center [351, 196] width 652 height 34
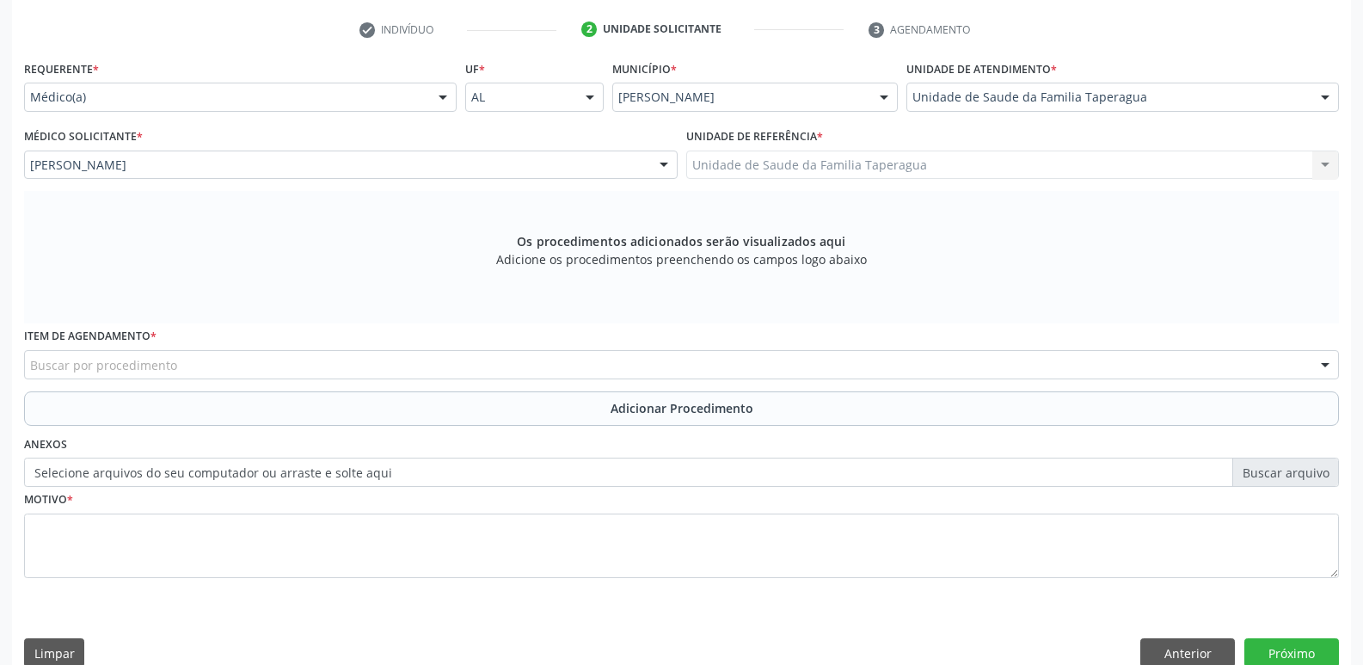
click at [399, 364] on div "Buscar por procedimento" at bounding box center [681, 364] width 1315 height 29
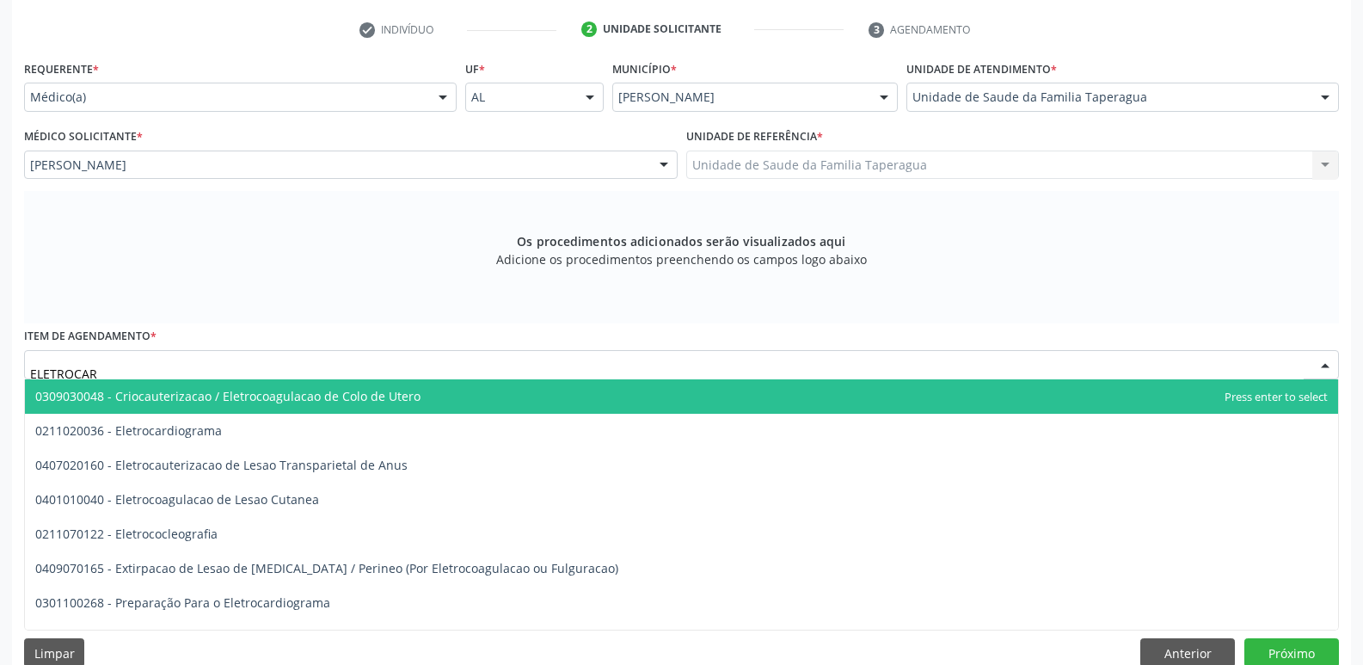
type input "ELETROCARD"
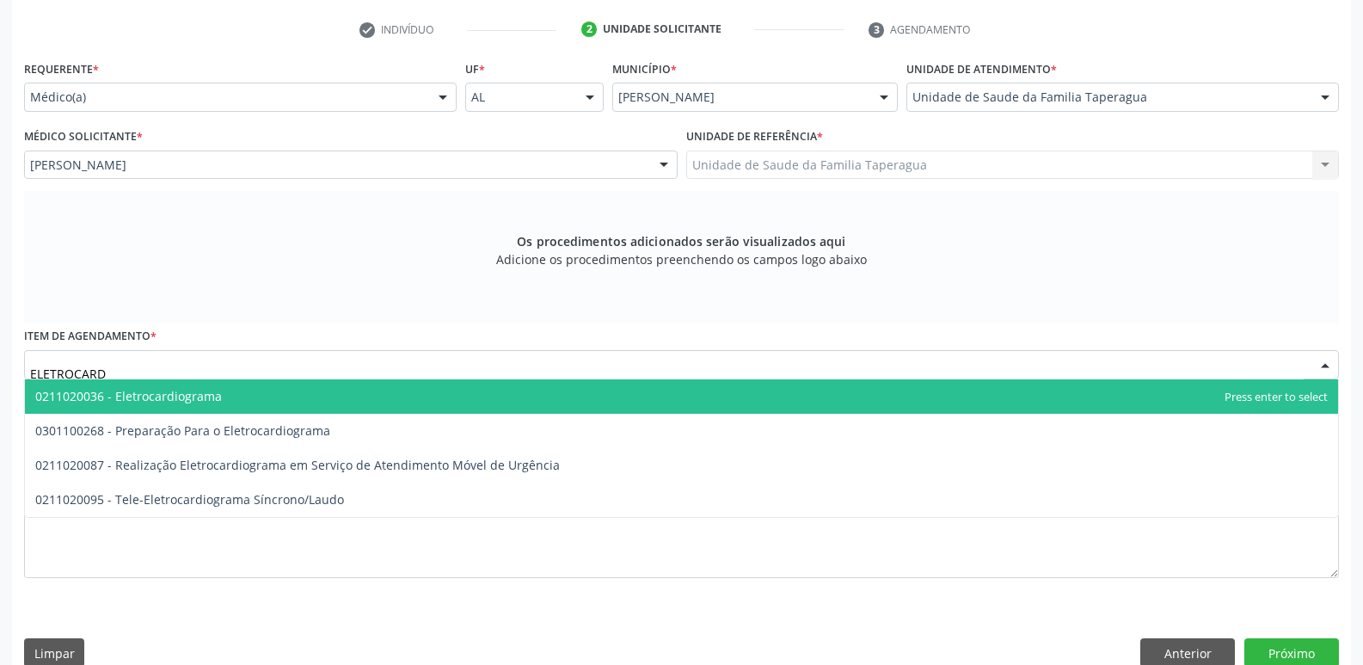
click at [412, 394] on span "0211020036 - Eletrocardiograma" at bounding box center [681, 396] width 1313 height 34
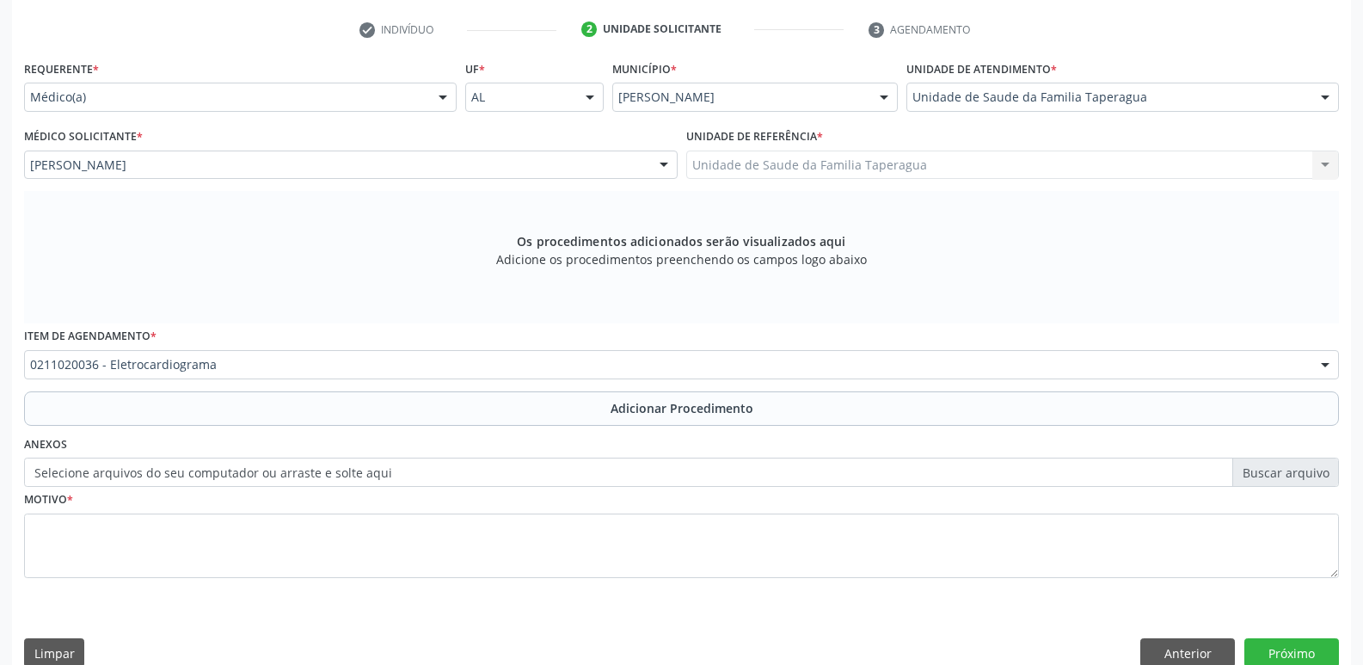
click at [432, 400] on button "Adicionar Procedimento" at bounding box center [681, 408] width 1315 height 34
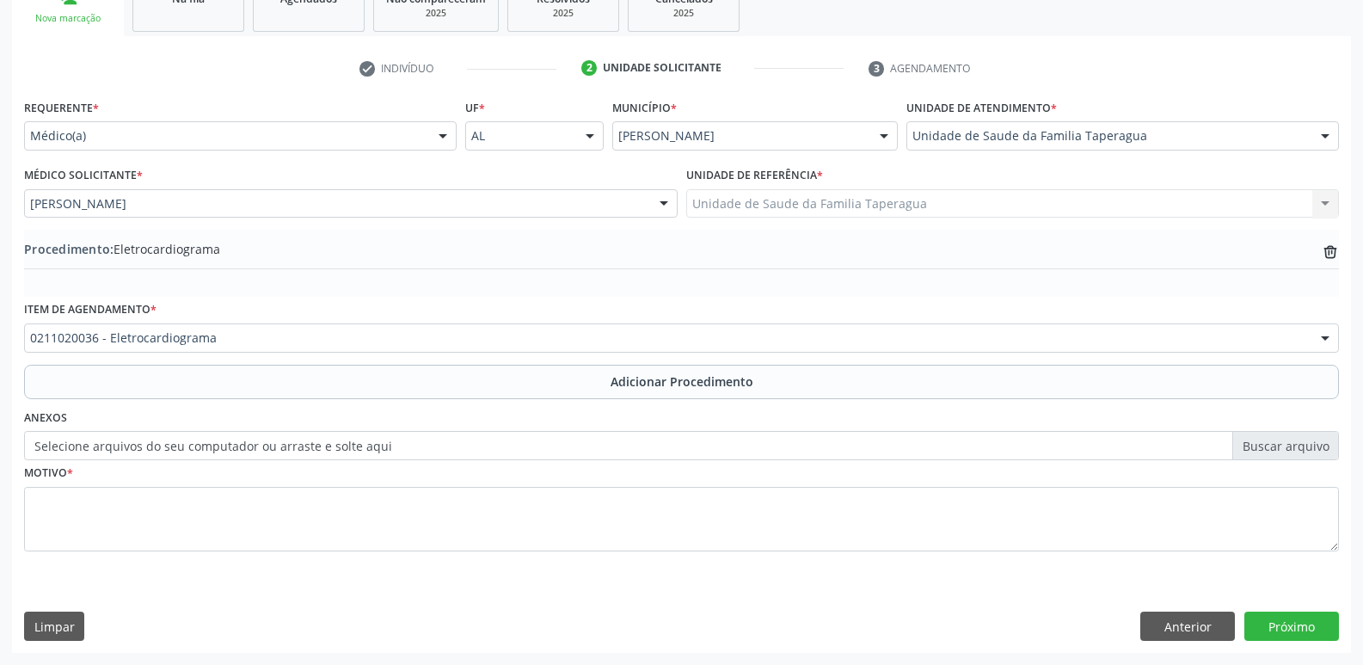
scroll to position [303, 0]
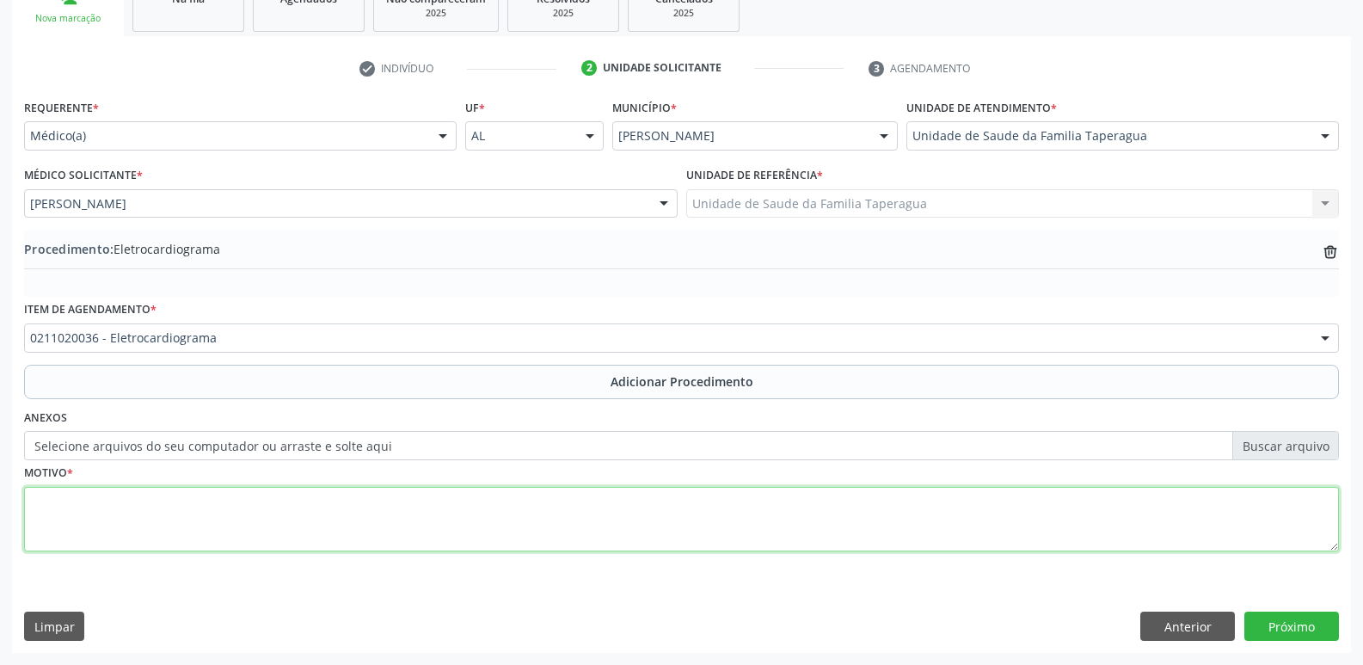
click at [438, 524] on textarea at bounding box center [681, 519] width 1315 height 65
type textarea "ROTINA"
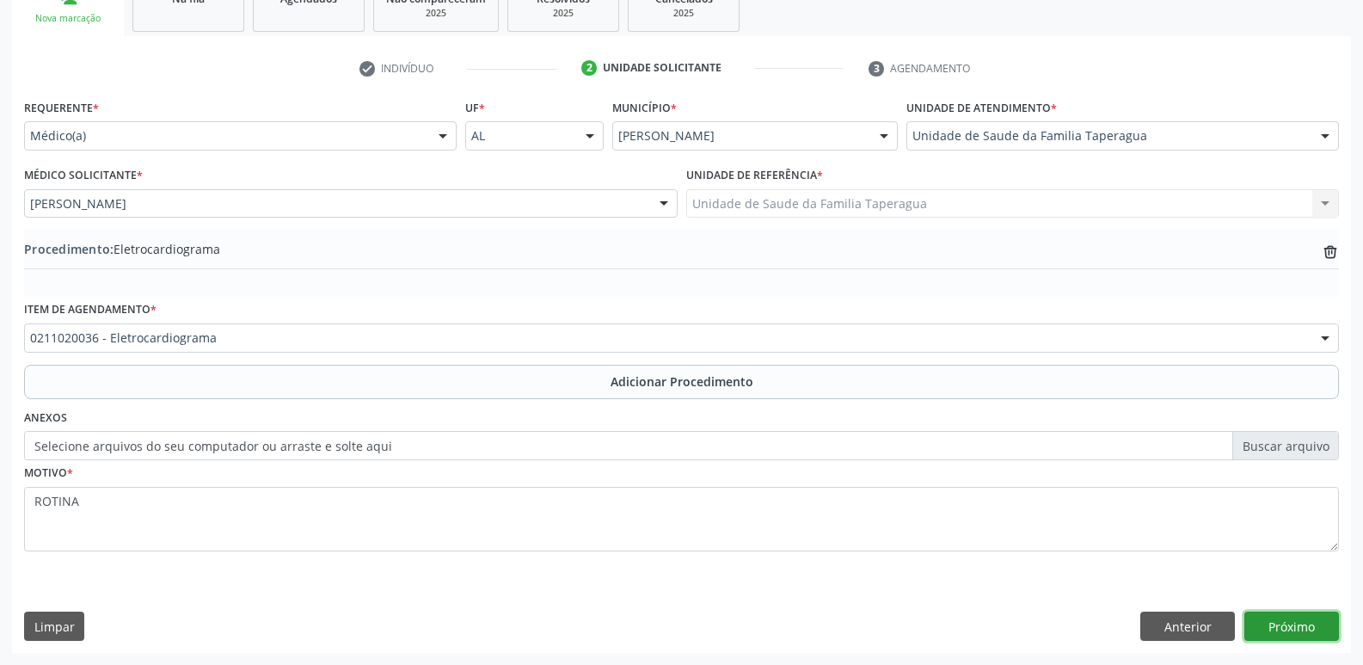
click at [1292, 627] on button "Próximo" at bounding box center [1291, 625] width 95 height 29
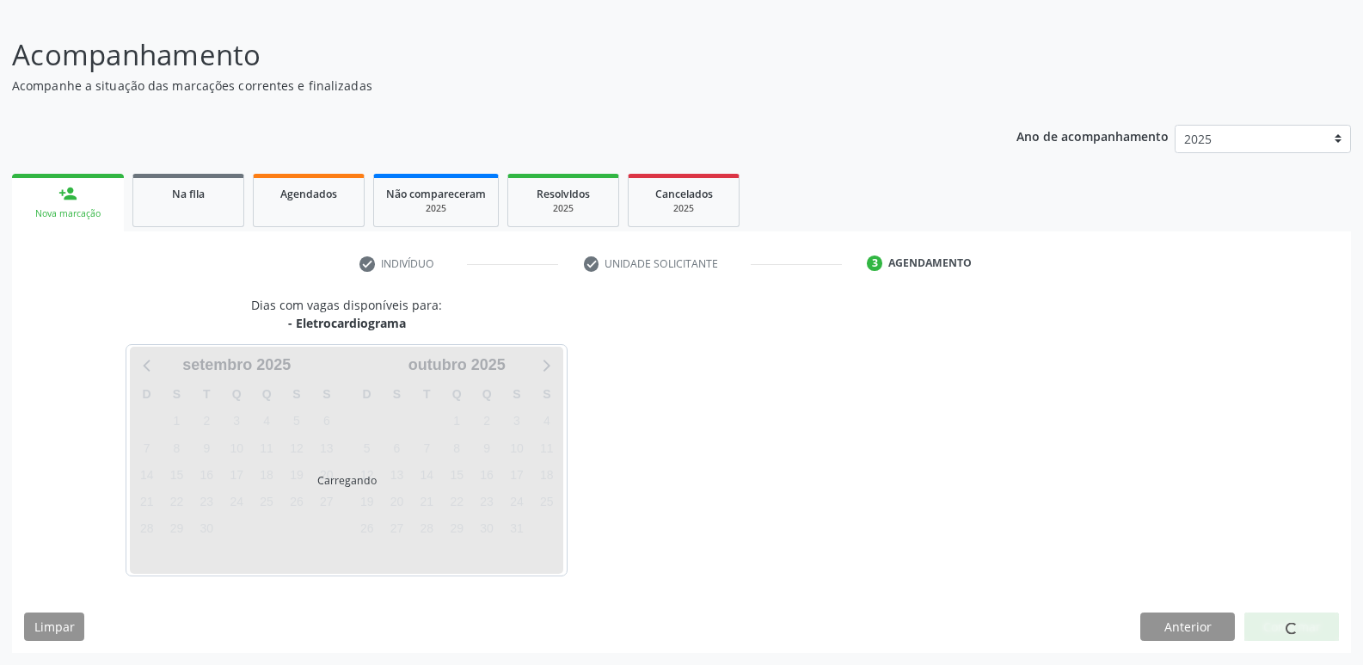
scroll to position [158, 0]
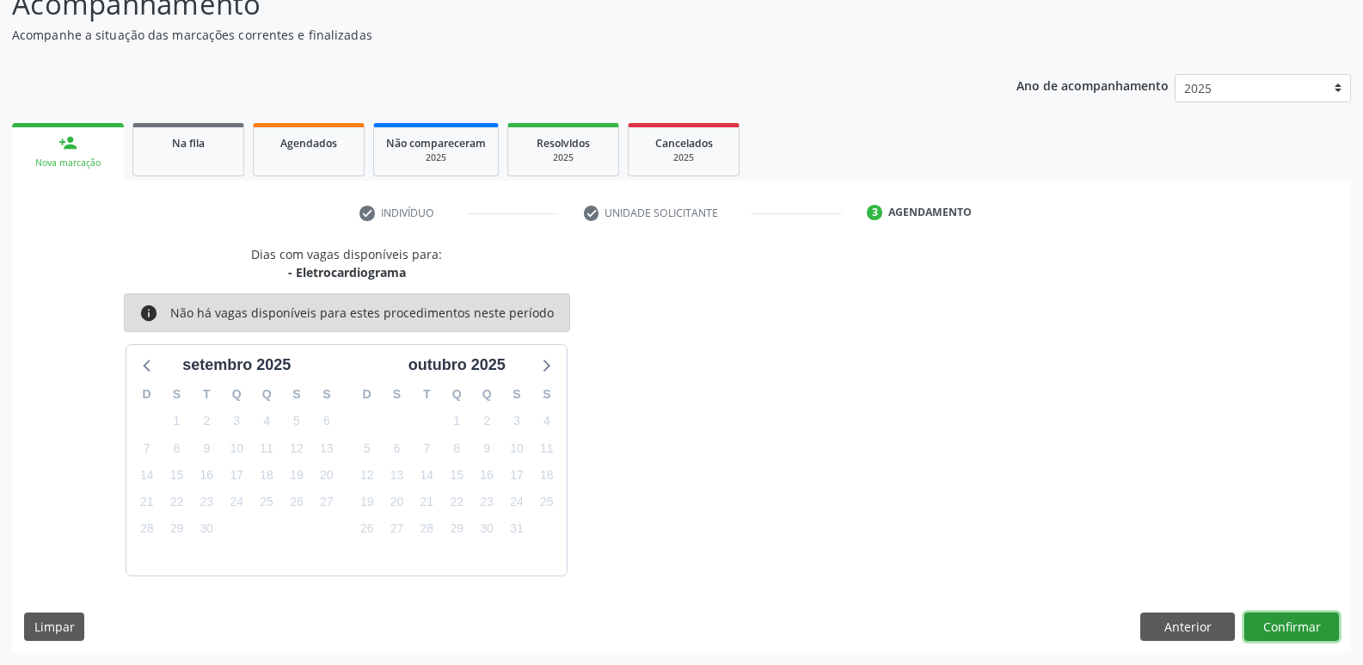
click at [1288, 630] on button "Confirmar" at bounding box center [1291, 626] width 95 height 29
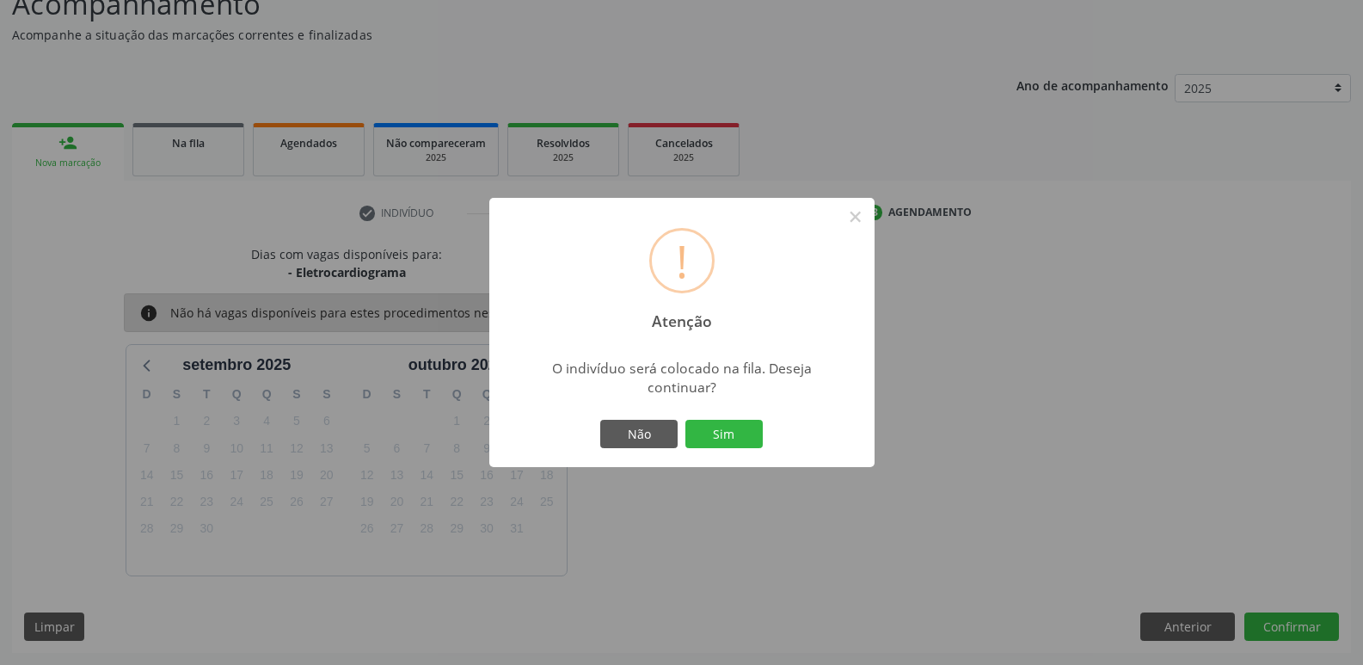
click at [685, 420] on button "Sim" at bounding box center [723, 434] width 77 height 29
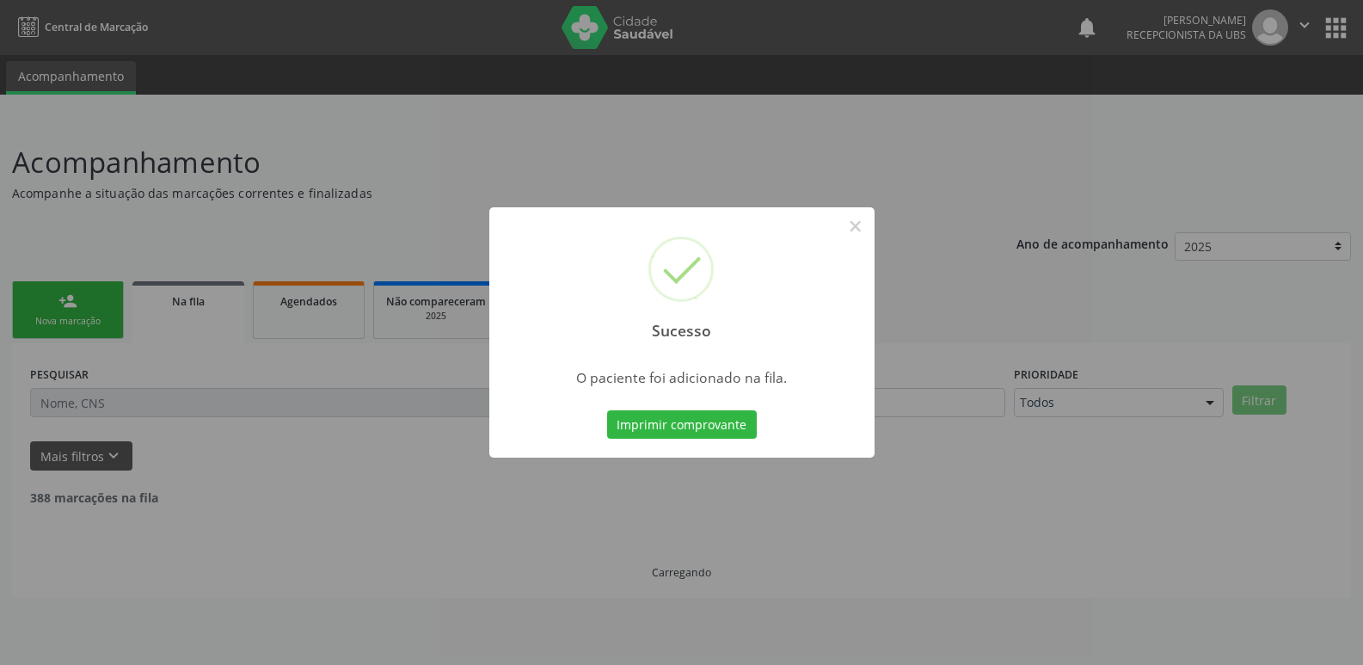
scroll to position [0, 0]
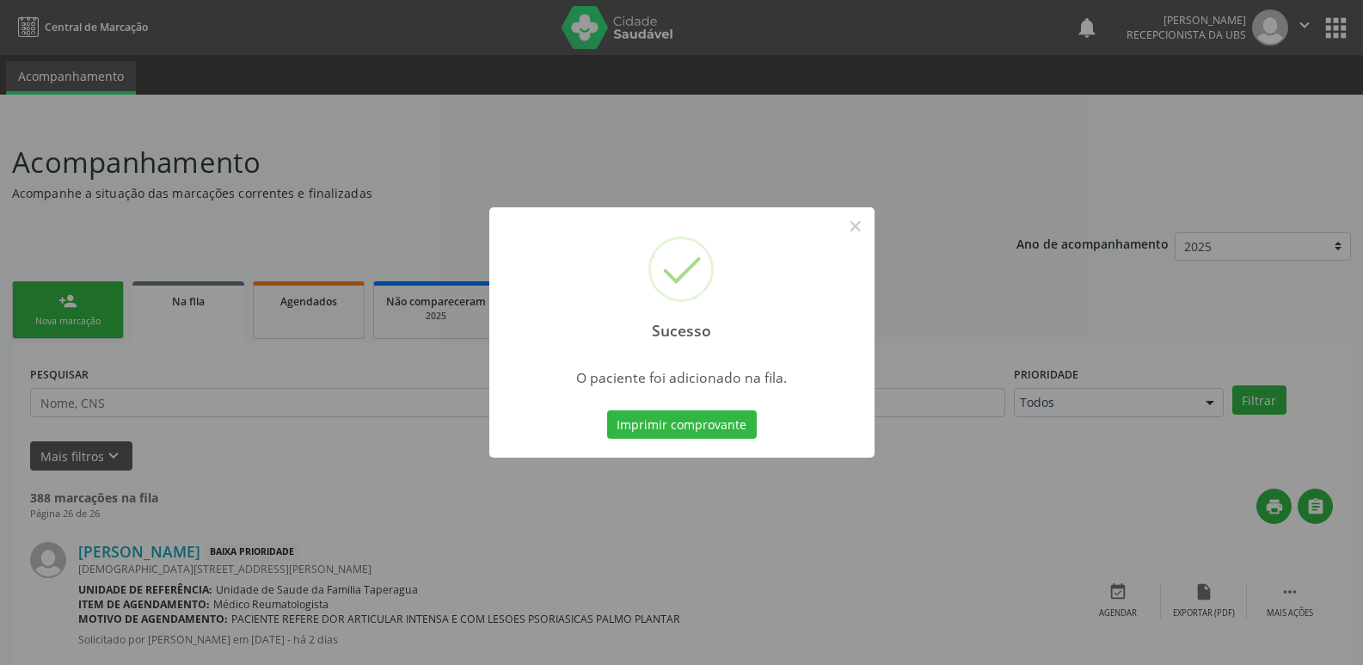
click at [1101, 347] on div "Sucesso × O paciente foi adicionado na fila. Imprimir comprovante Cancel" at bounding box center [681, 332] width 1363 height 665
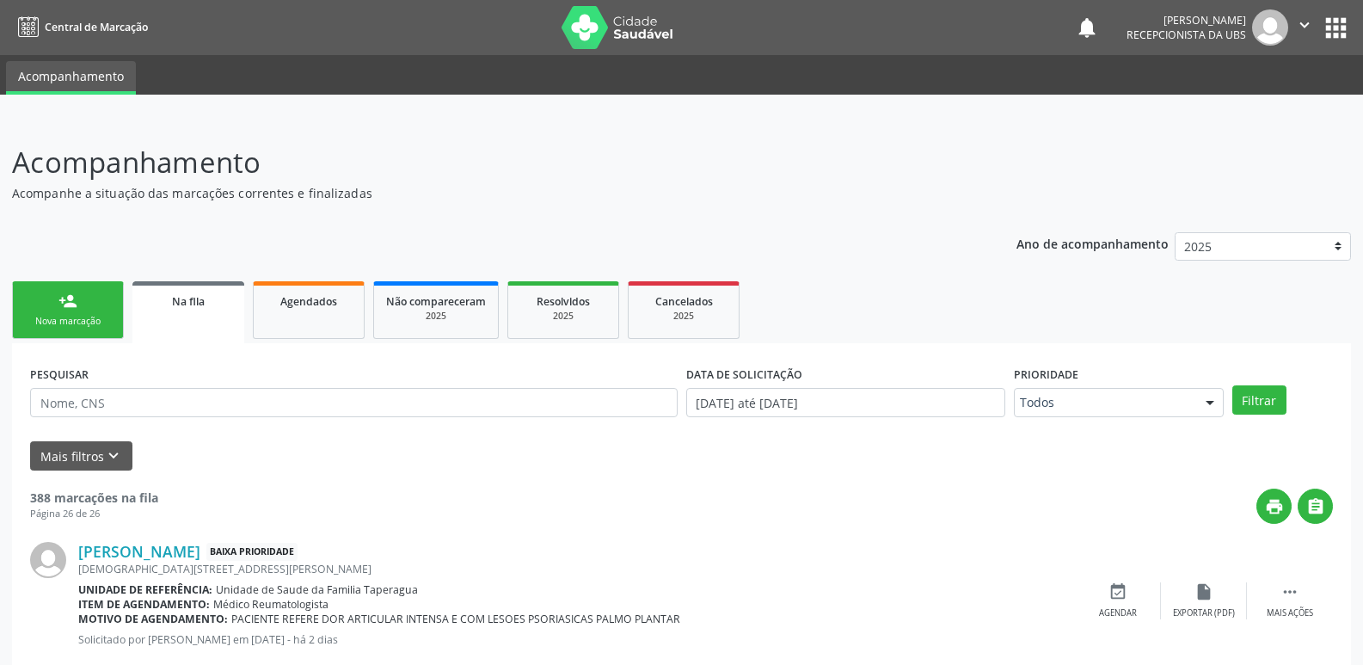
click at [77, 311] on link "person_add Nova marcação" at bounding box center [68, 310] width 112 height 58
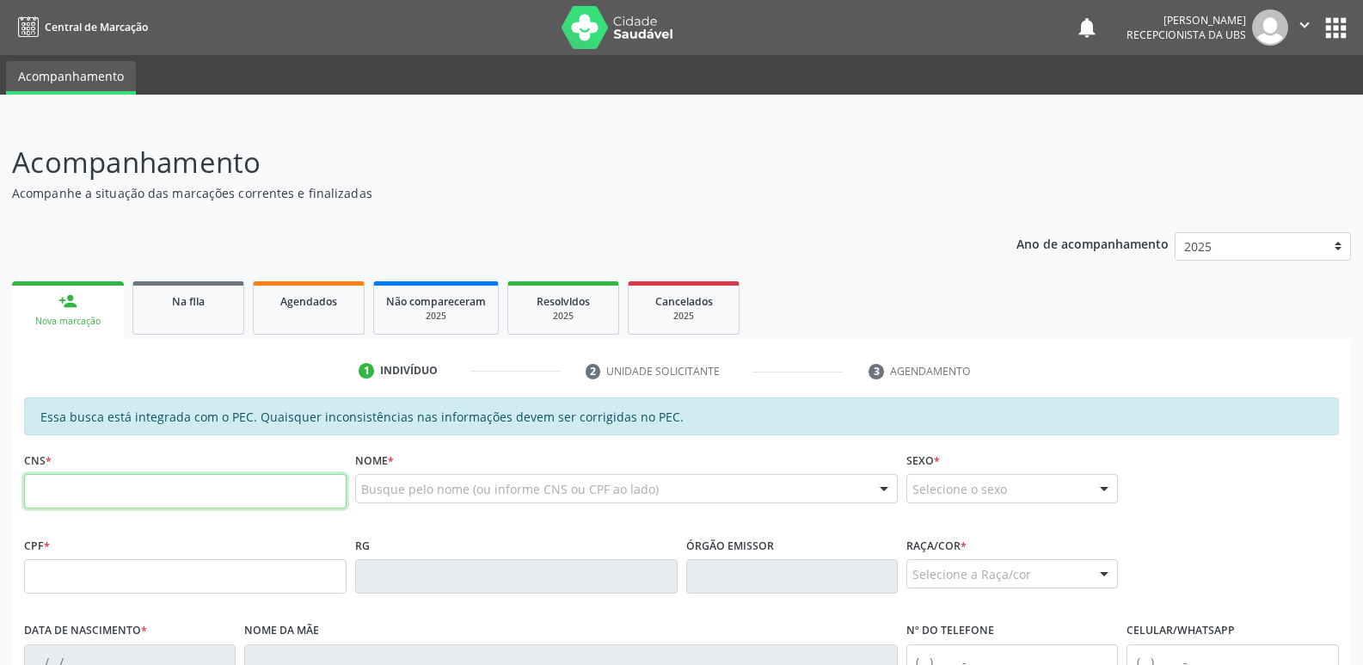
click at [253, 495] on input "text" at bounding box center [185, 491] width 322 height 34
paste input "701 8082 0767 5379"
type input "701 8082 0767 5379"
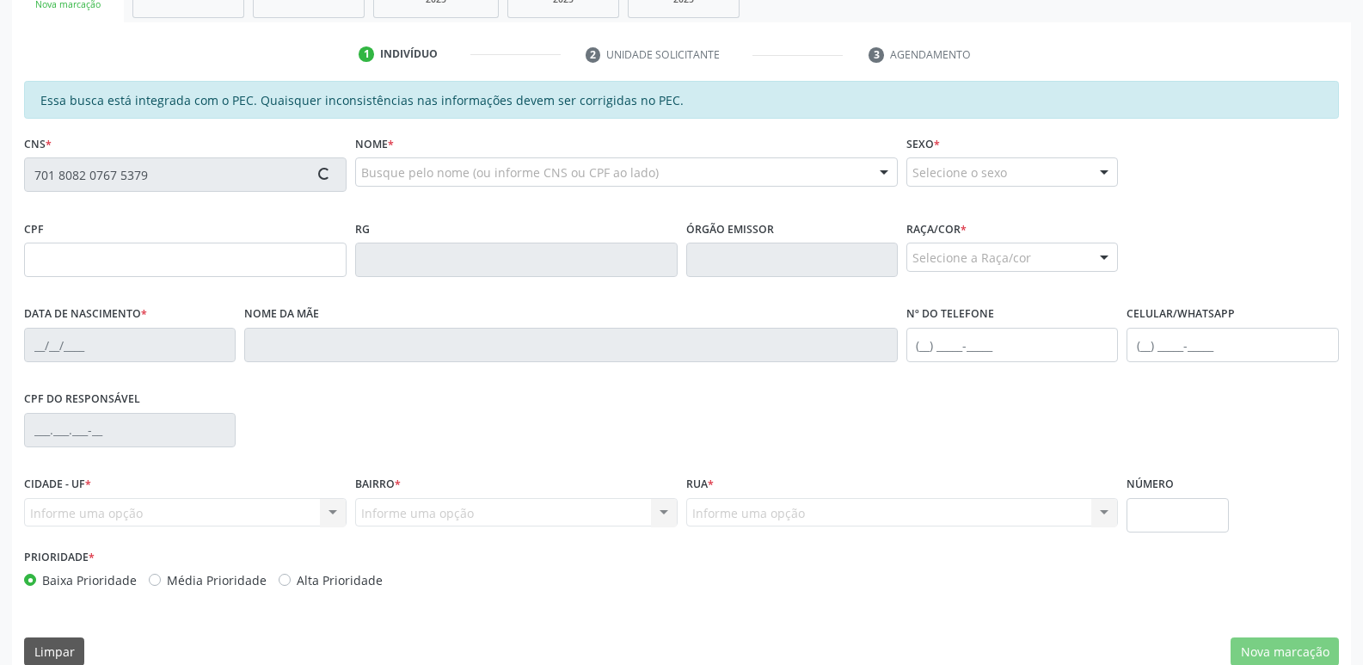
type input "08/02/1985"
type input "Maria Benedita Nogueira da Silva"
type input "(82) 99361-1079"
type input "237"
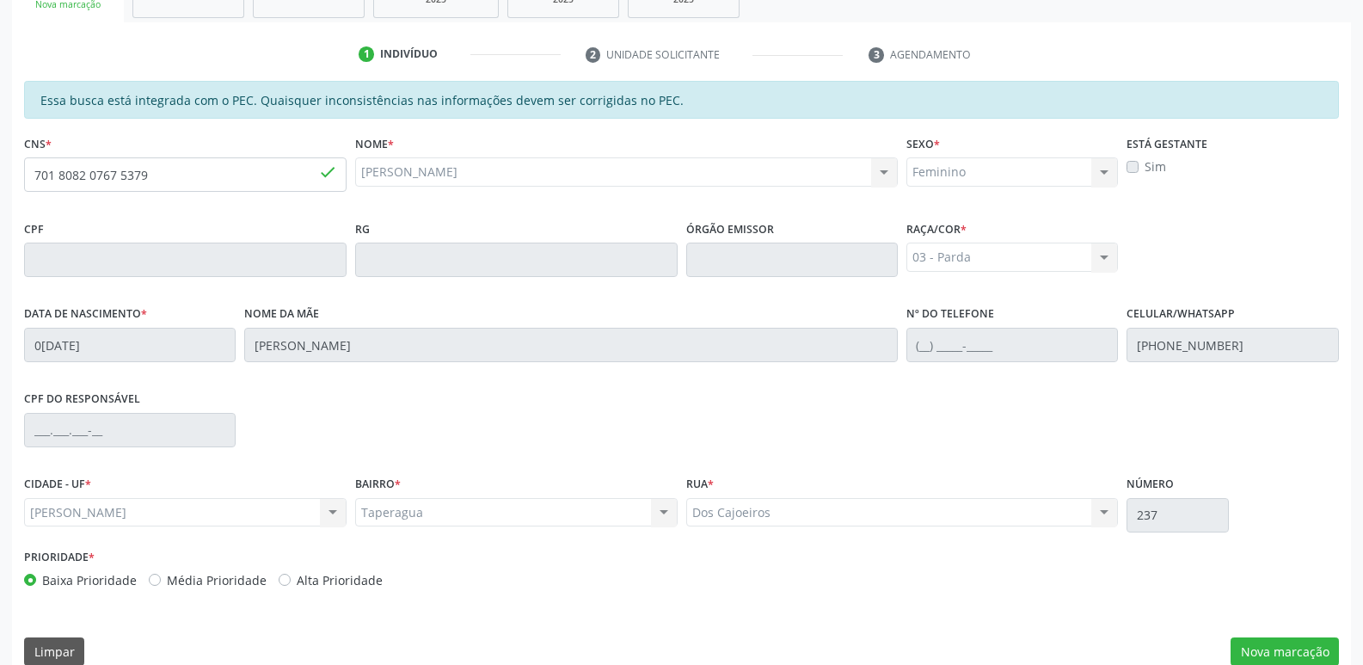
scroll to position [341, 0]
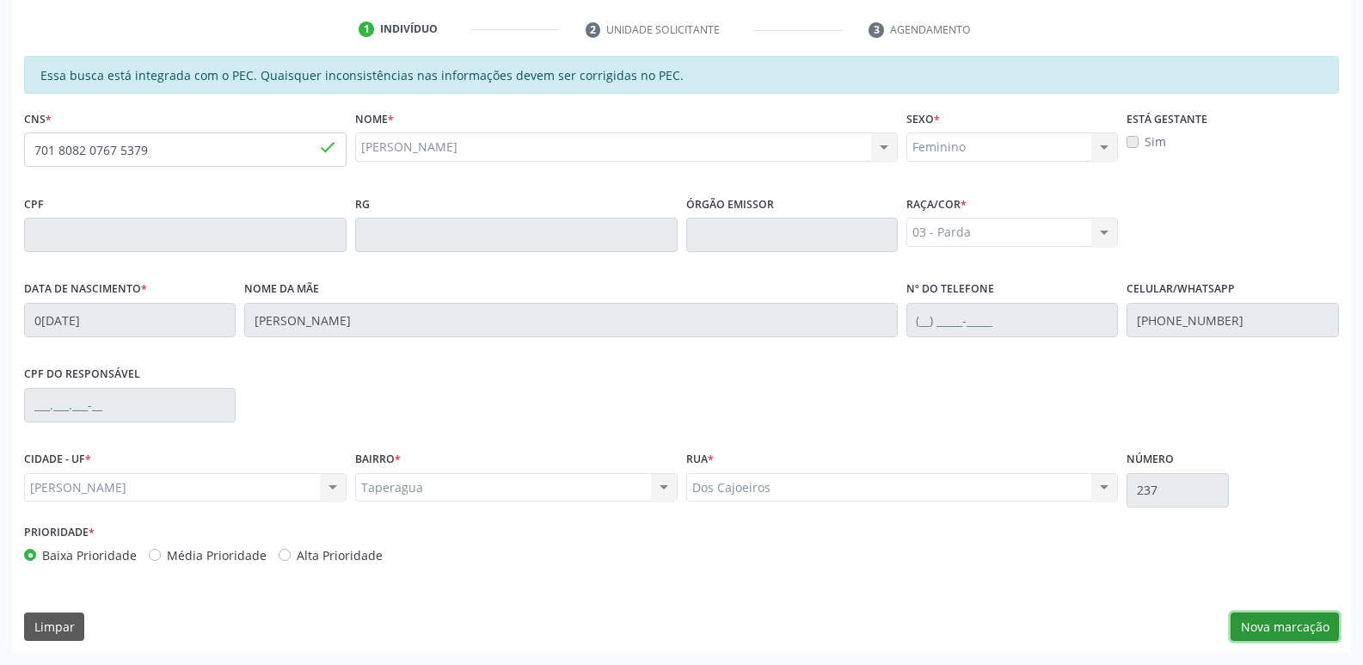
click at [1270, 627] on button "Nova marcação" at bounding box center [1284, 626] width 108 height 29
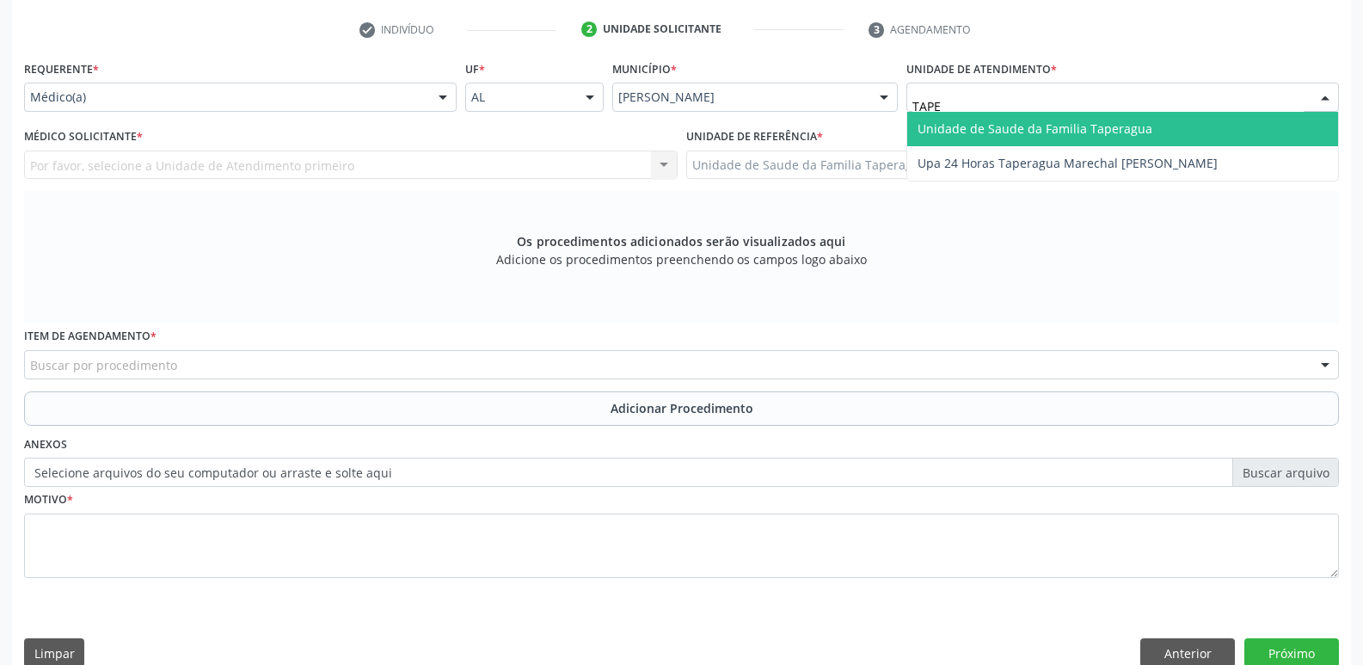
type input "TAPER"
click at [1018, 126] on span "Unidade de Saude da Familia Taperagua" at bounding box center [1034, 128] width 235 height 16
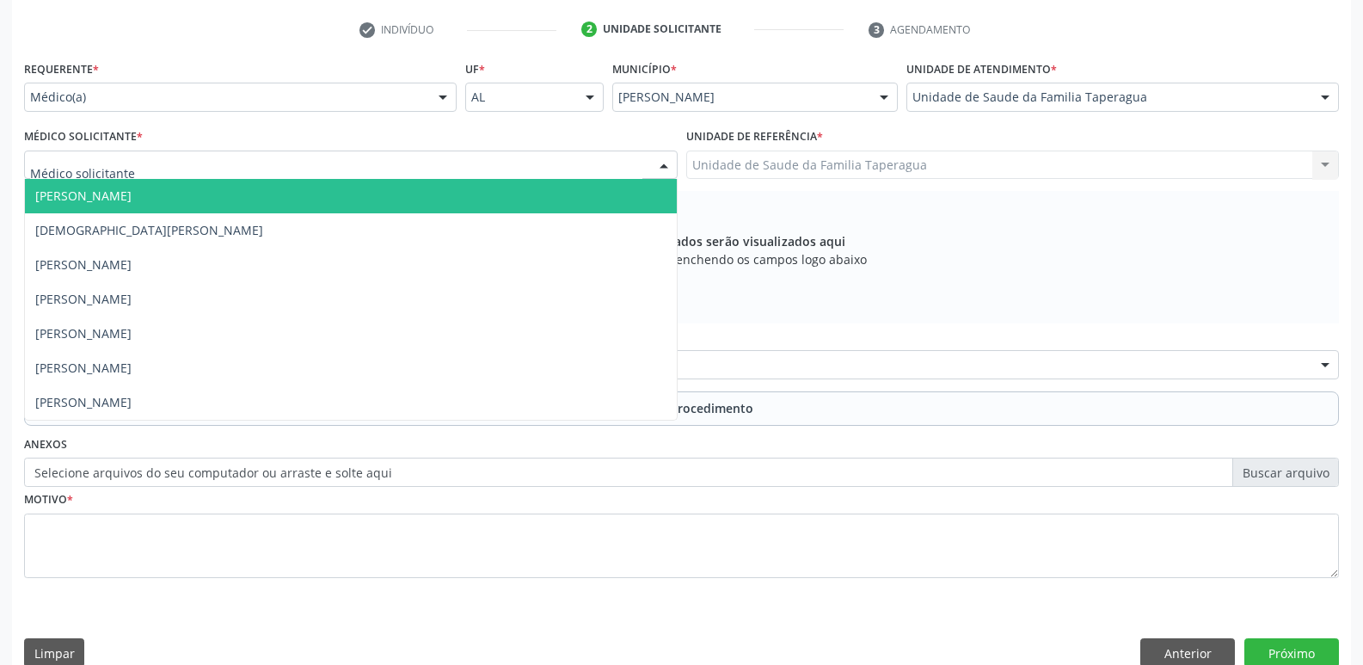
click at [540, 166] on div at bounding box center [350, 164] width 653 height 29
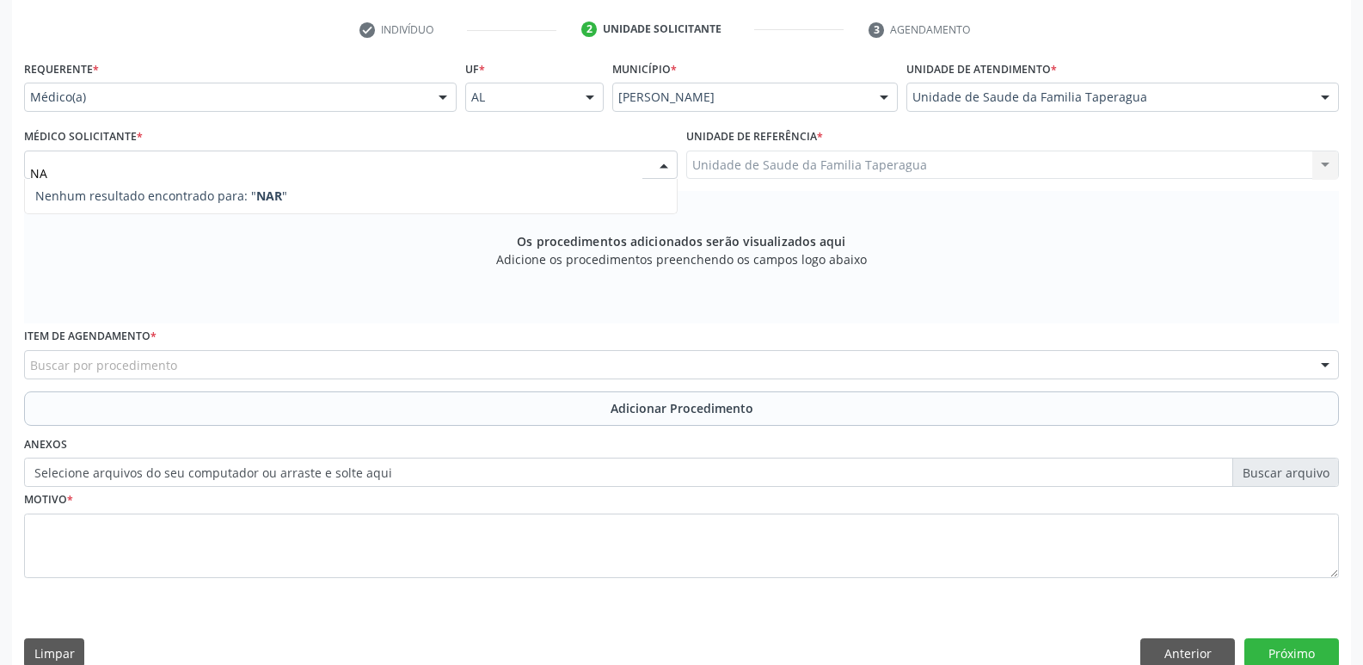
type input "N"
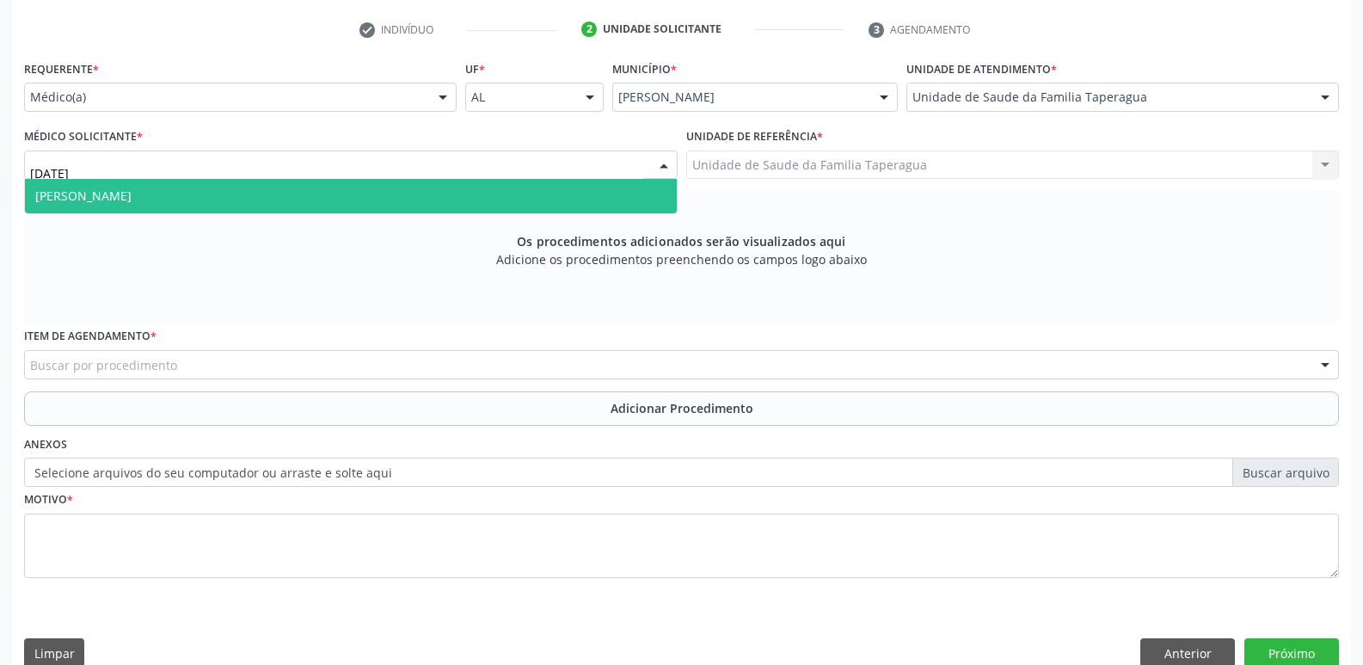
type input "JUL"
click at [524, 220] on div "Requerente * Médico(a) Médico(a) Enfermeiro(a) Paciente Nenhum resultado encont…" at bounding box center [681, 329] width 1315 height 546
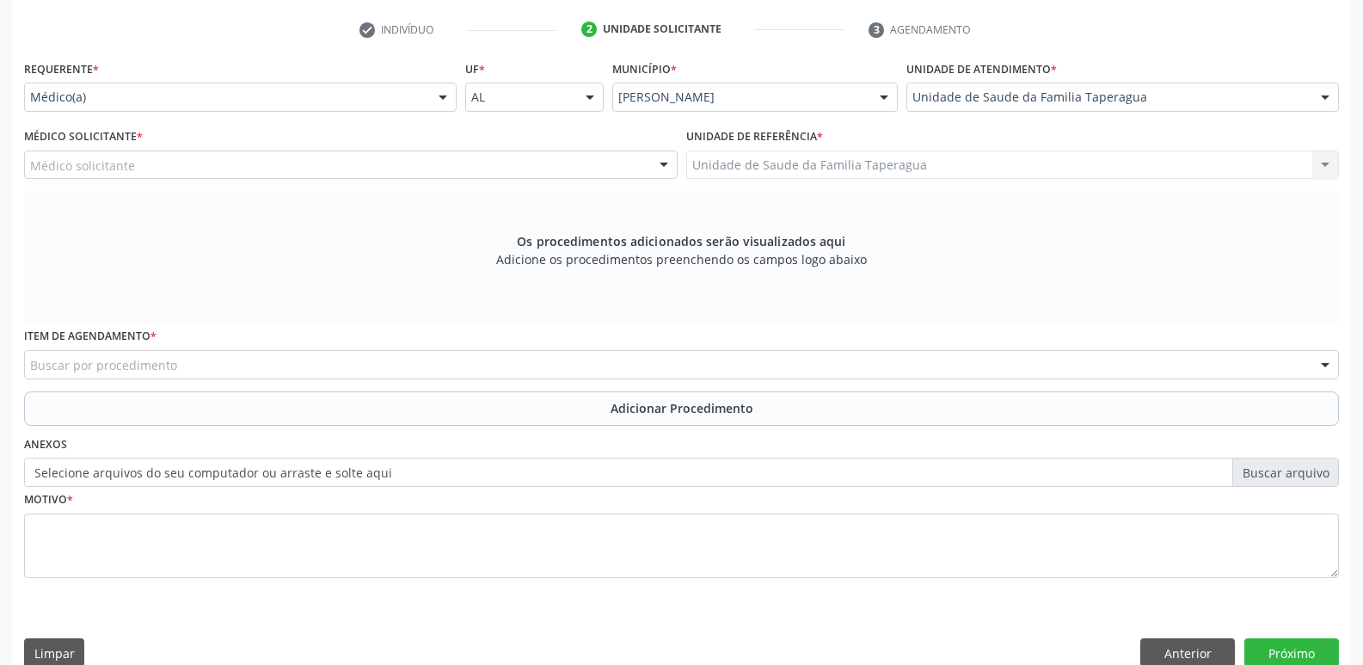
click at [559, 167] on div "Médico solicitante" at bounding box center [350, 164] width 653 height 29
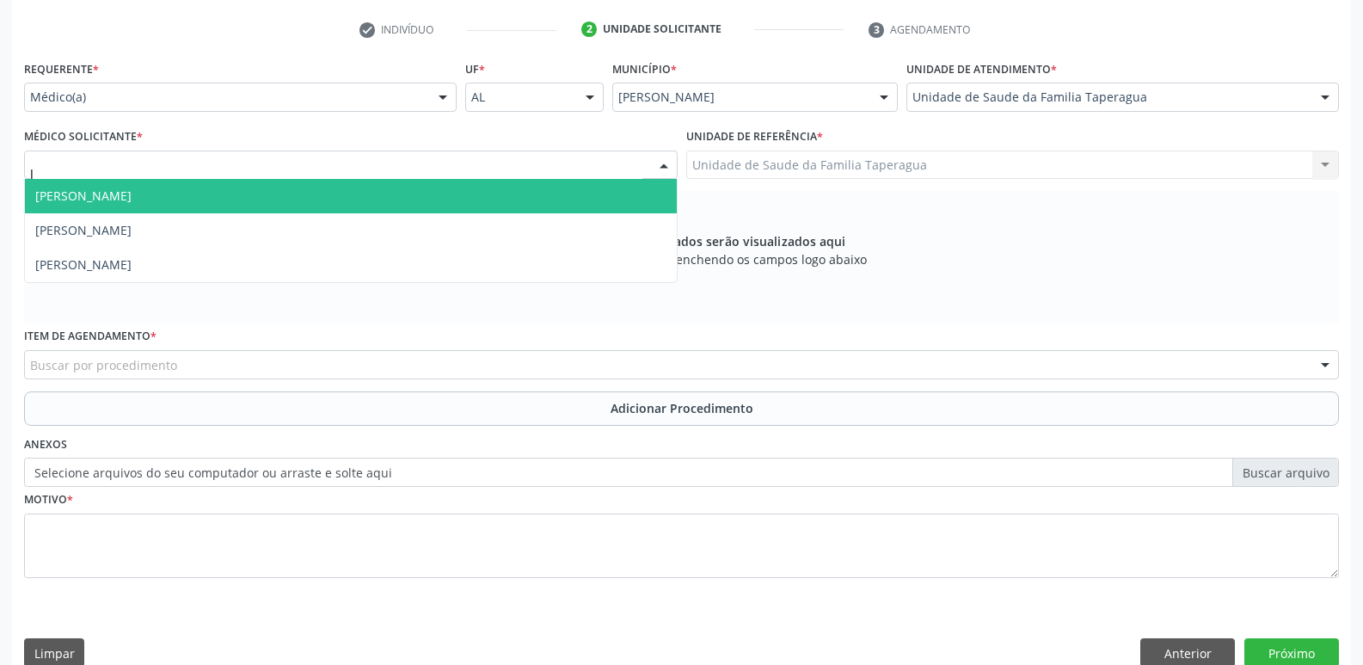
type input "JU"
click at [560, 193] on span "Julilda Maria de Medeiros" at bounding box center [351, 196] width 652 height 34
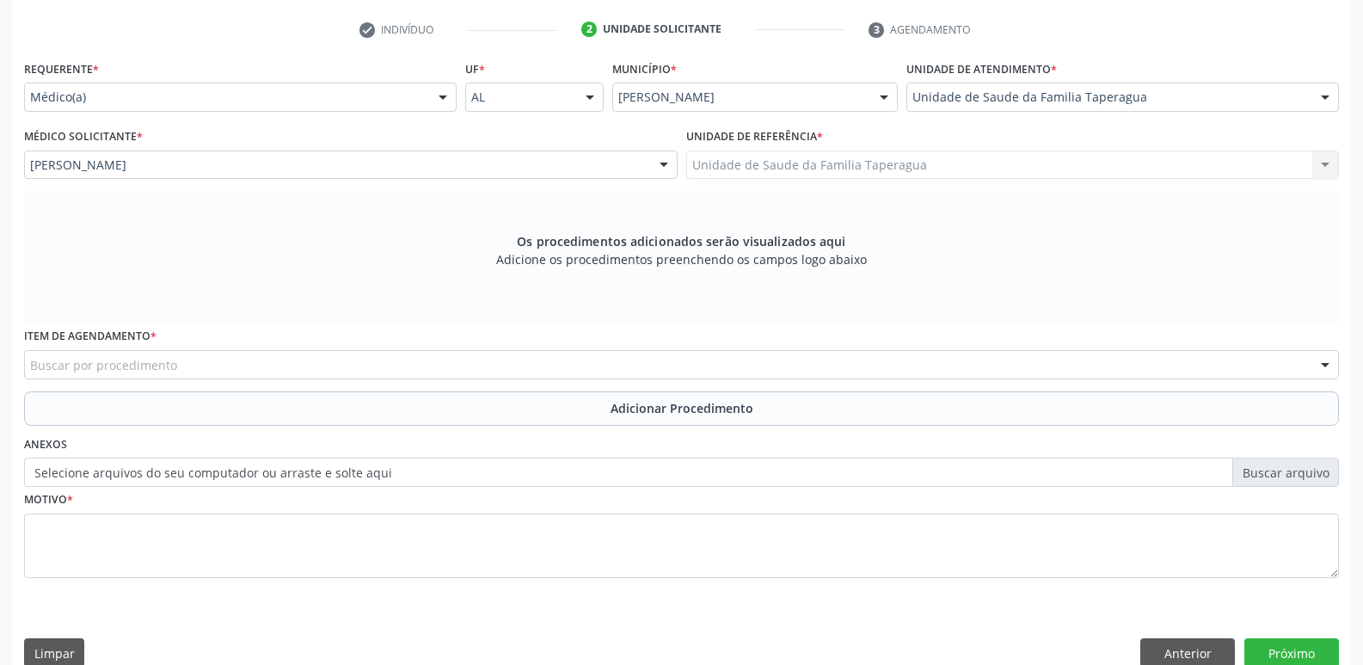
click at [482, 362] on div "Buscar por procedimento" at bounding box center [681, 364] width 1315 height 29
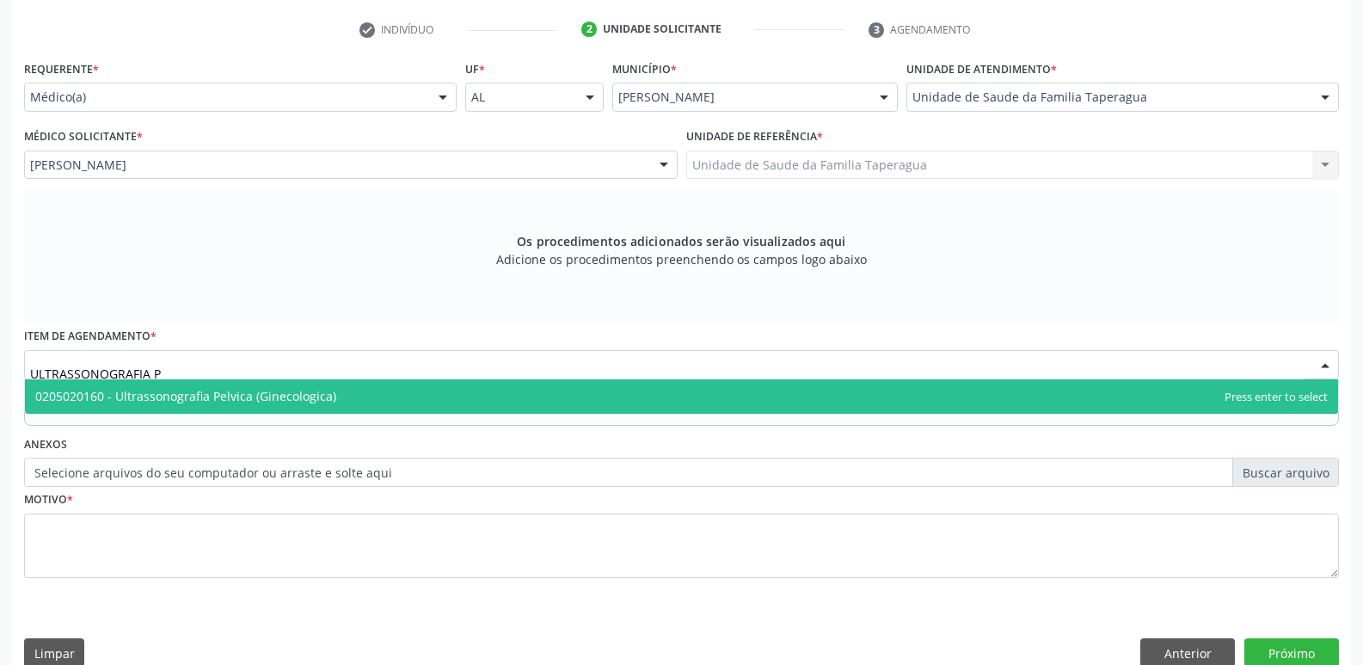
click at [485, 392] on span "0205020160 - Ultrassonografia Pelvica (Ginecologica)" at bounding box center [681, 396] width 1313 height 34
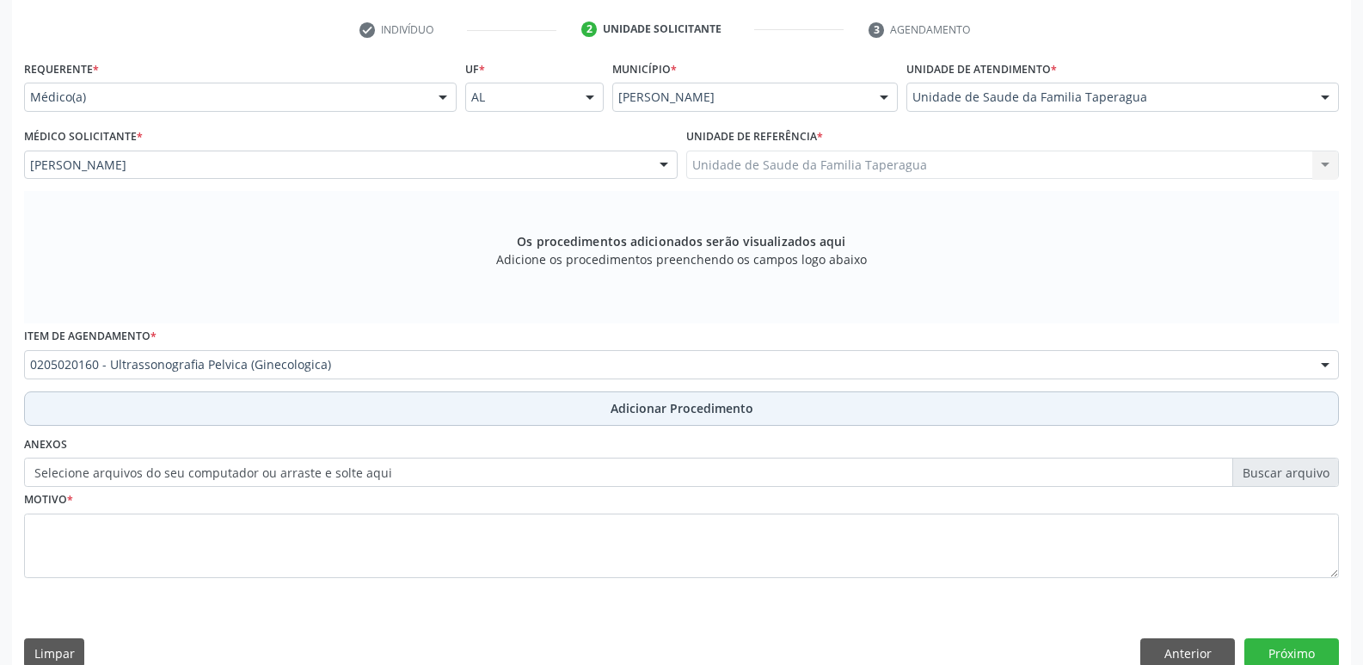
click at [488, 398] on button "Adicionar Procedimento" at bounding box center [681, 408] width 1315 height 34
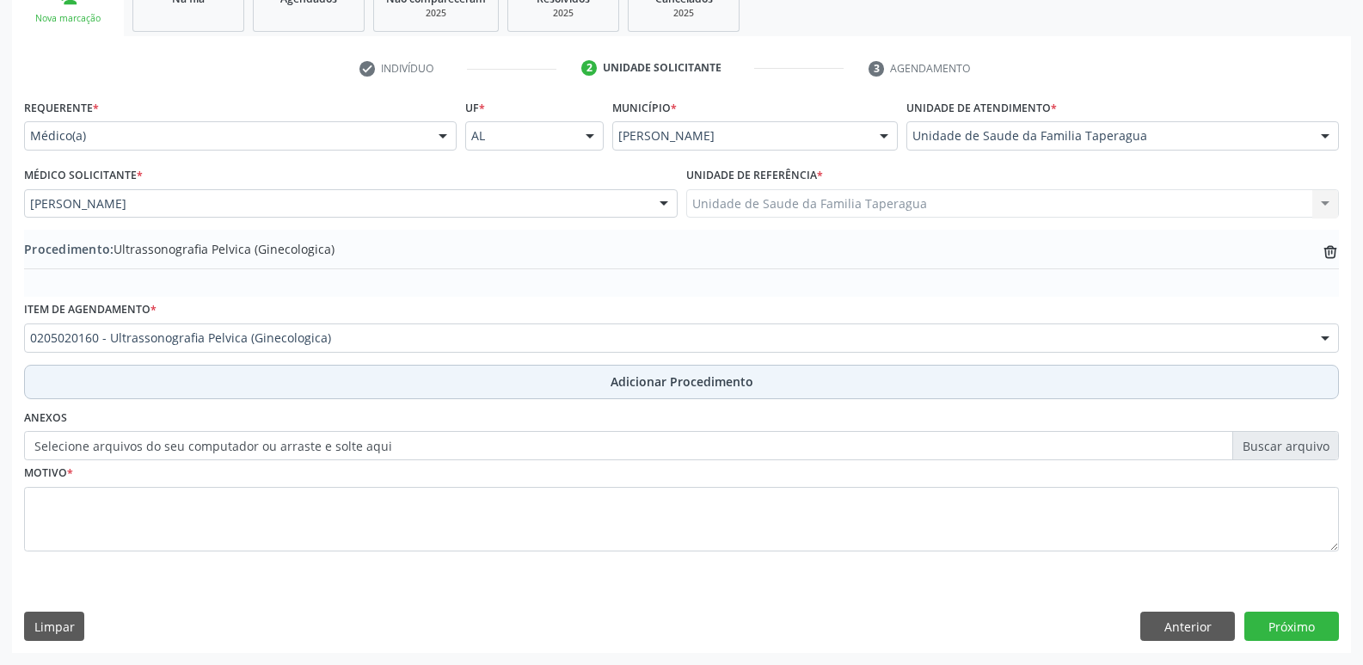
scroll to position [303, 0]
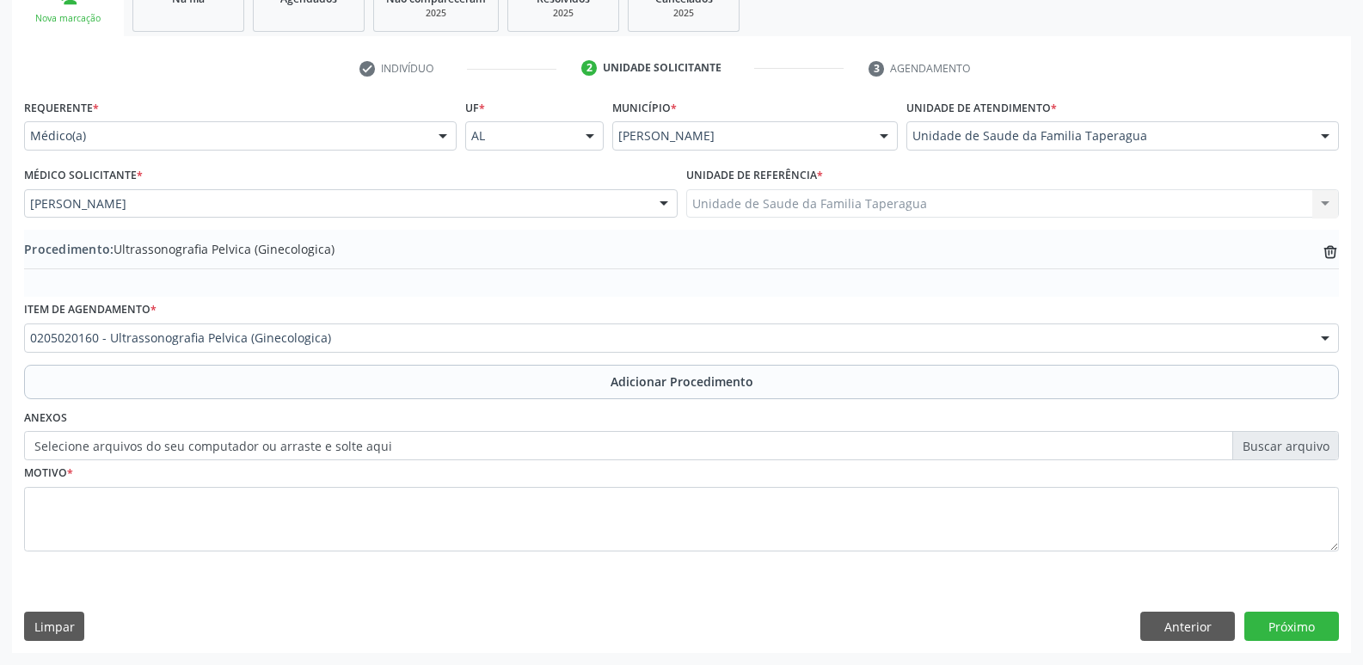
click at [495, 347] on div "0205020160 - Ultrassonografia Pelvica (Ginecologica)" at bounding box center [681, 337] width 1315 height 29
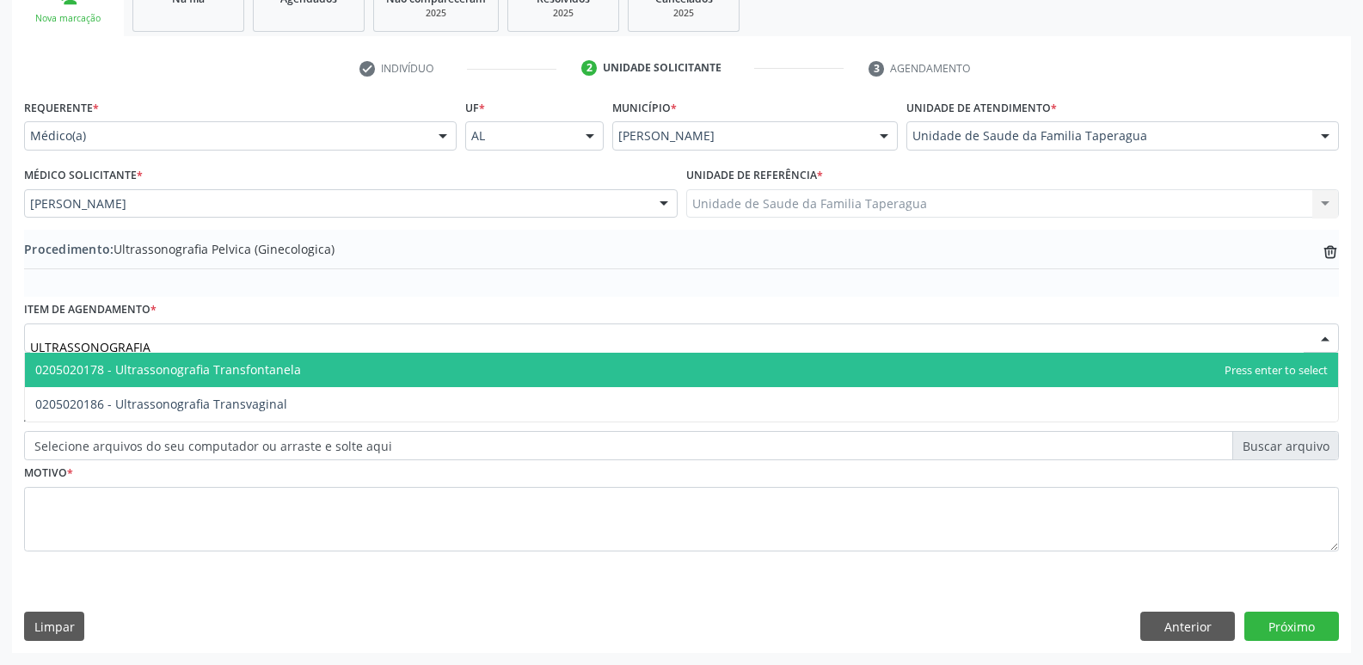
type input "ULTRASSONOGRAFIA T"
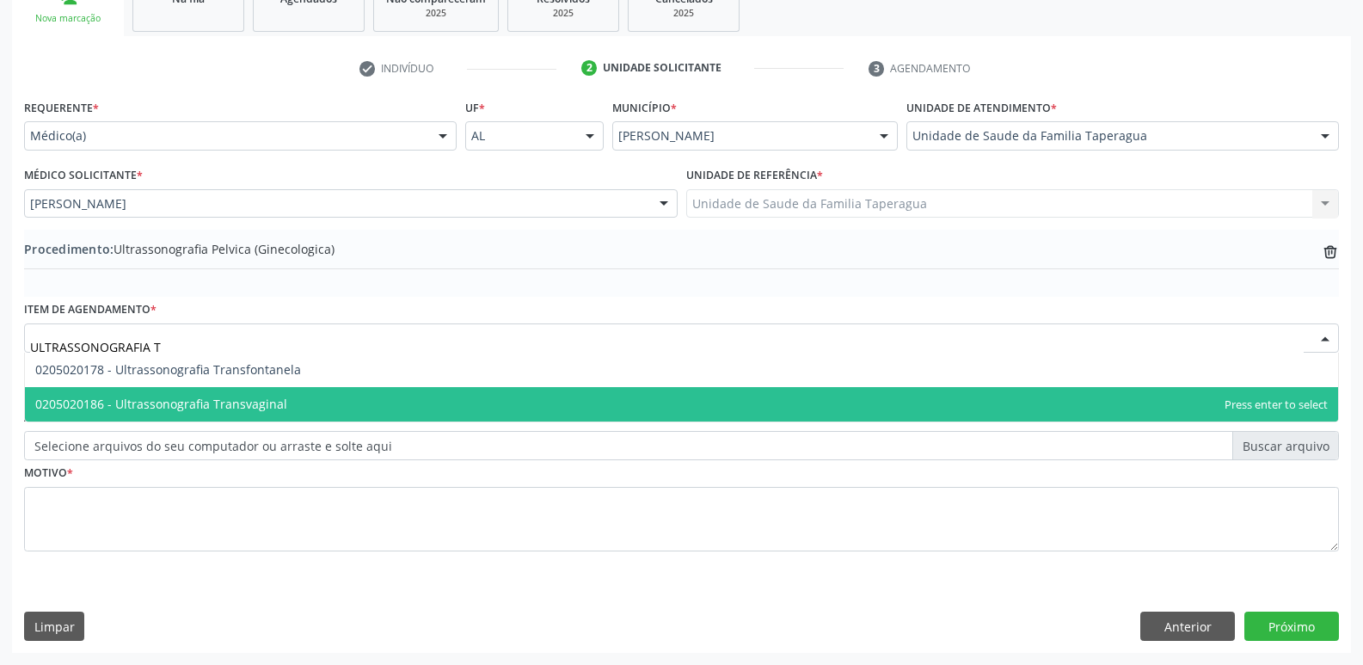
click at [490, 397] on span "0205020186 - Ultrassonografia Transvaginal" at bounding box center [681, 404] width 1313 height 34
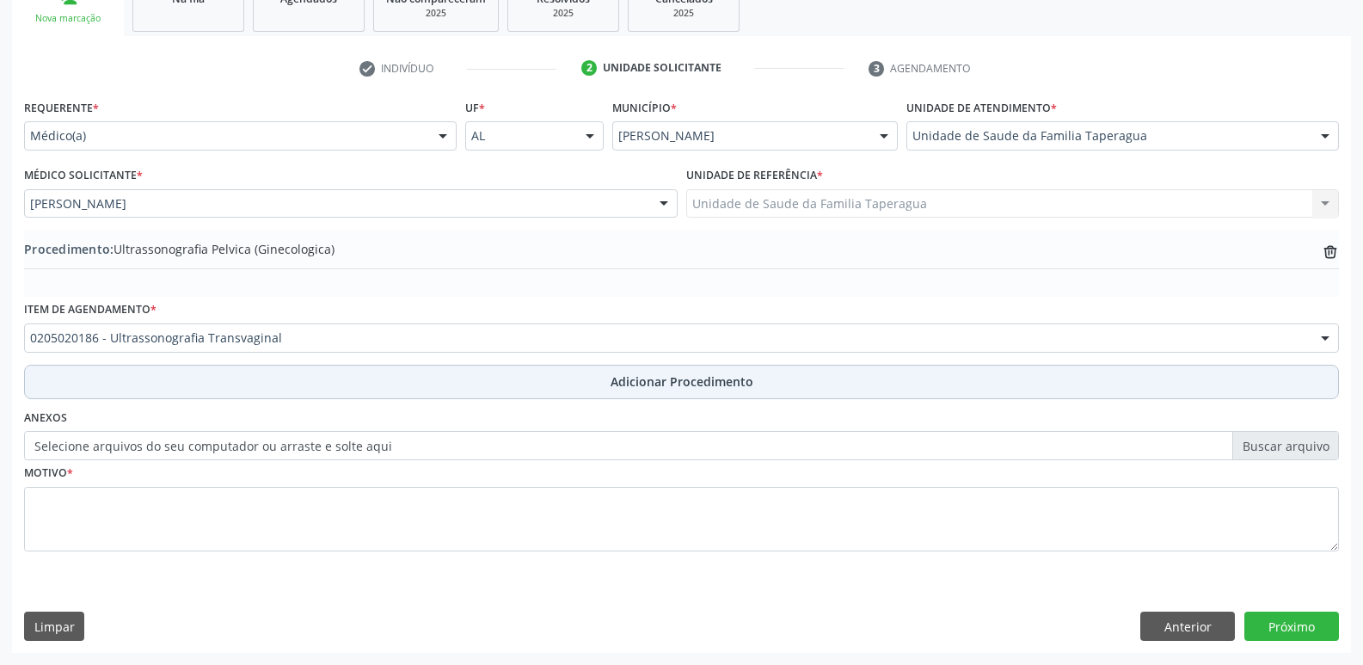
click at [526, 380] on button "Adicionar Procedimento" at bounding box center [681, 382] width 1315 height 34
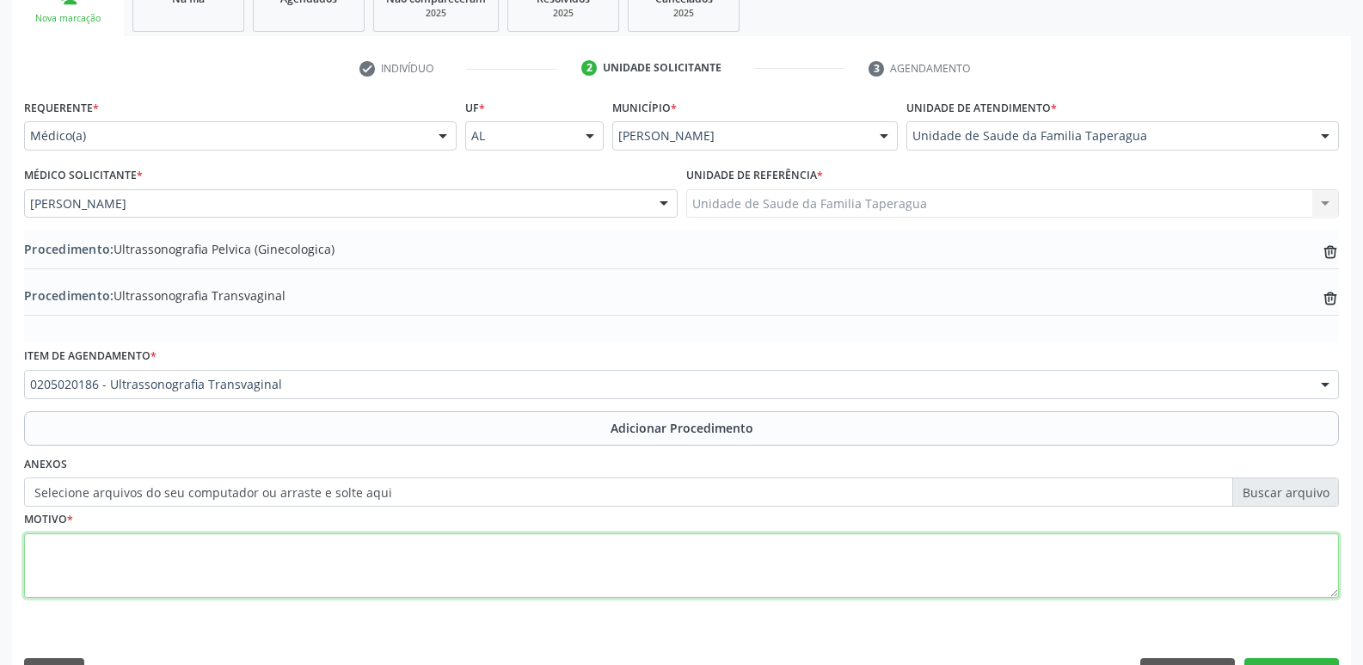
click at [533, 561] on textarea at bounding box center [681, 565] width 1315 height 65
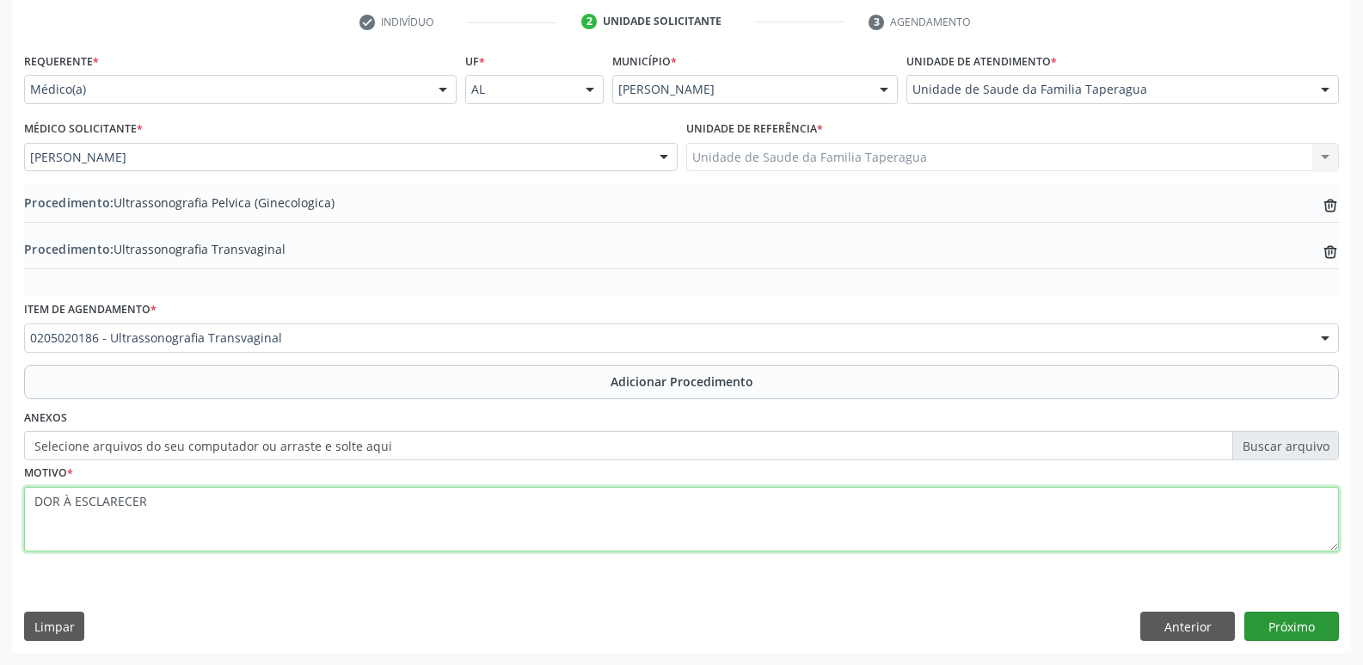
type textarea "DOR À ESCLARECER"
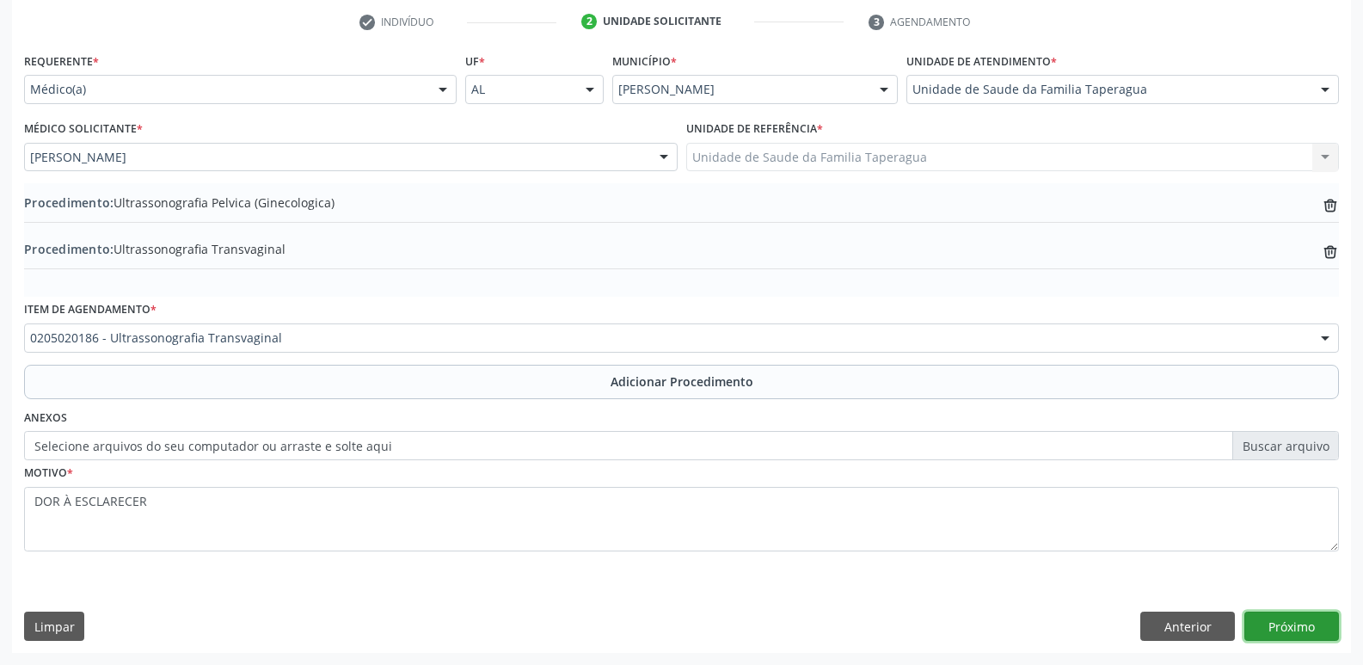
click at [1299, 621] on button "Próximo" at bounding box center [1291, 625] width 95 height 29
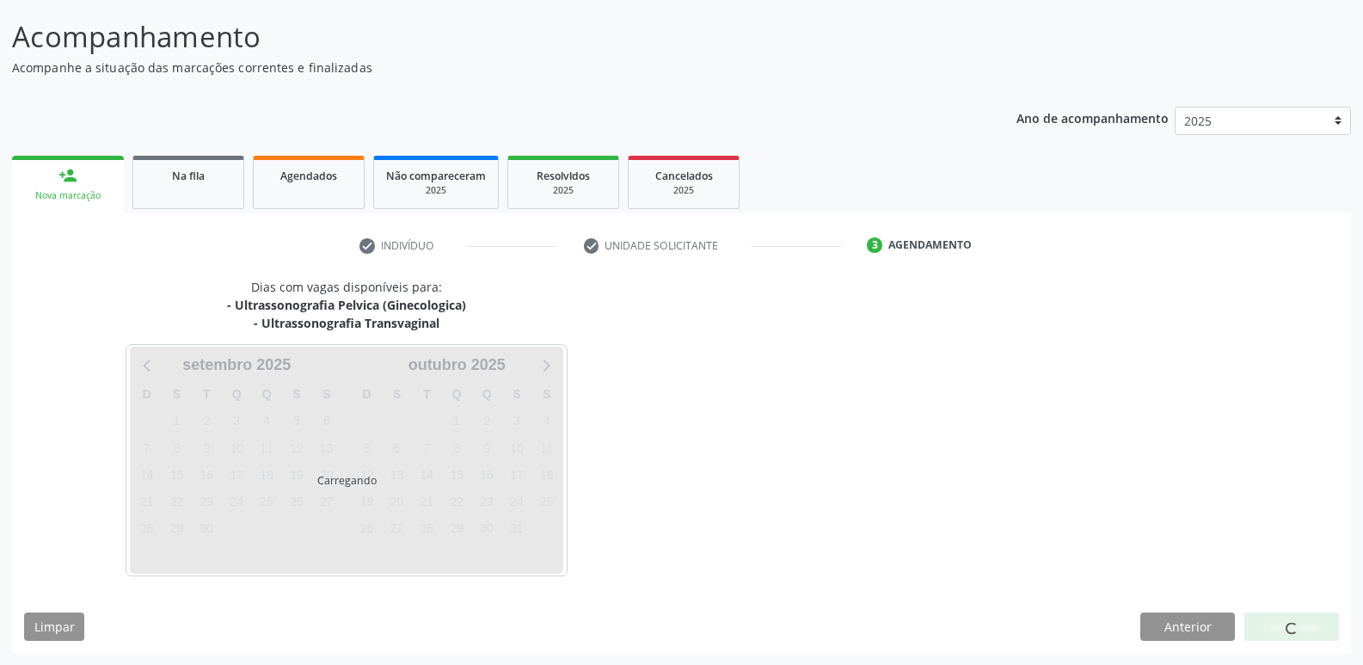
scroll to position [176, 0]
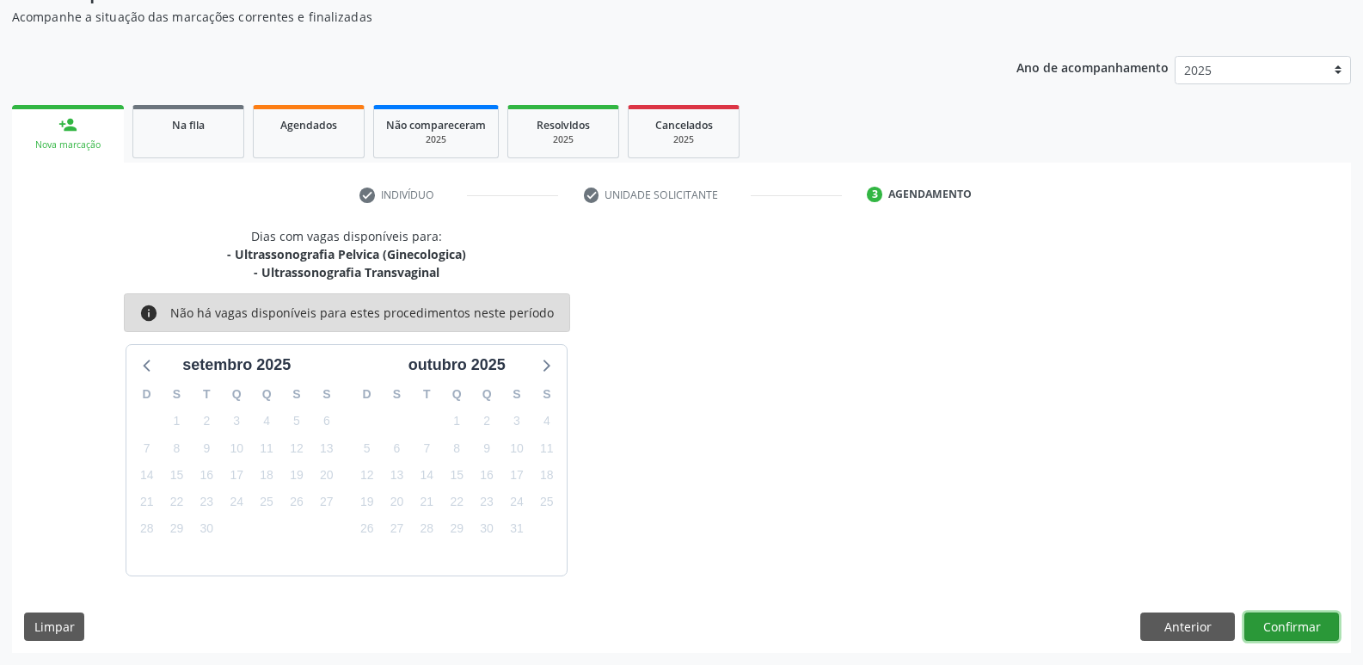
click at [1298, 627] on button "Confirmar" at bounding box center [1291, 626] width 95 height 29
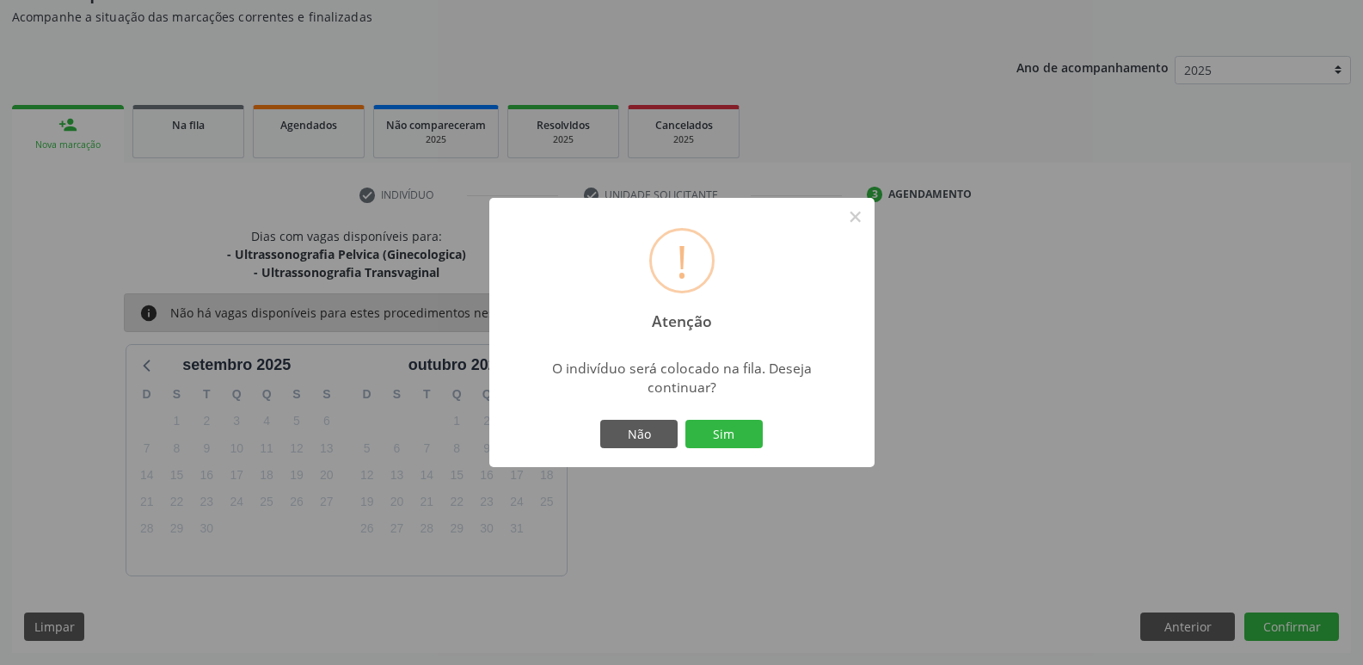
click at [685, 420] on button "Sim" at bounding box center [723, 434] width 77 height 29
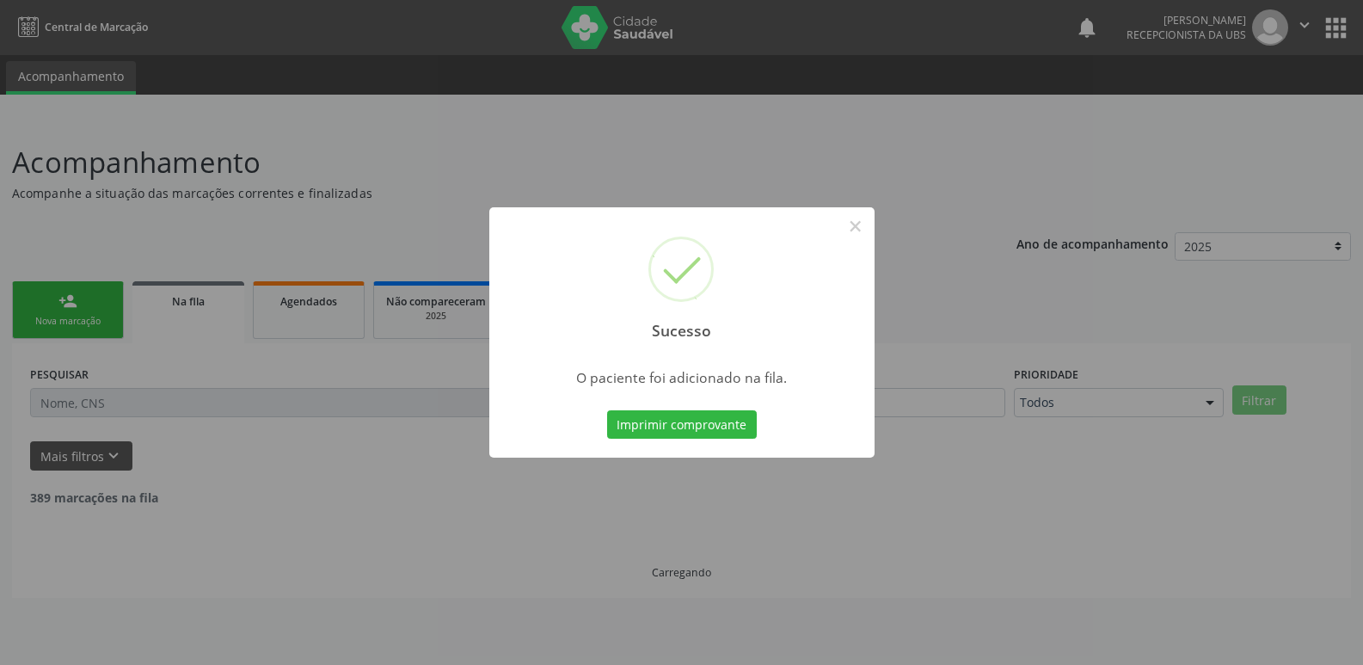
scroll to position [0, 0]
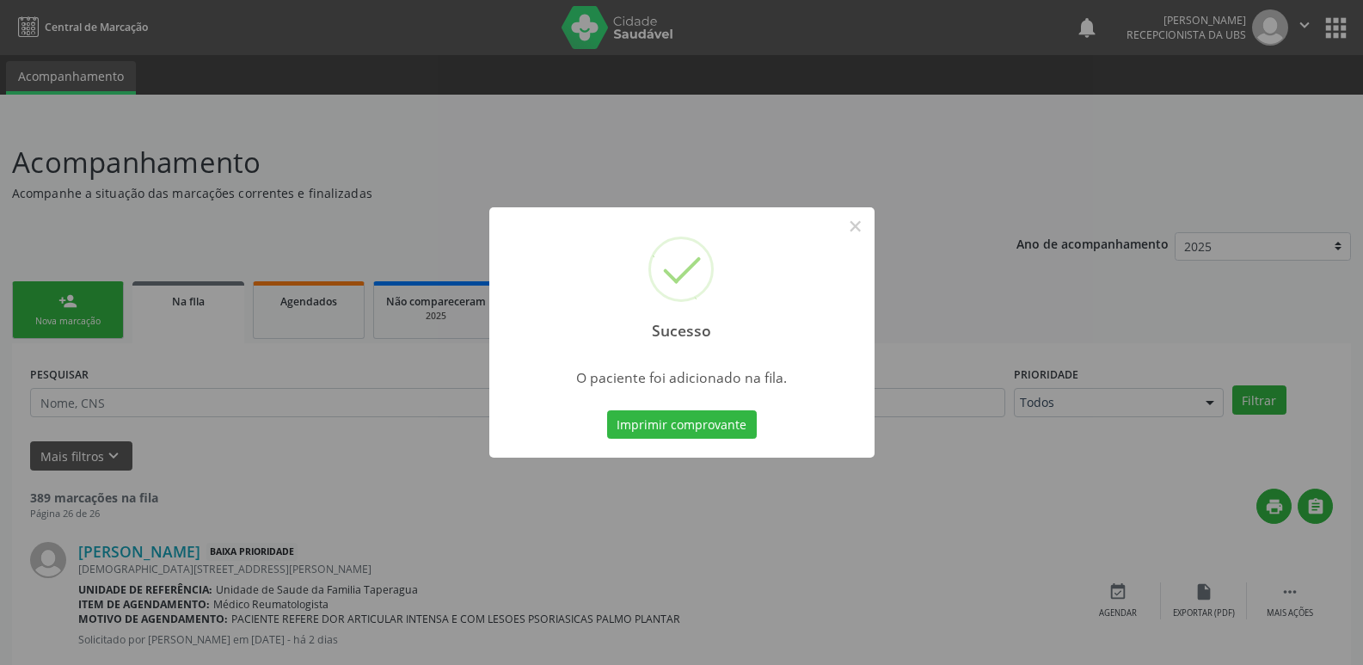
click at [1053, 363] on div "Sucesso × O paciente foi adicionado na fila. Imprimir comprovante Cancel" at bounding box center [681, 332] width 1363 height 665
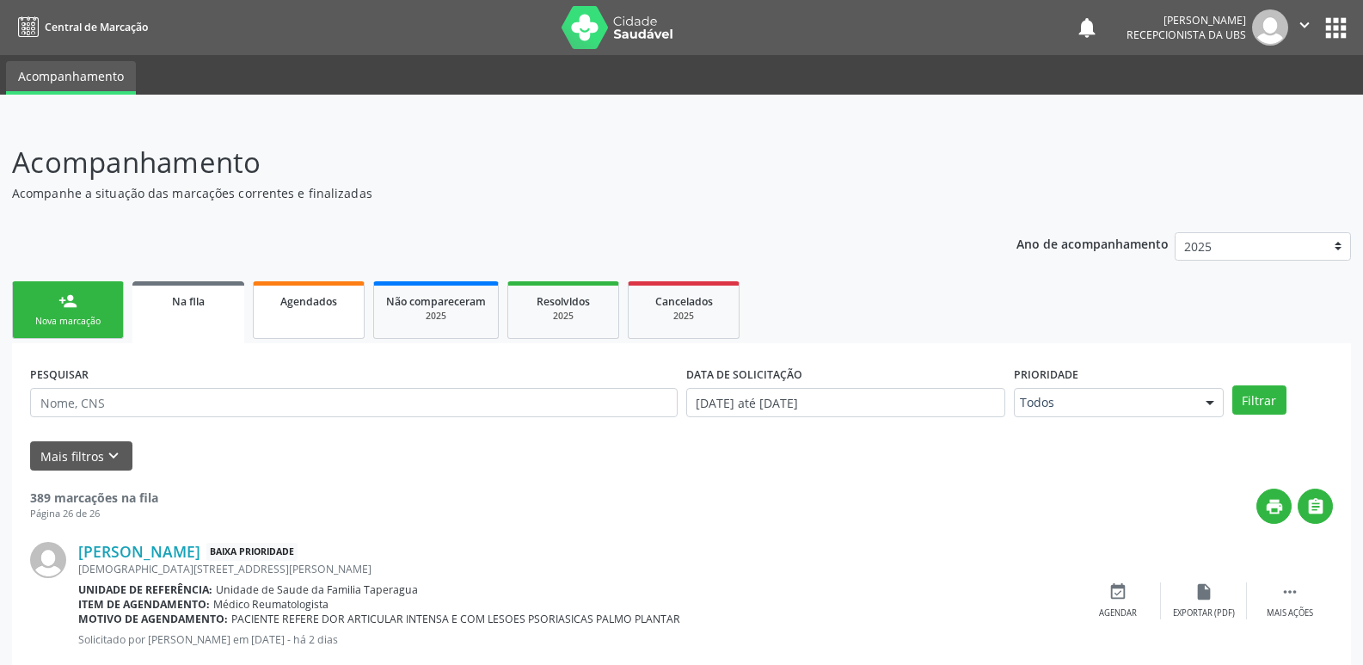
click at [317, 302] on span "Agendados" at bounding box center [308, 301] width 57 height 15
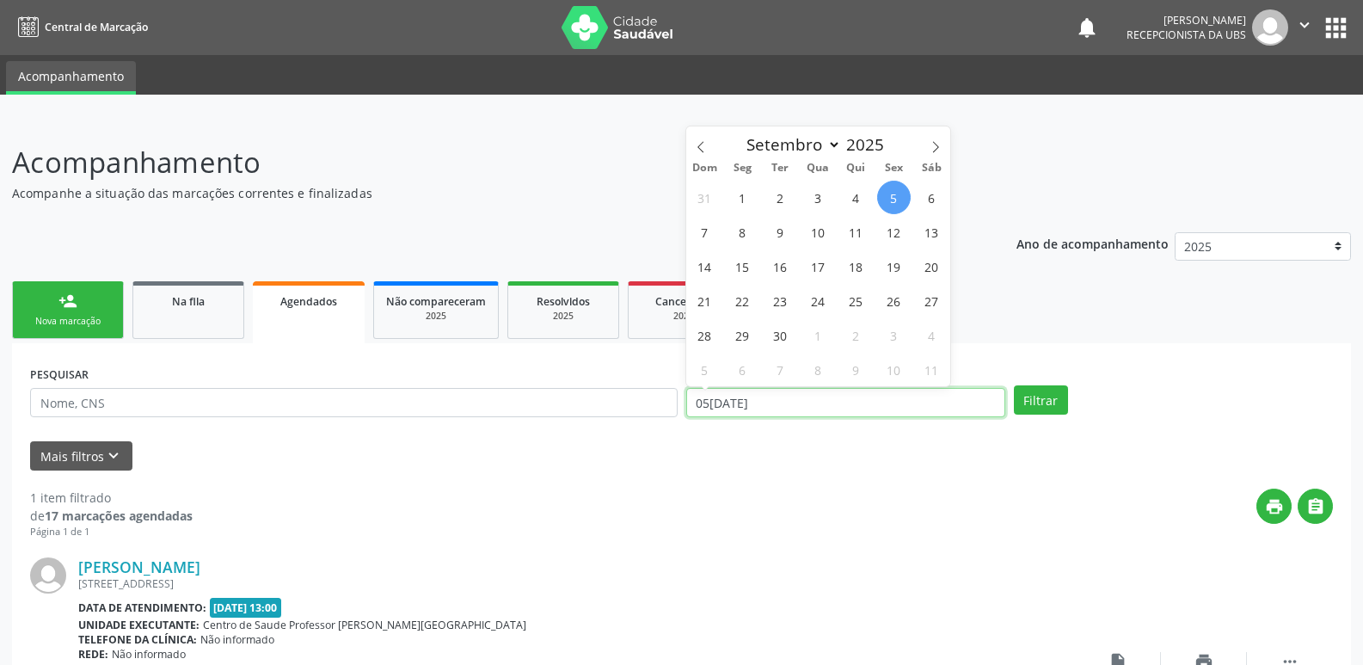
click at [890, 396] on input "[DATE]" at bounding box center [845, 402] width 319 height 29
click at [852, 188] on span "4" at bounding box center [856, 198] width 34 height 34
type input "04/09/2025"
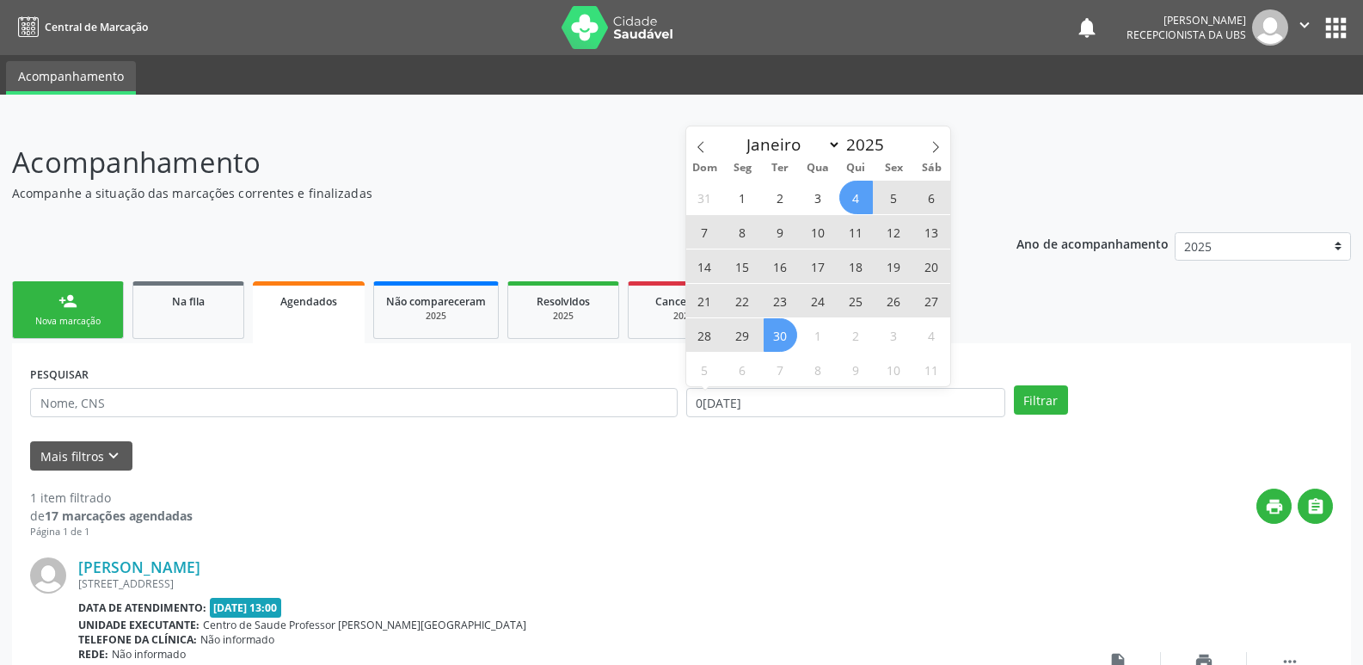
click at [769, 334] on span "30" at bounding box center [781, 335] width 34 height 34
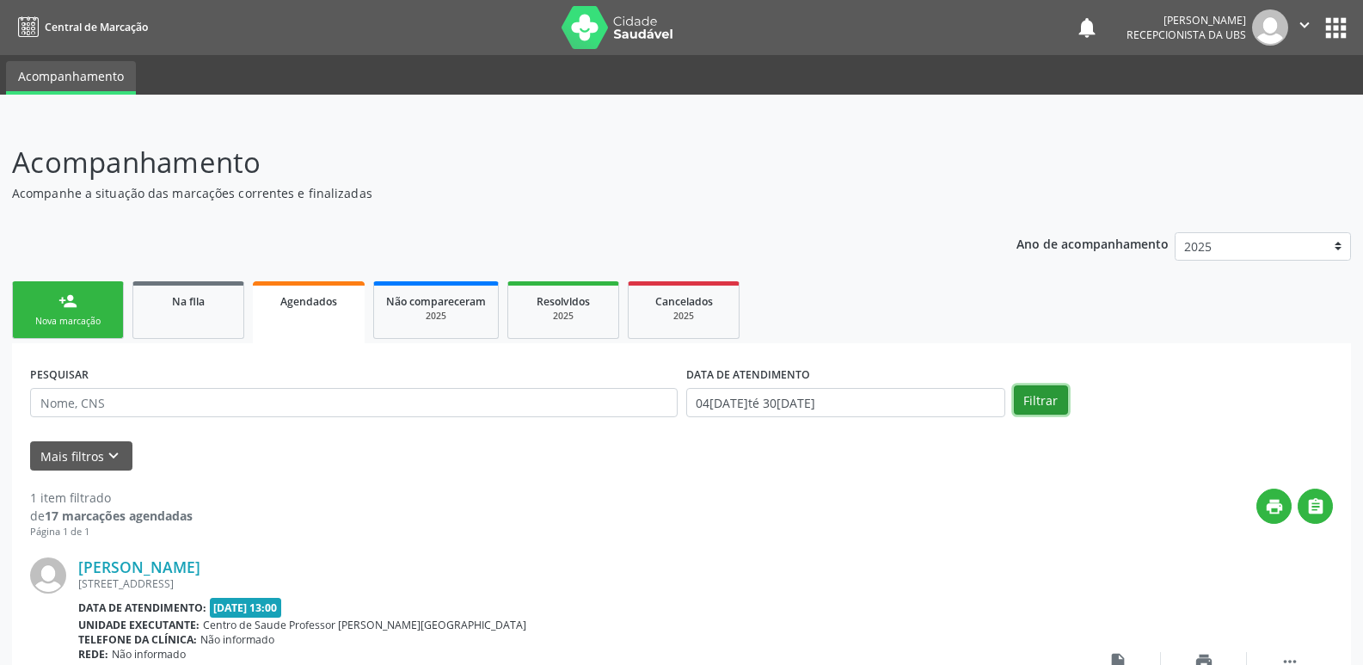
click at [1048, 391] on button "Filtrar" at bounding box center [1041, 399] width 54 height 29
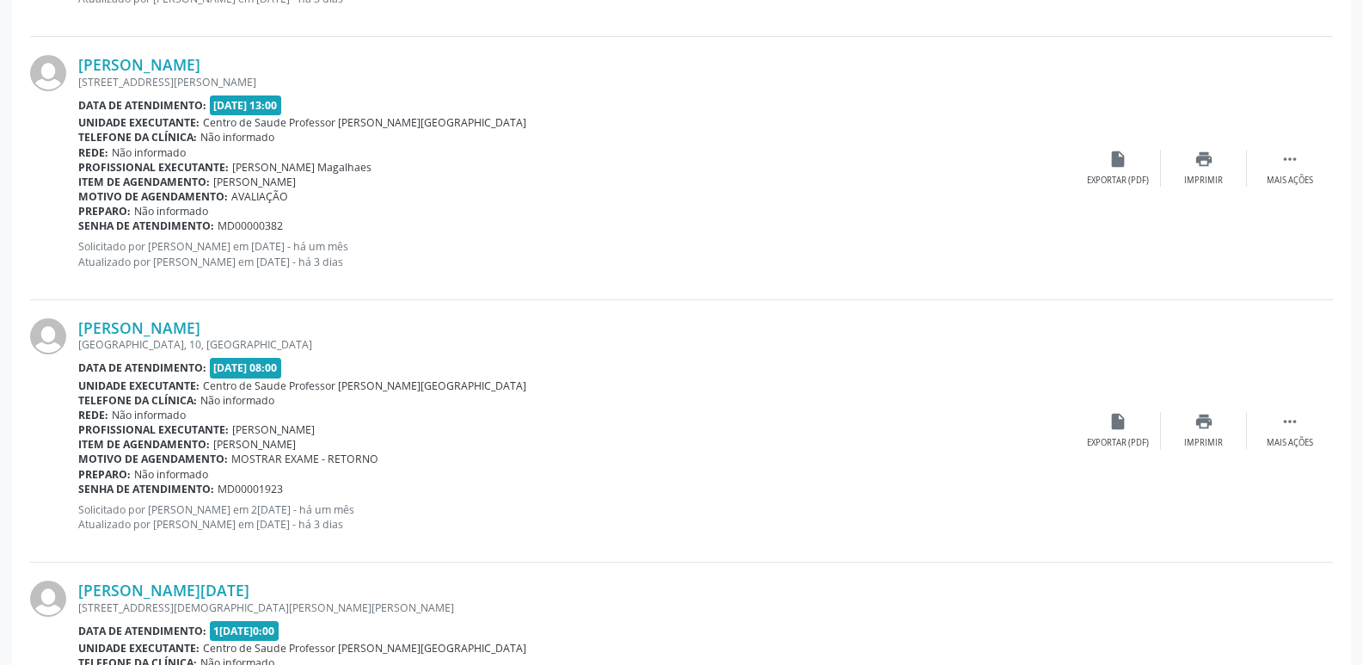
scroll to position [3877, 0]
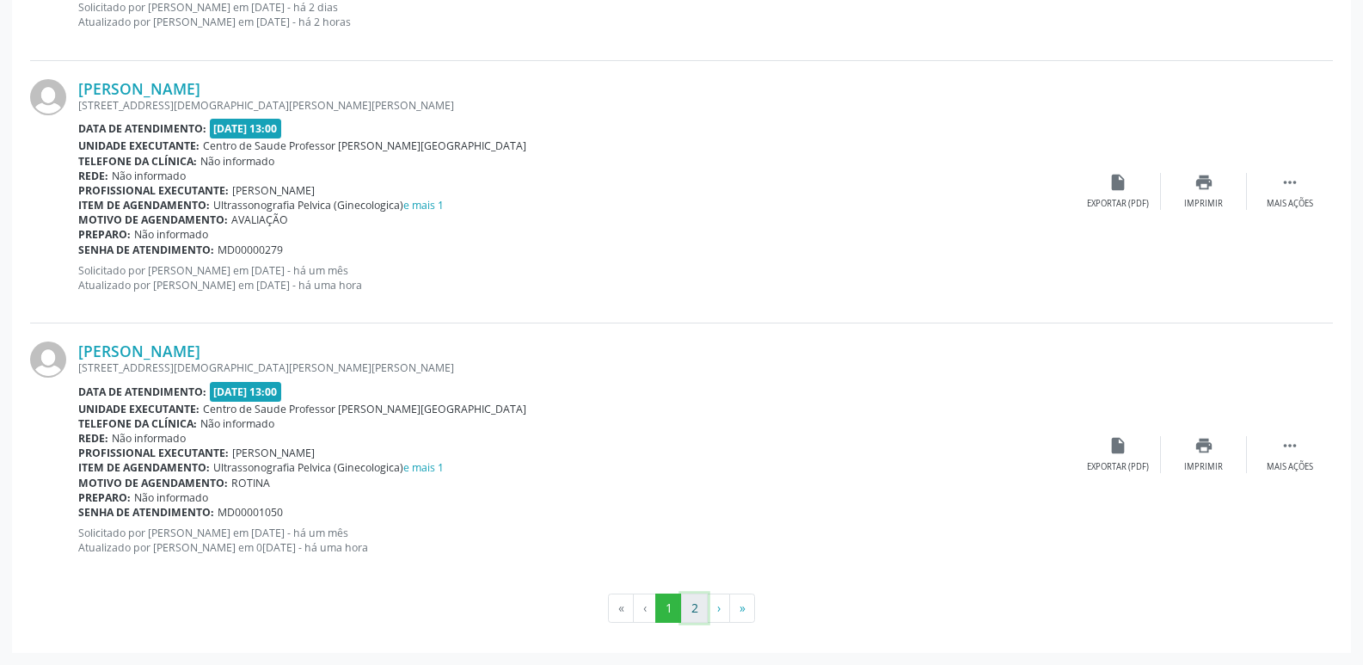
click at [698, 604] on button "2" at bounding box center [694, 607] width 27 height 29
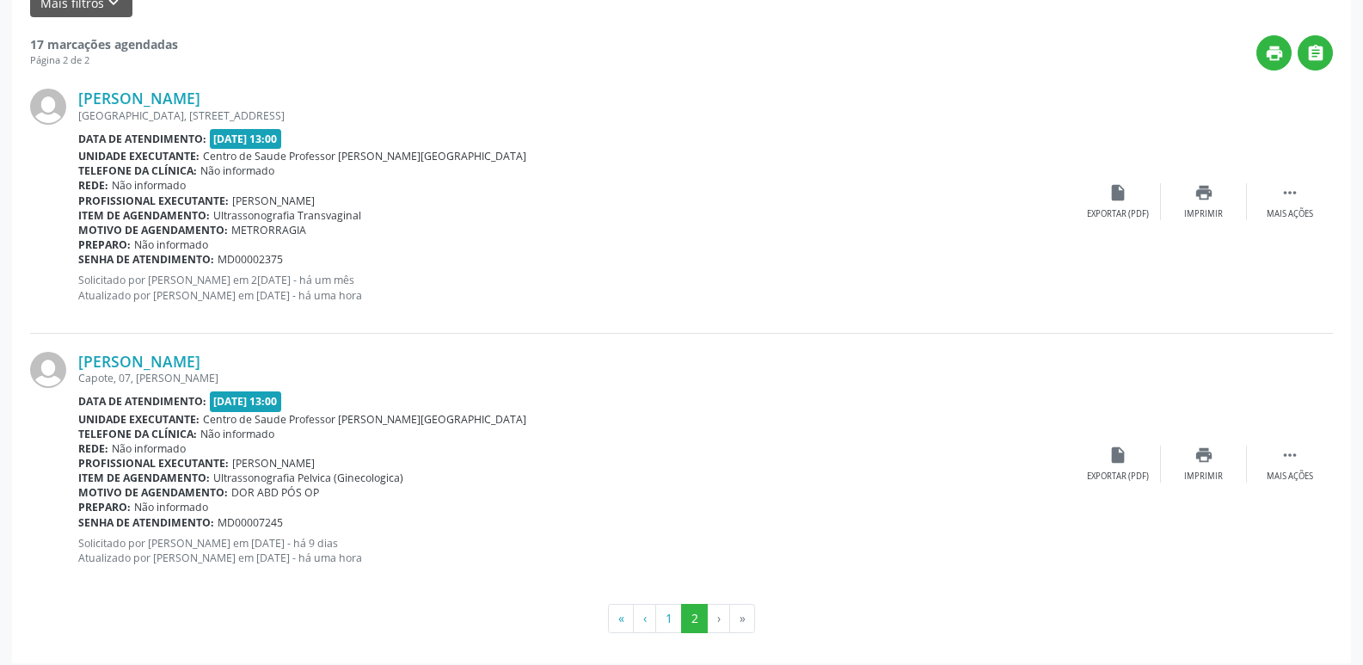
scroll to position [463, 0]
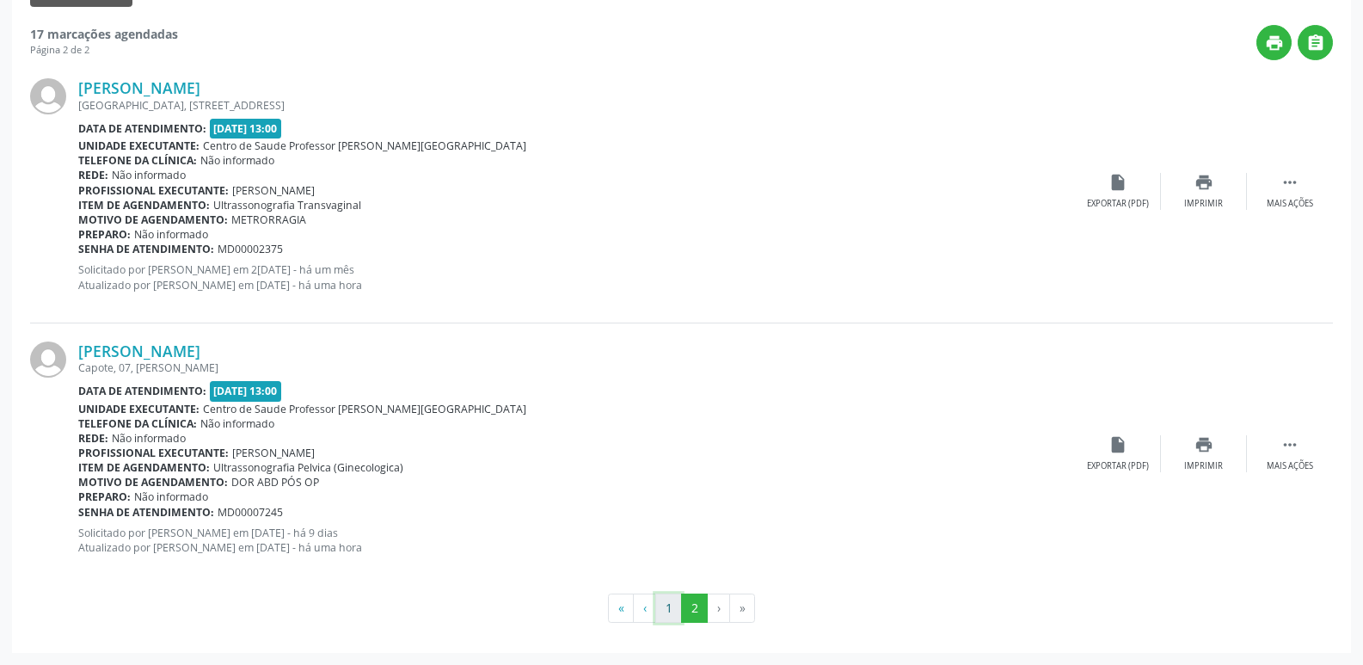
click at [672, 602] on button "1" at bounding box center [668, 607] width 27 height 29
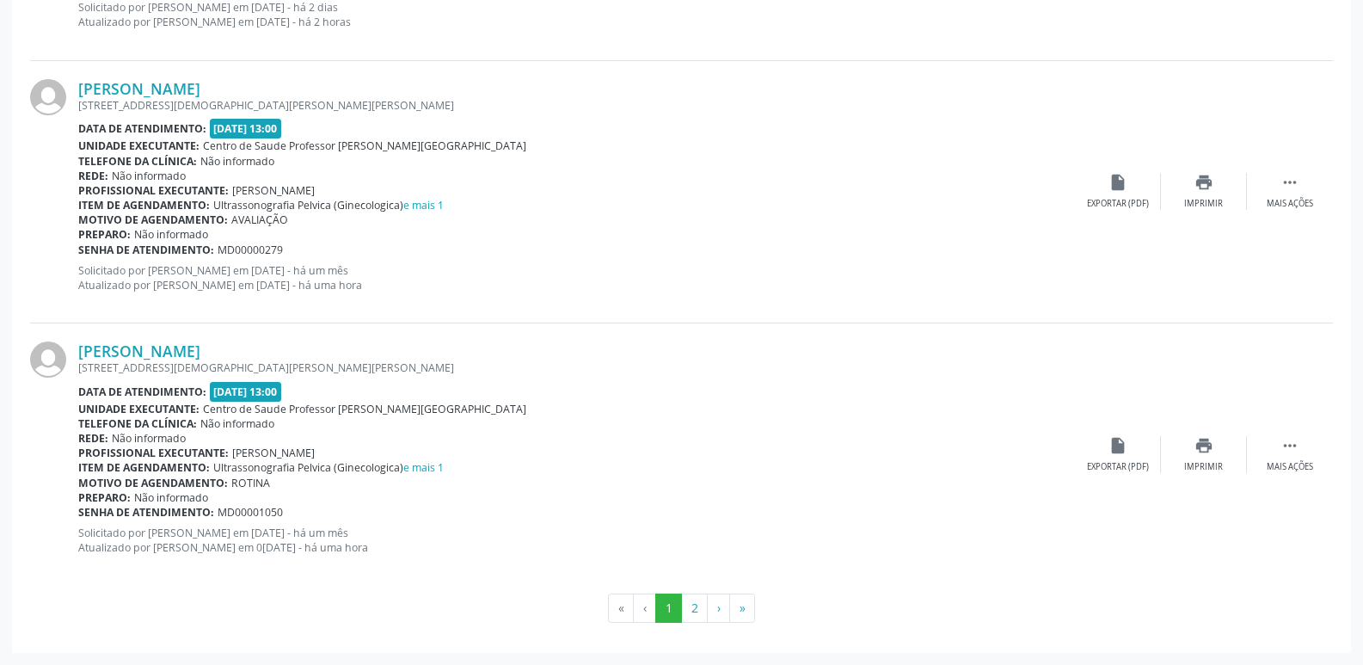
scroll to position [0, 0]
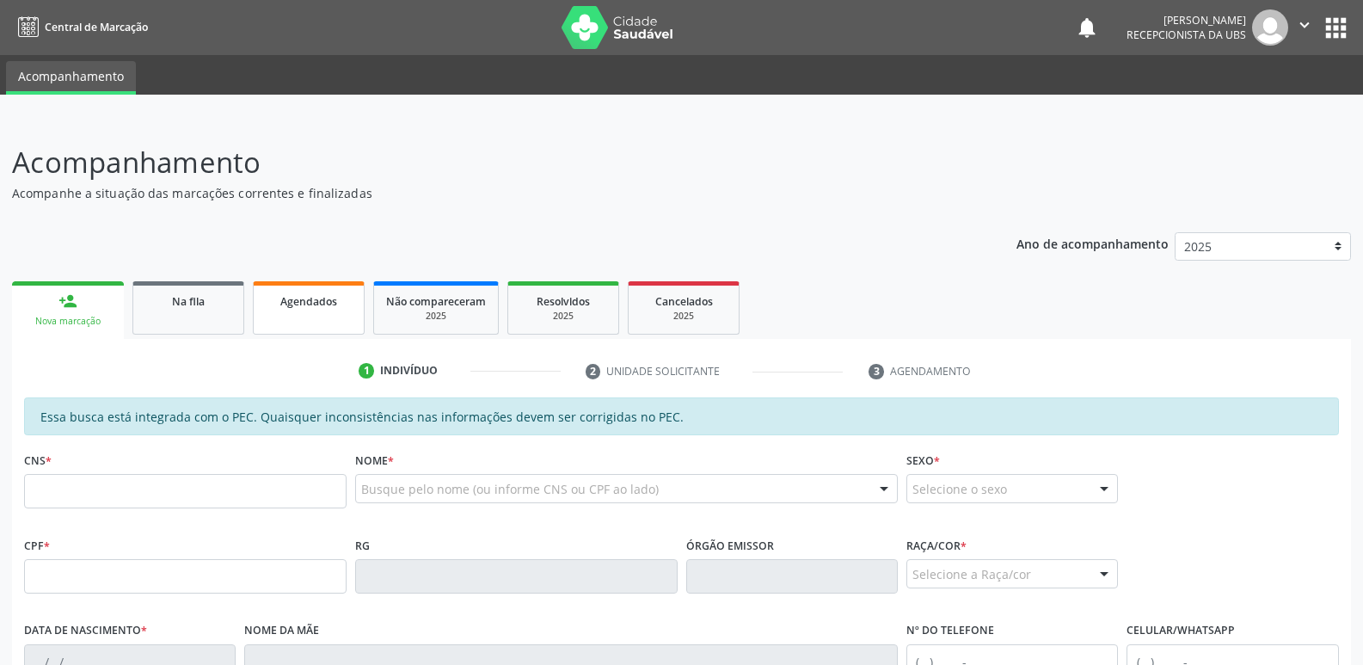
click at [266, 308] on div "Agendados" at bounding box center [309, 300] width 86 height 18
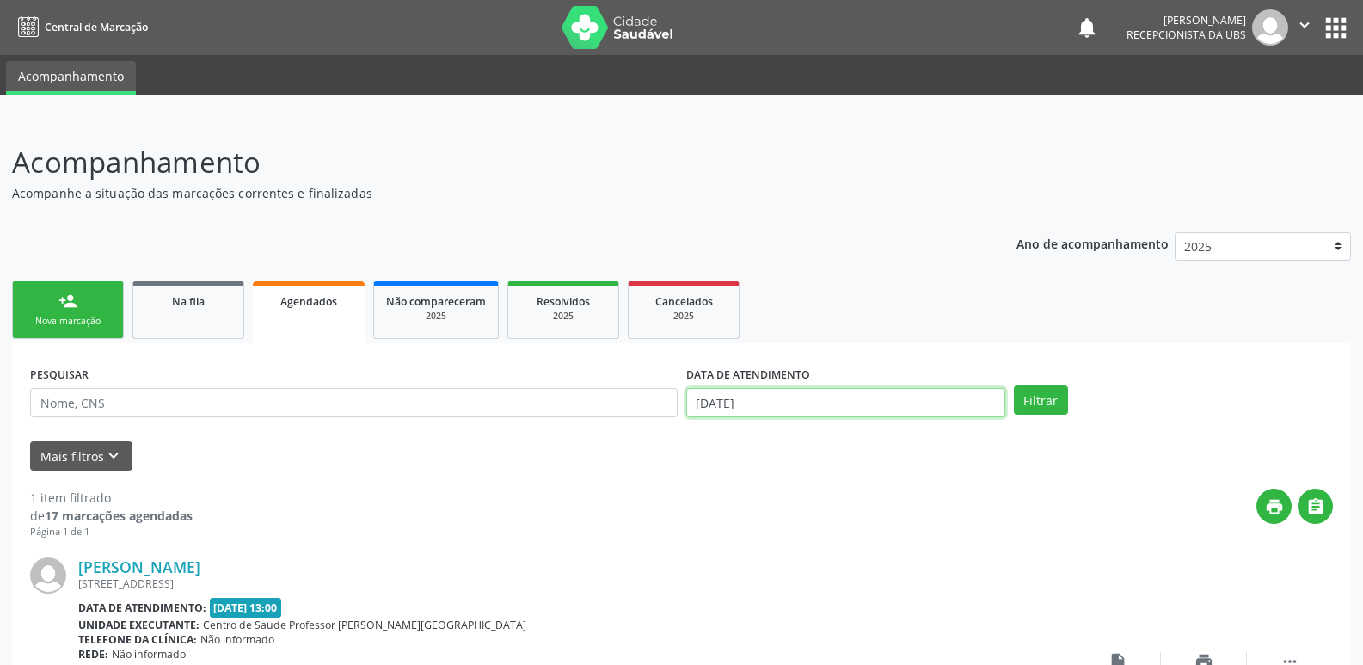
click at [943, 400] on input "05[DATE]" at bounding box center [845, 402] width 319 height 29
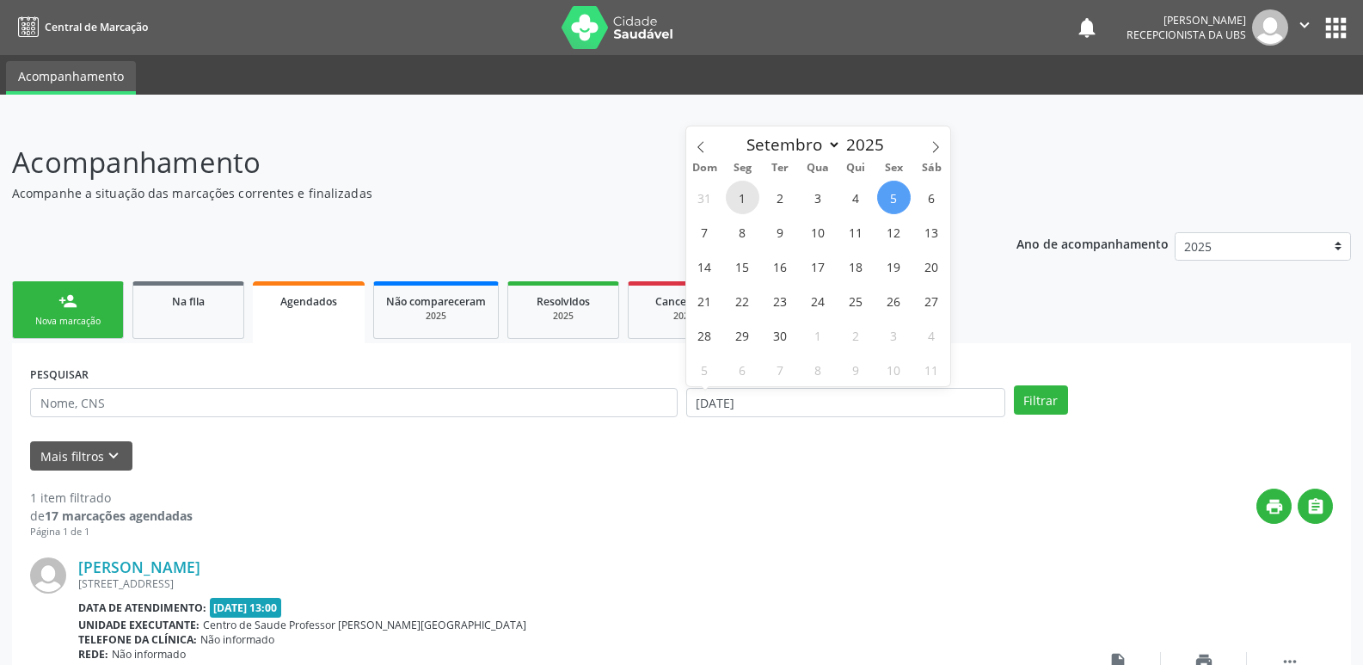
click at [743, 192] on span "1" at bounding box center [743, 198] width 34 height 34
type input "01/09/2025"
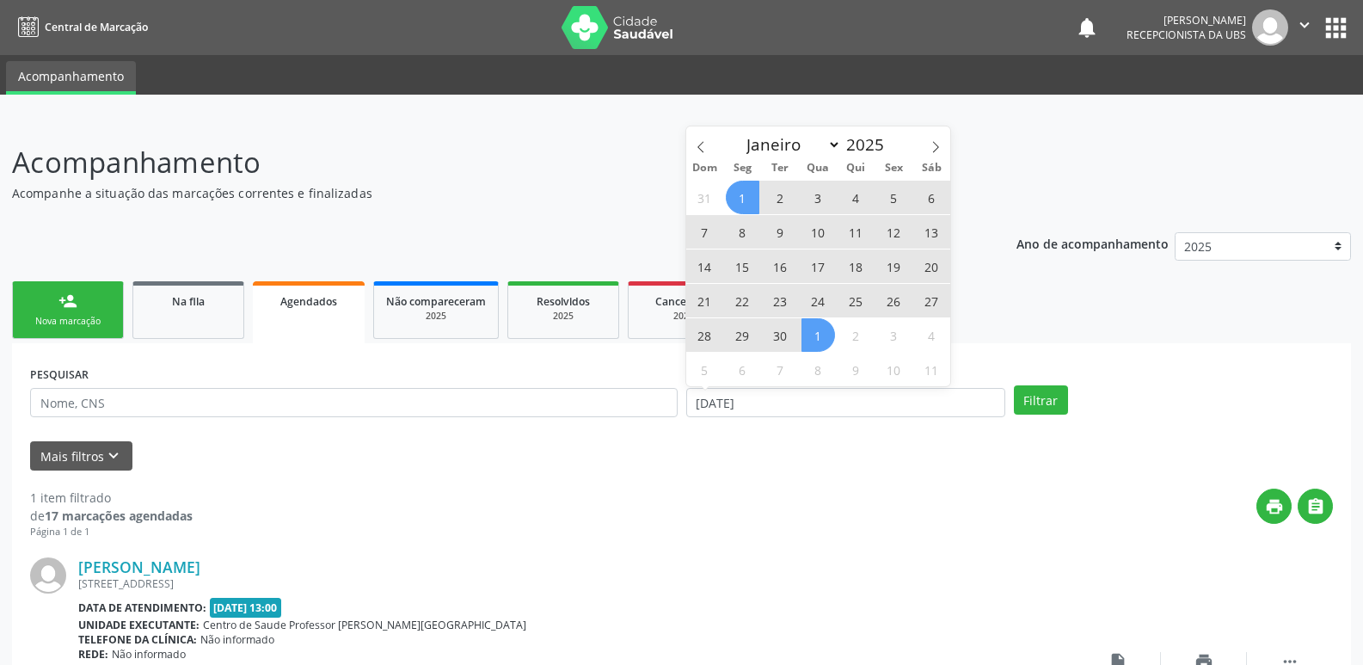
click at [809, 338] on span "1" at bounding box center [818, 335] width 34 height 34
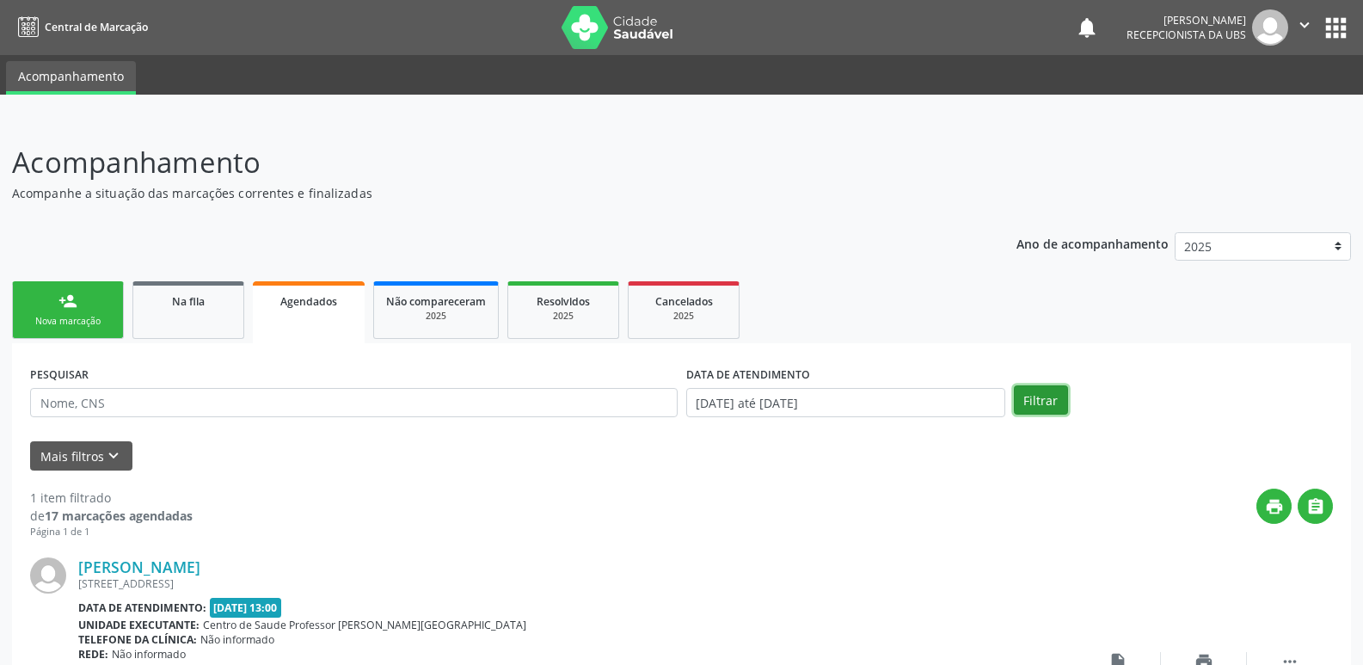
click at [1036, 397] on button "Filtrar" at bounding box center [1041, 399] width 54 height 29
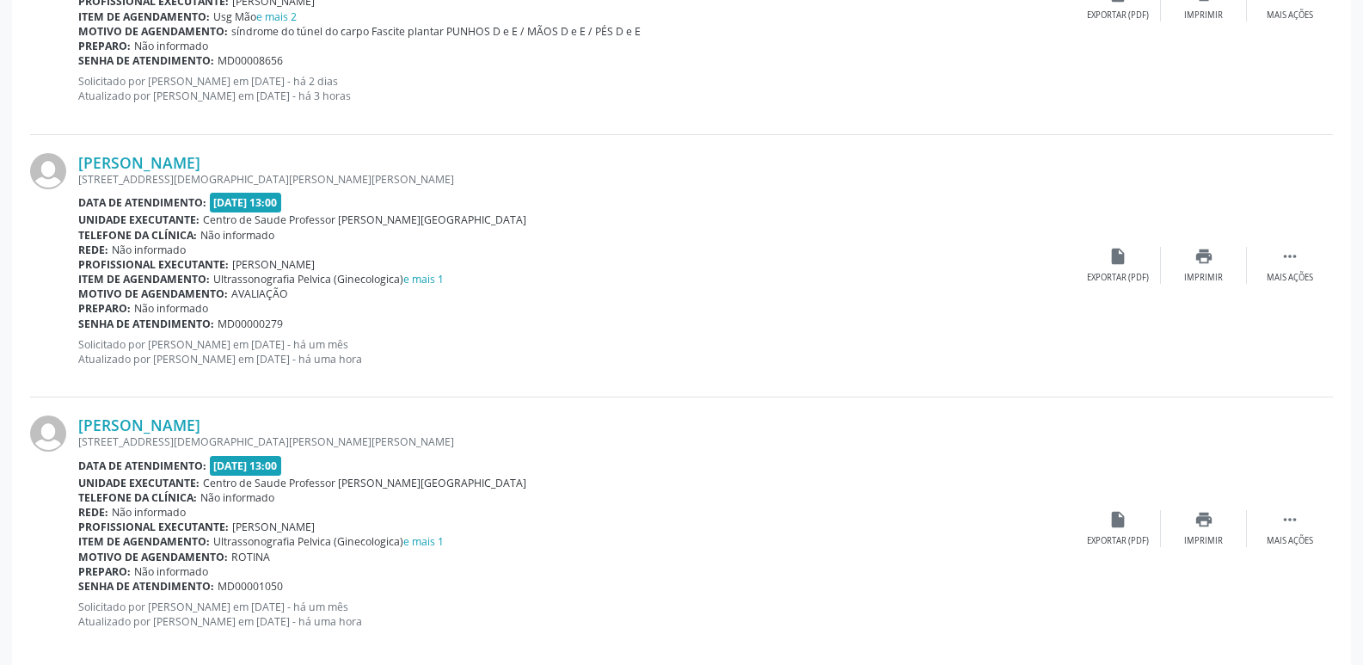
scroll to position [3877, 0]
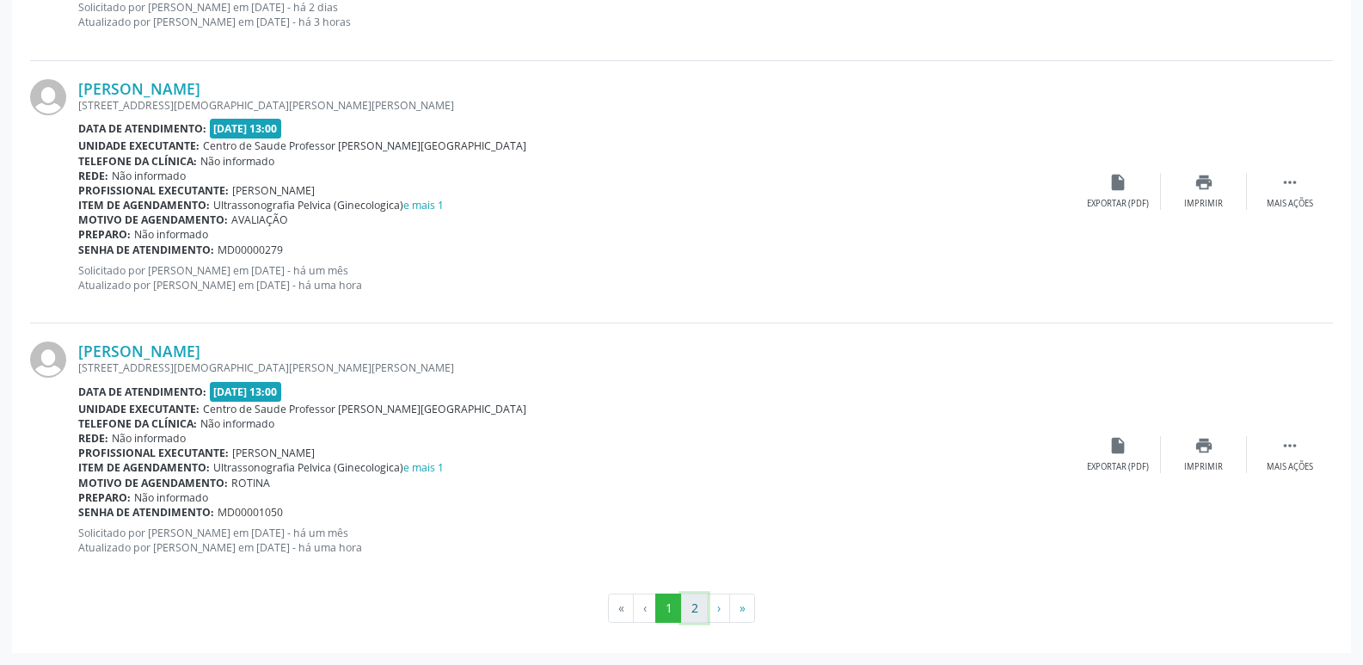
click at [702, 607] on button "2" at bounding box center [694, 607] width 27 height 29
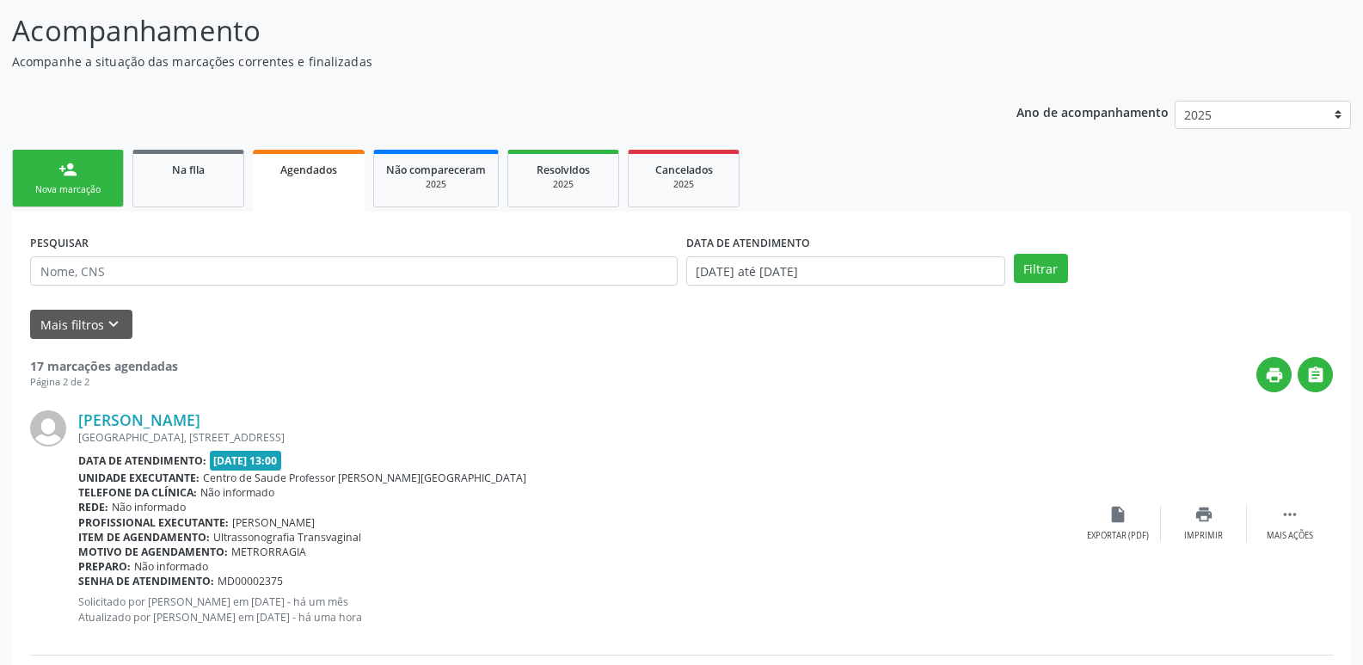
scroll to position [49, 0]
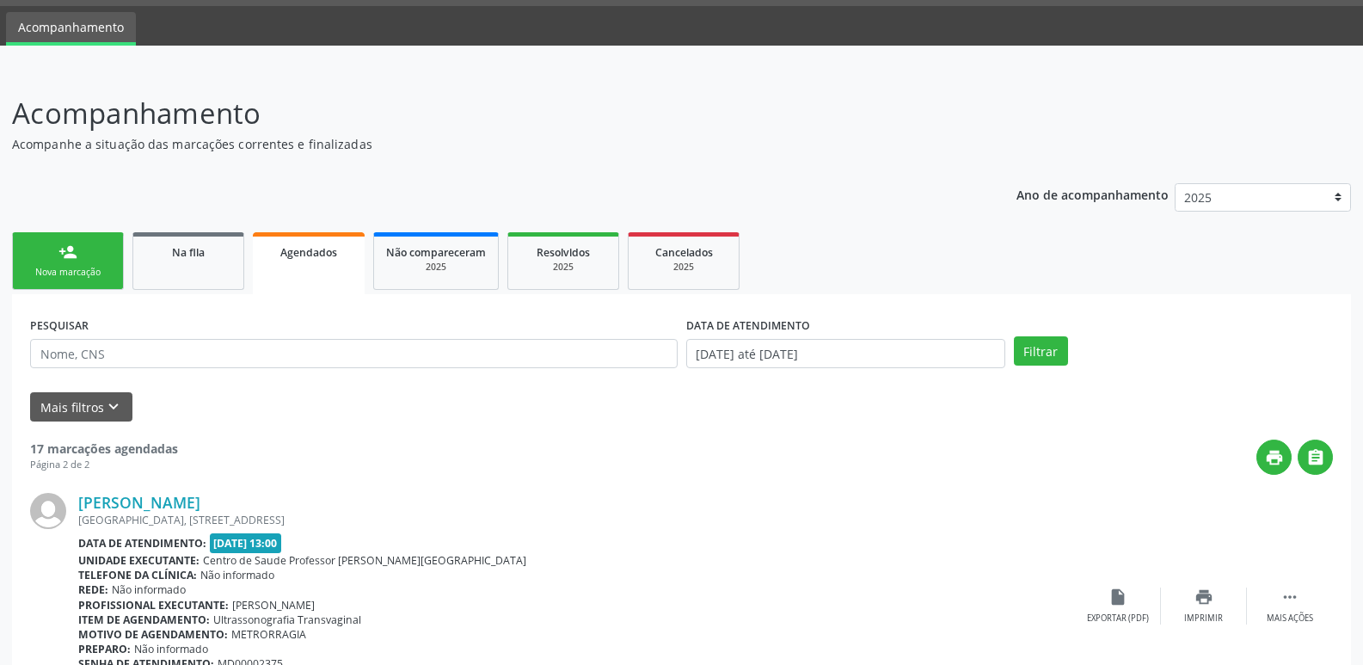
click at [1358, 148] on div "Acompanhamento Acompanhe a situação das marcações correntes e finalizadas Relat…" at bounding box center [681, 574] width 1363 height 1009
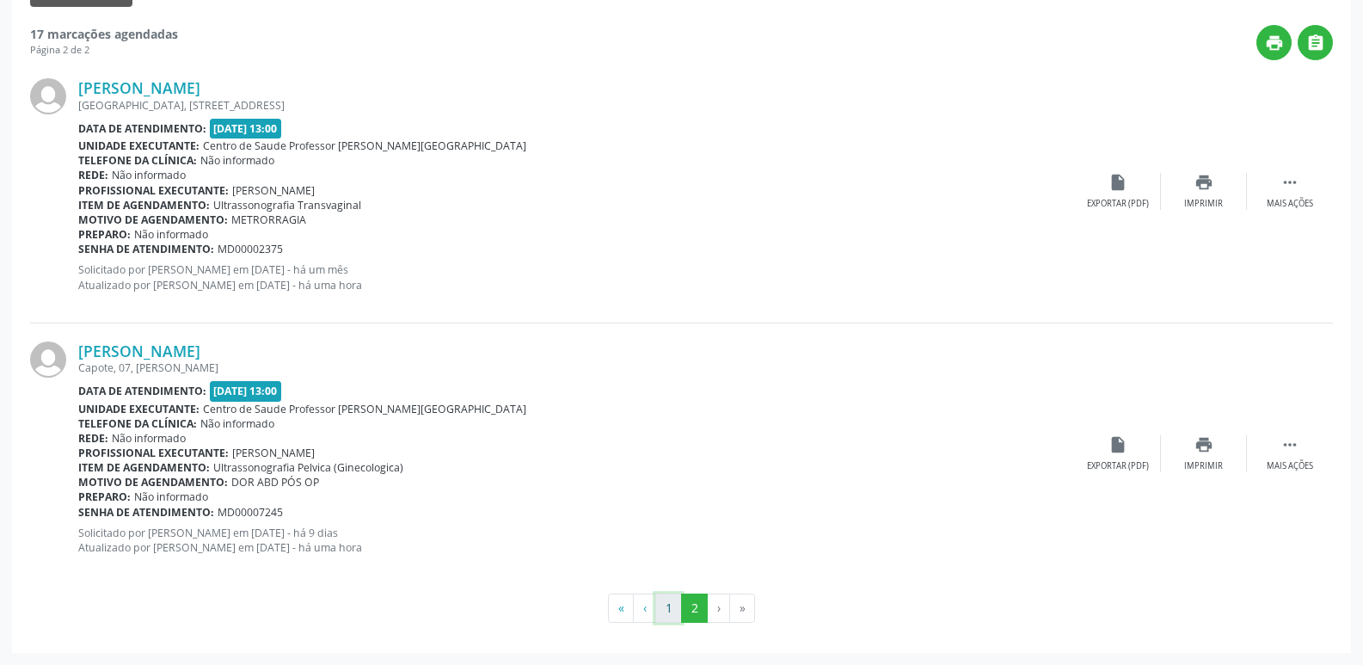
click at [679, 607] on button "1" at bounding box center [668, 607] width 27 height 29
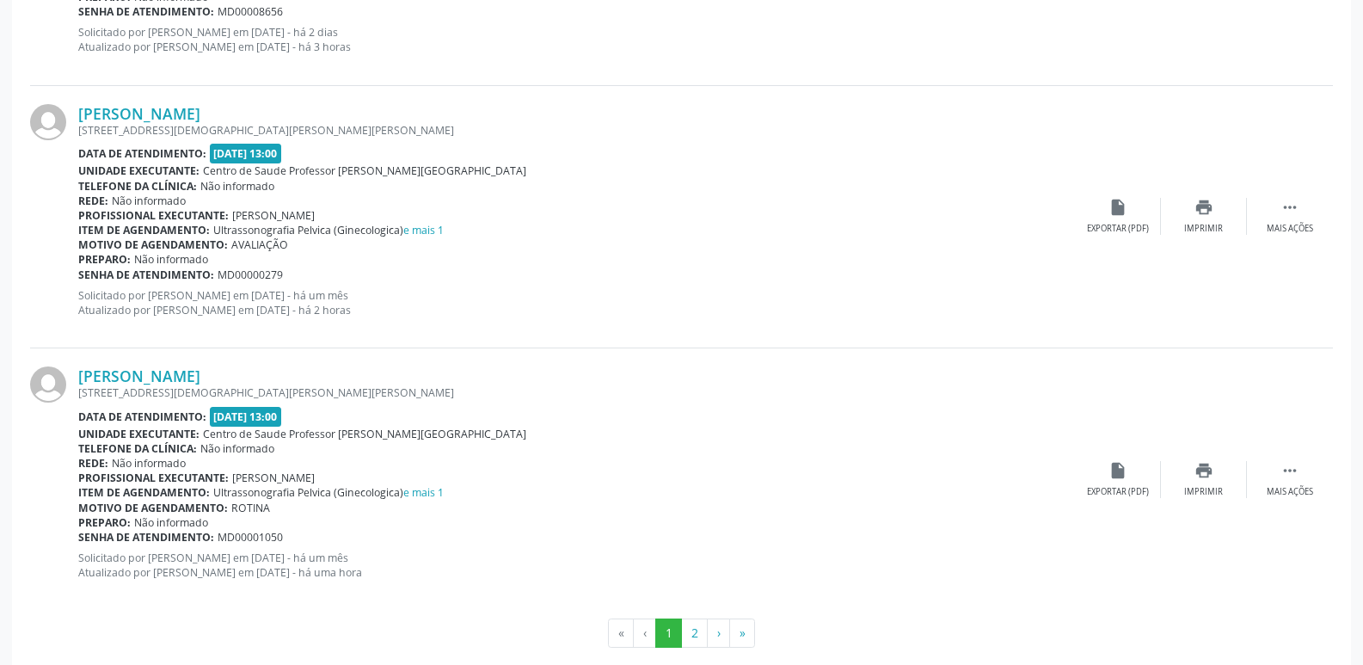
scroll to position [3877, 0]
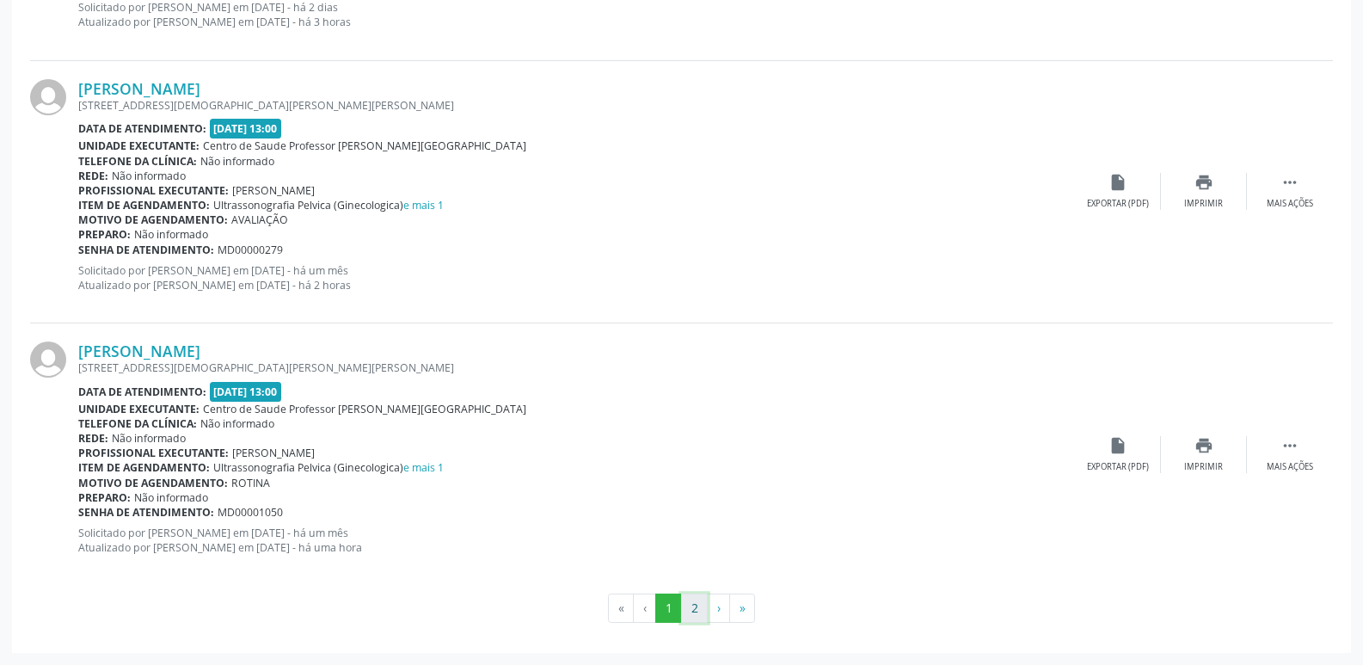
click at [690, 611] on button "2" at bounding box center [694, 607] width 27 height 29
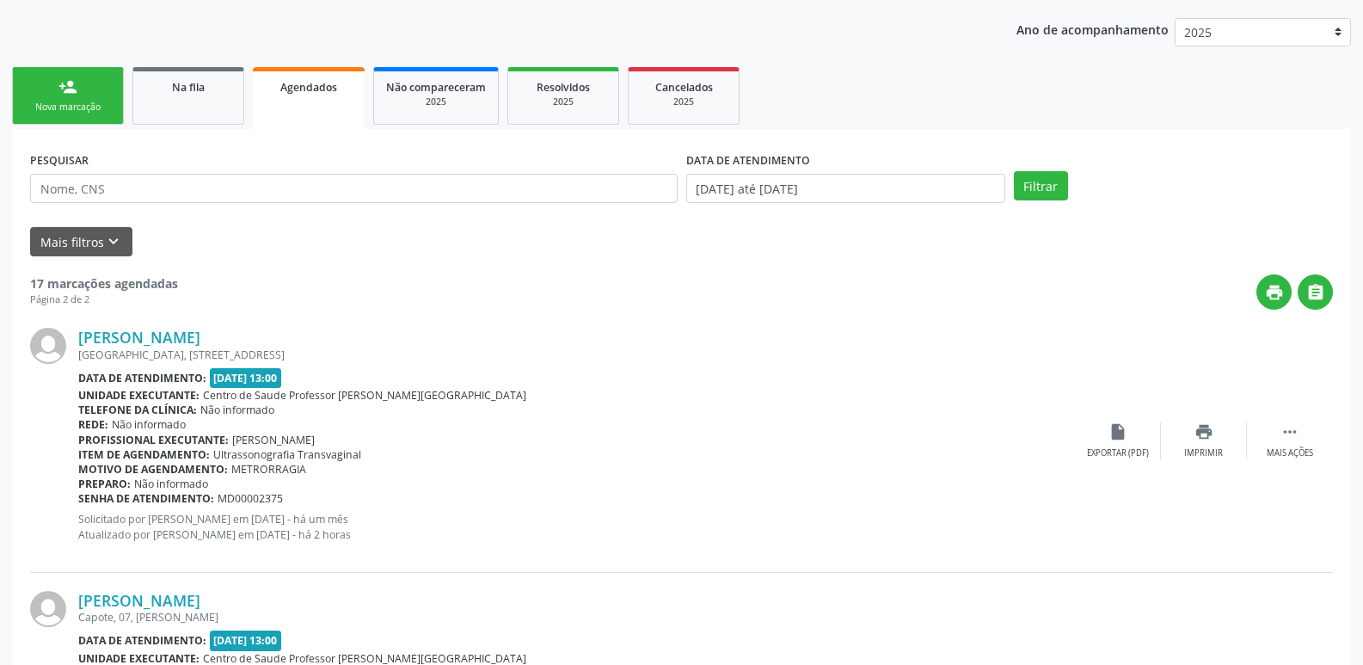
scroll to position [267, 0]
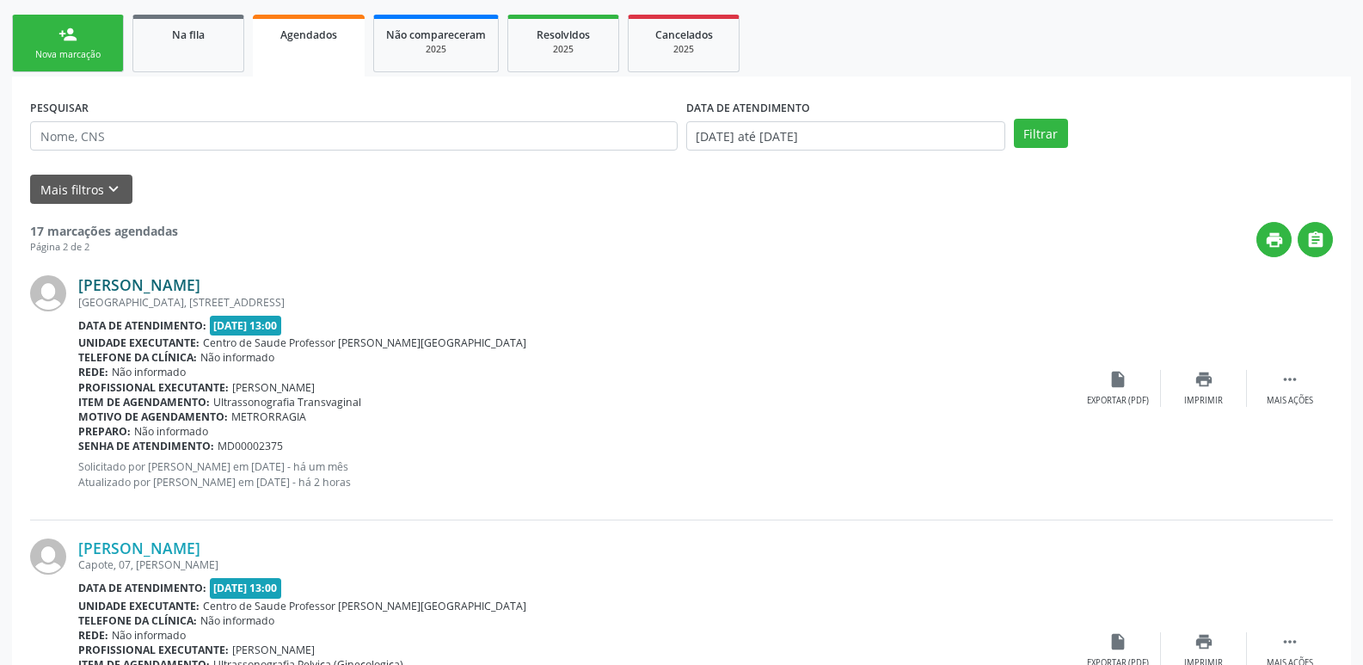
click at [200, 286] on link "Genilda Maria dos Santos Silva" at bounding box center [139, 284] width 122 height 19
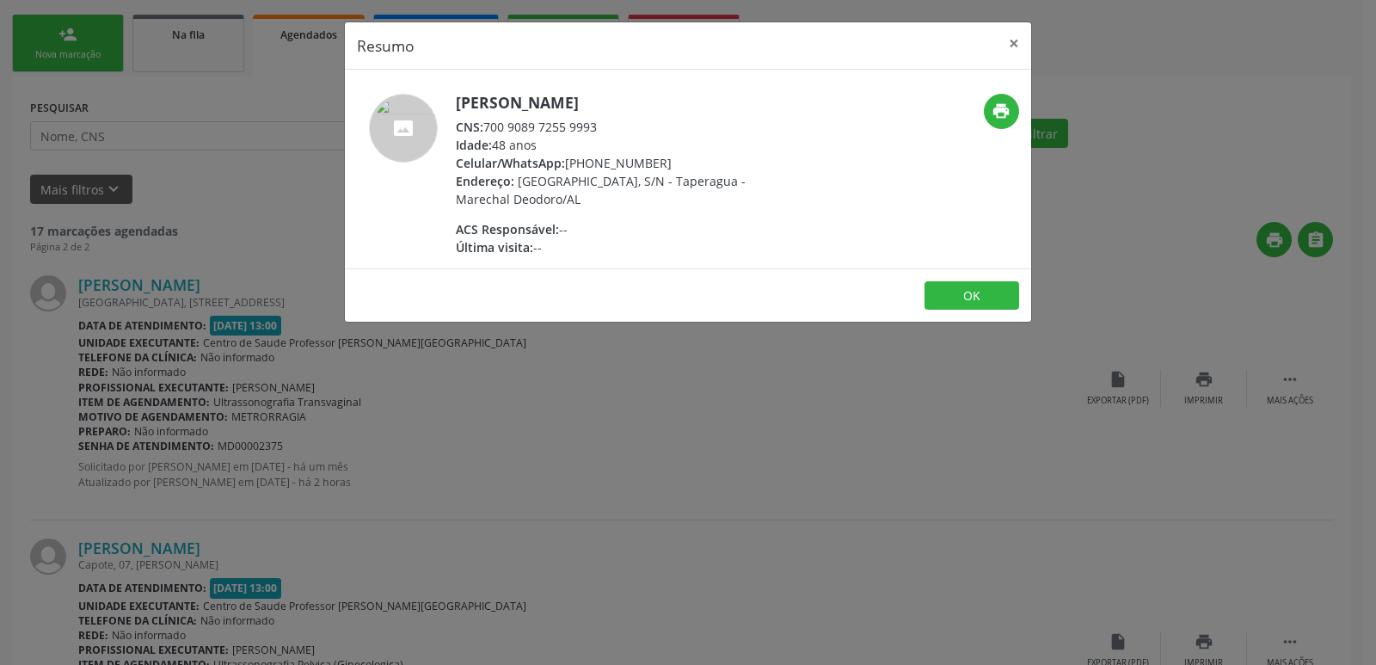
drag, startPoint x: 486, startPoint y: 128, endPoint x: 647, endPoint y: 130, distance: 160.8
click at [647, 130] on div "CNS: 700 9089 7255 9993" at bounding box center [623, 127] width 334 height 18
copy div "700 9089 7255 9993"
click at [746, 529] on div "Resumo × Genilda Maria dos Santos Silva CNS: 700 9089 7255 9993 Idade: 48 anos …" at bounding box center [688, 332] width 1376 height 665
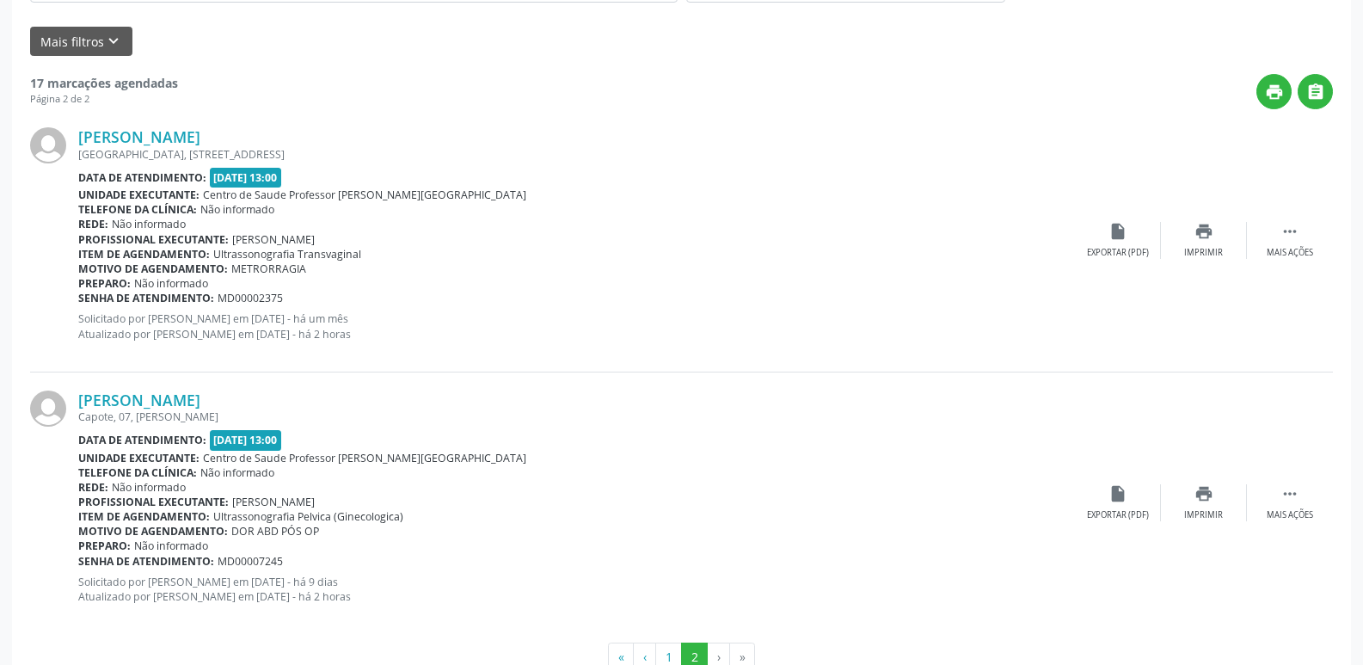
scroll to position [457, 0]
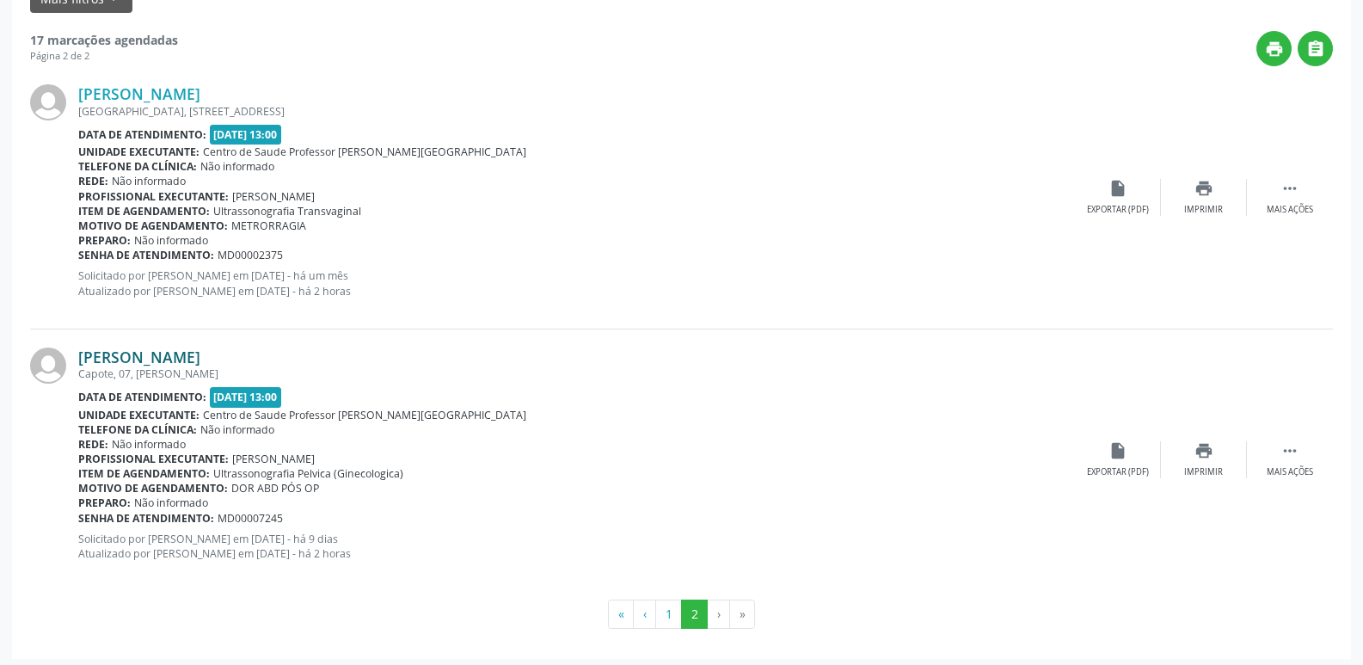
click at [200, 353] on link "Mariane Guimaraes da Silva" at bounding box center [139, 356] width 122 height 19
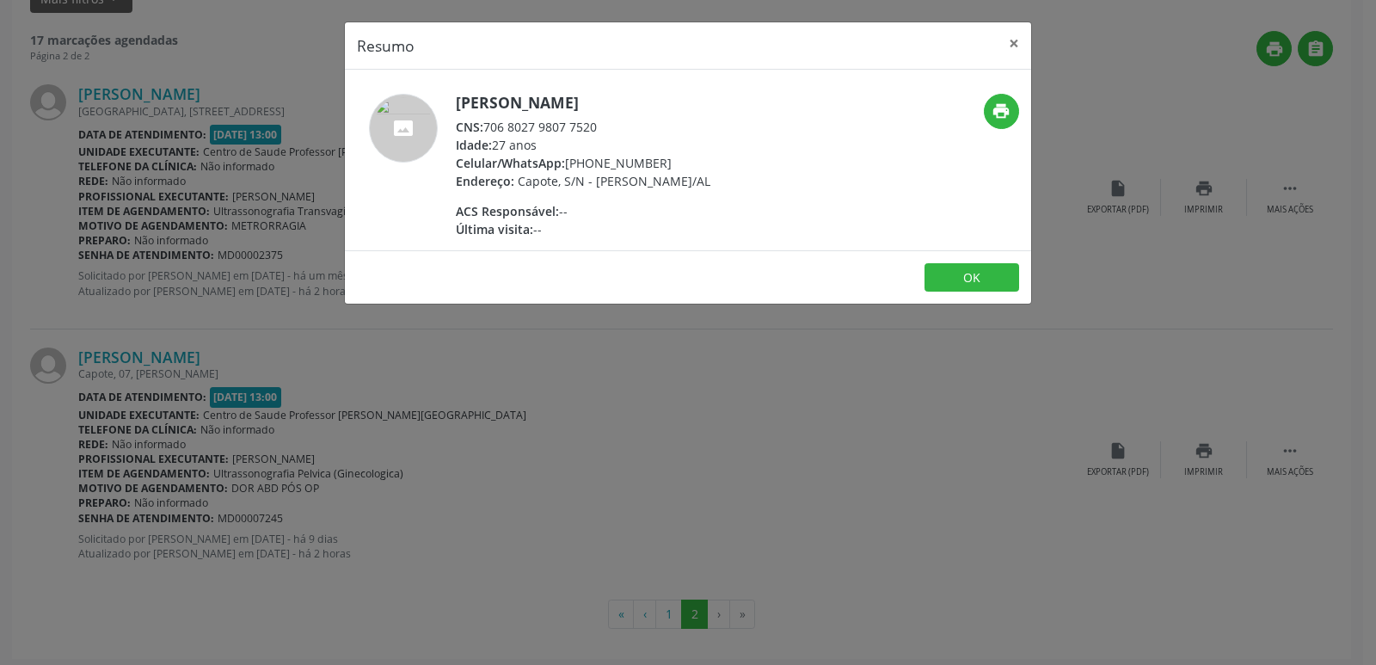
drag, startPoint x: 486, startPoint y: 127, endPoint x: 625, endPoint y: 126, distance: 139.3
click at [625, 126] on div "CNS: 706 8027 9807 7520" at bounding box center [583, 127] width 255 height 18
copy div "706 8027 9807 7520"
click at [725, 424] on div "Resumo × Mariane Guimaraes da Silva CNS: 706 8027 9807 7520 Idade: 27 anos Celu…" at bounding box center [688, 332] width 1376 height 665
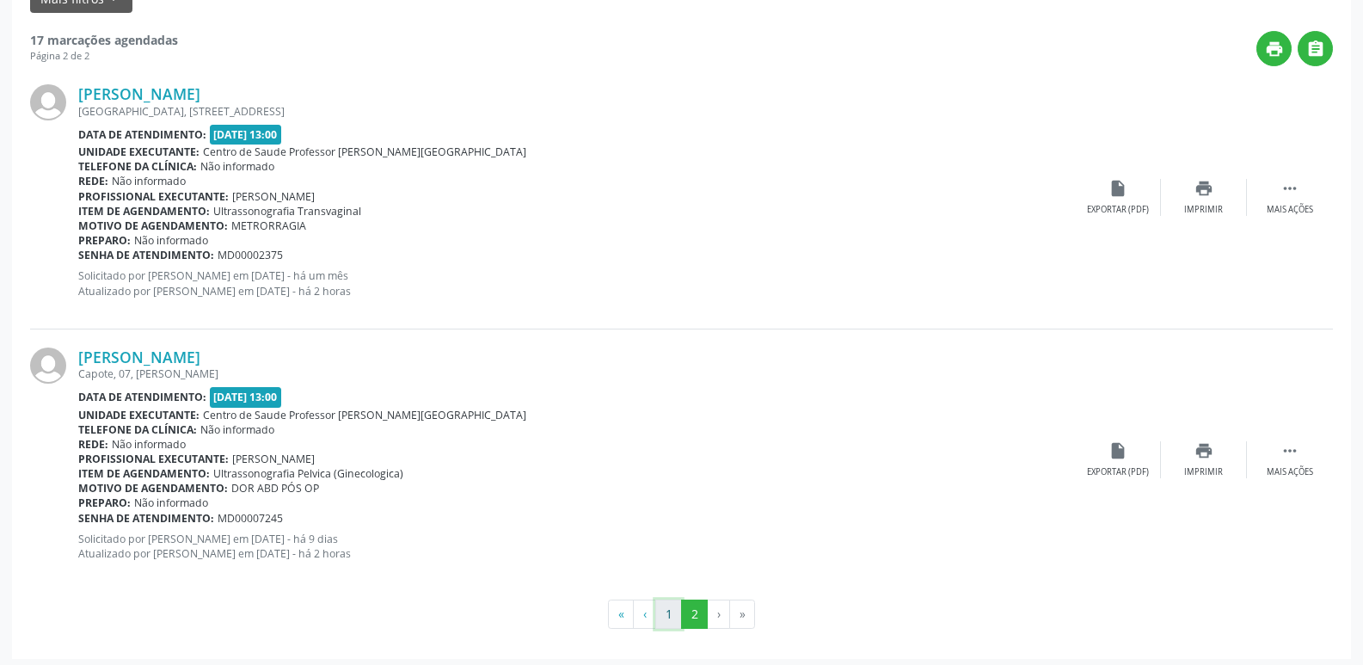
click at [671, 622] on button "1" at bounding box center [668, 613] width 27 height 29
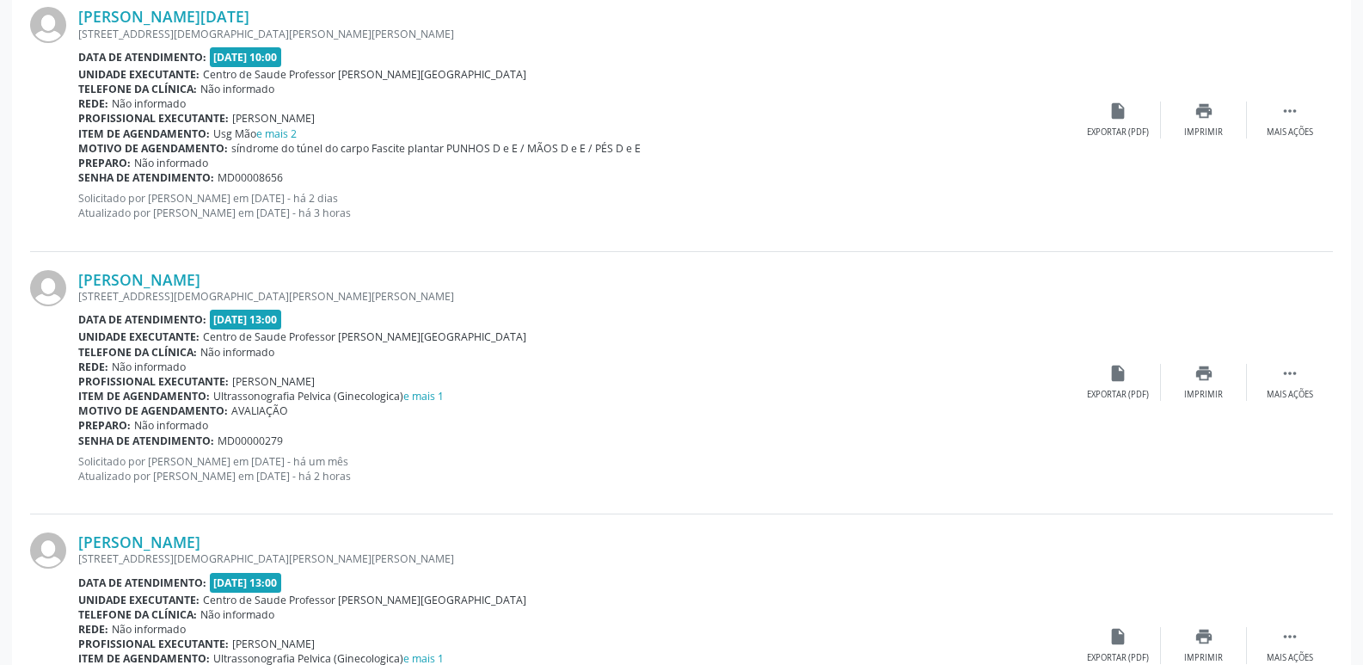
scroll to position [3877, 0]
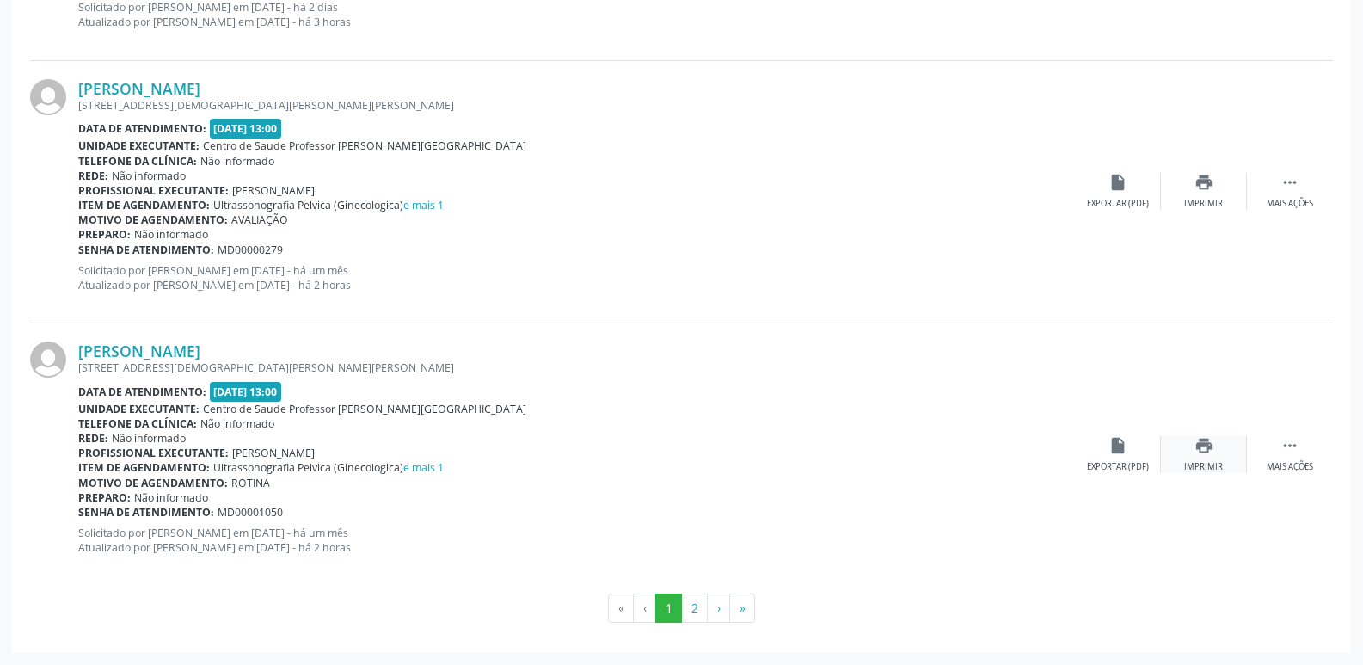
click at [1218, 458] on div "print Imprimir" at bounding box center [1204, 454] width 86 height 37
click at [1201, 186] on icon "print" at bounding box center [1203, 182] width 19 height 19
click at [698, 604] on button "2" at bounding box center [694, 607] width 27 height 29
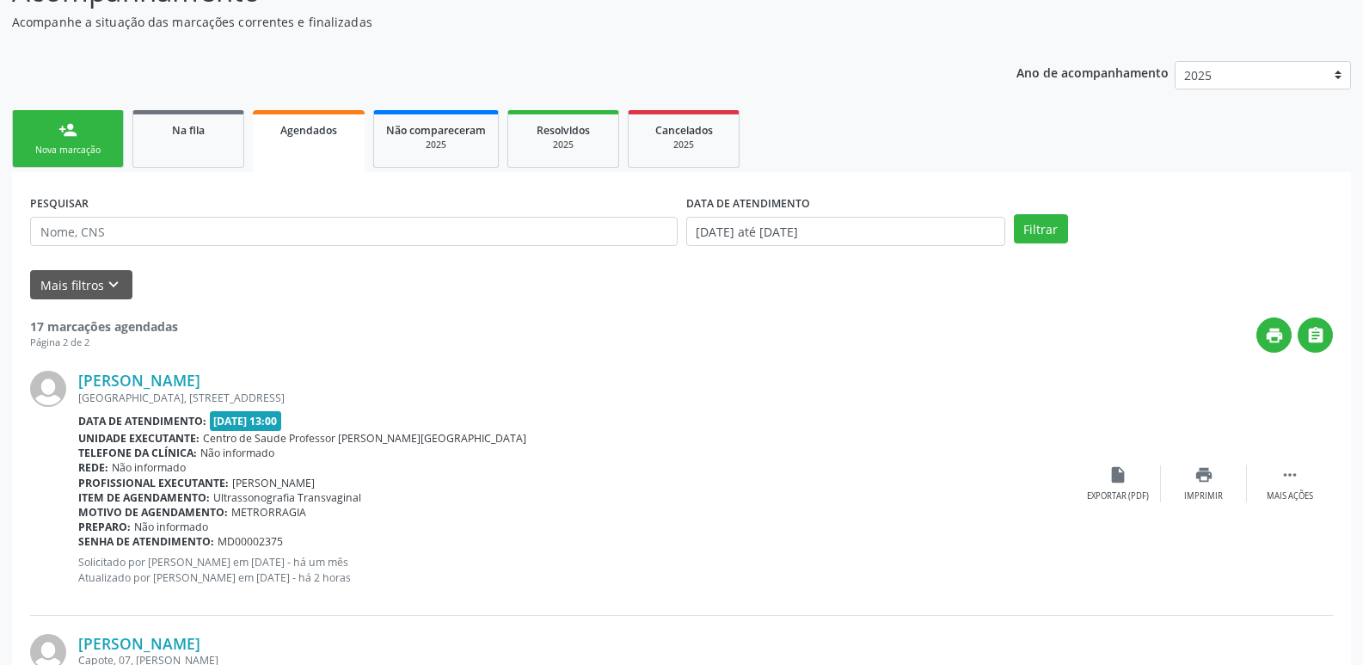
scroll to position [273, 0]
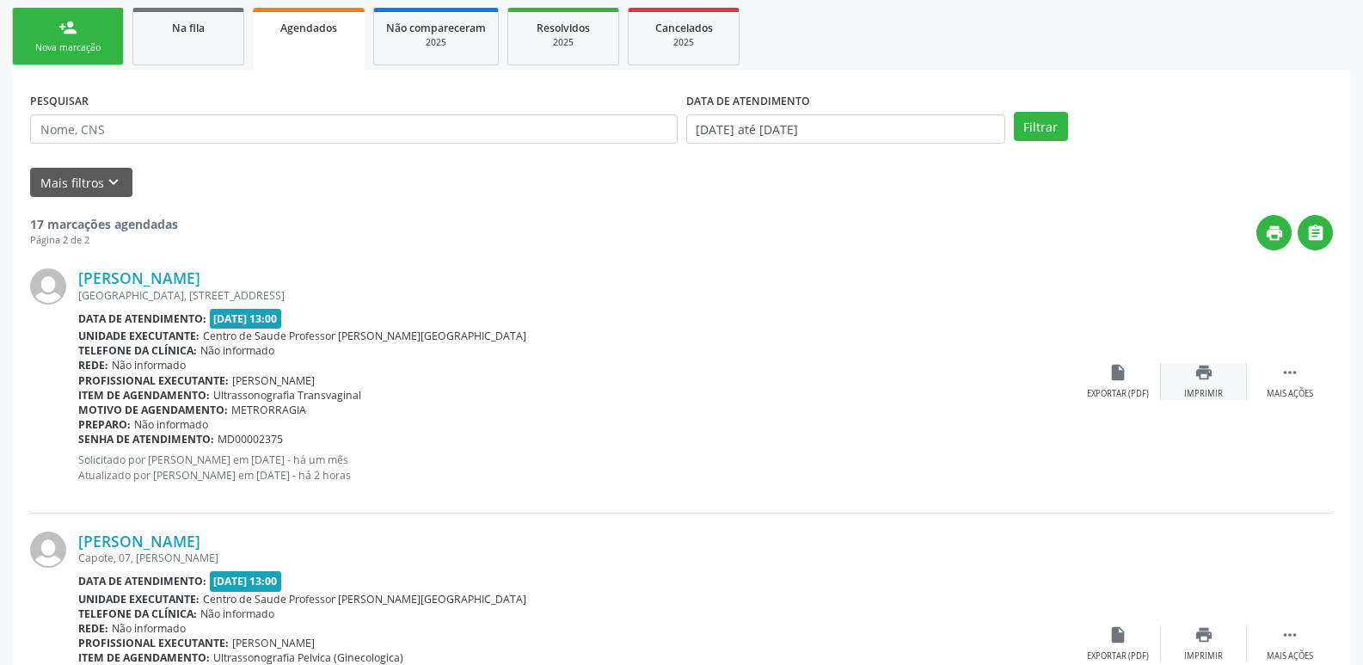
click at [1189, 386] on div "print Imprimir" at bounding box center [1204, 381] width 86 height 37
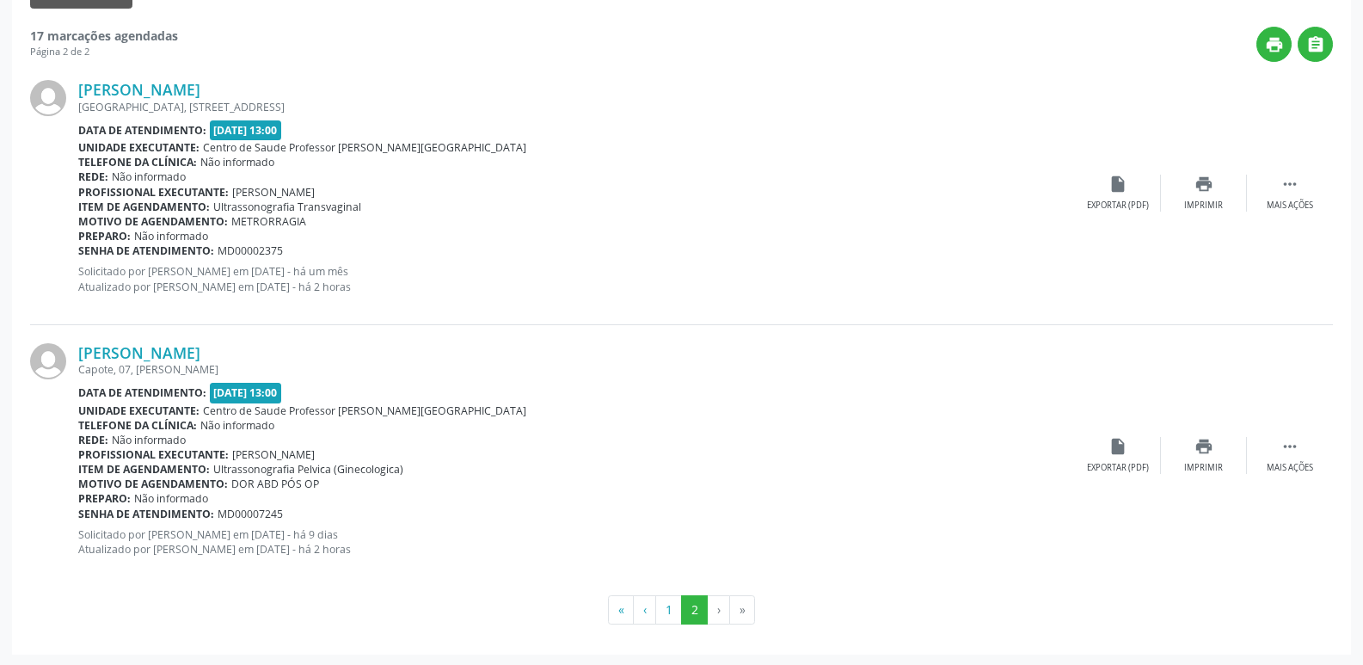
scroll to position [463, 0]
click at [1179, 448] on div "print Imprimir" at bounding box center [1204, 453] width 86 height 37
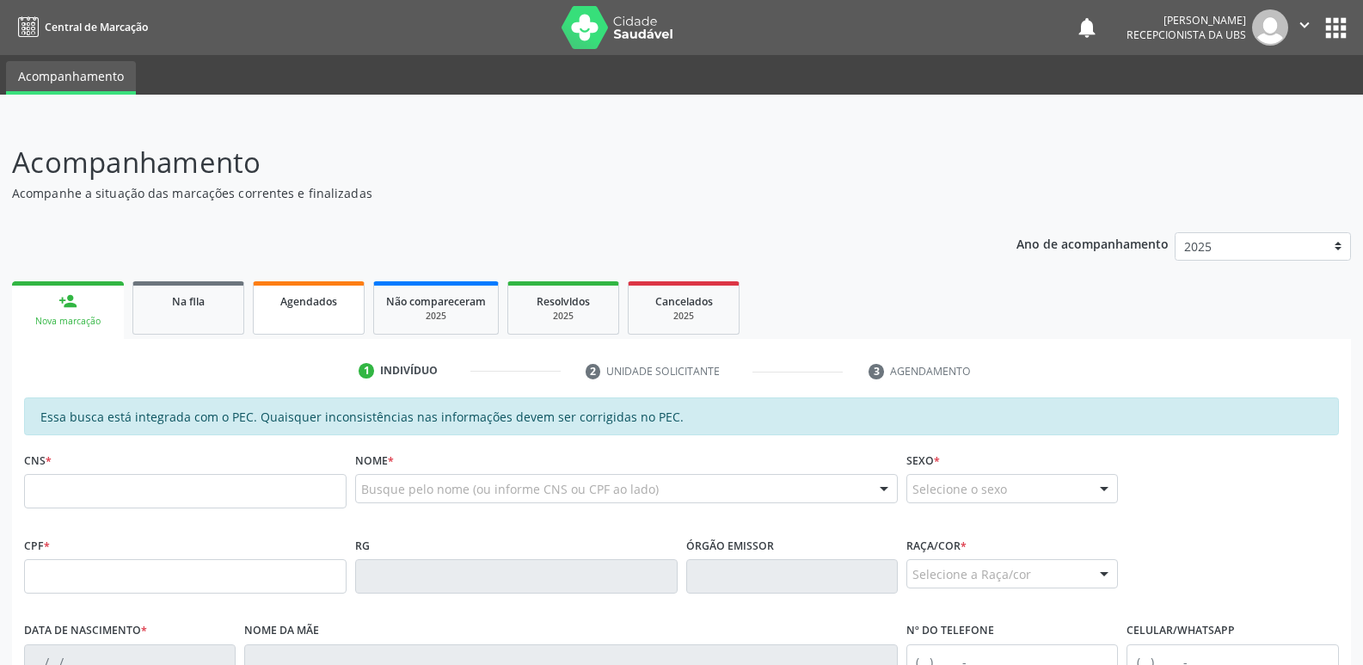
click at [310, 294] on span "Agendados" at bounding box center [308, 301] width 57 height 15
click at [317, 313] on link "Agendados" at bounding box center [309, 307] width 112 height 53
click at [305, 303] on span "Agendados" at bounding box center [308, 301] width 57 height 15
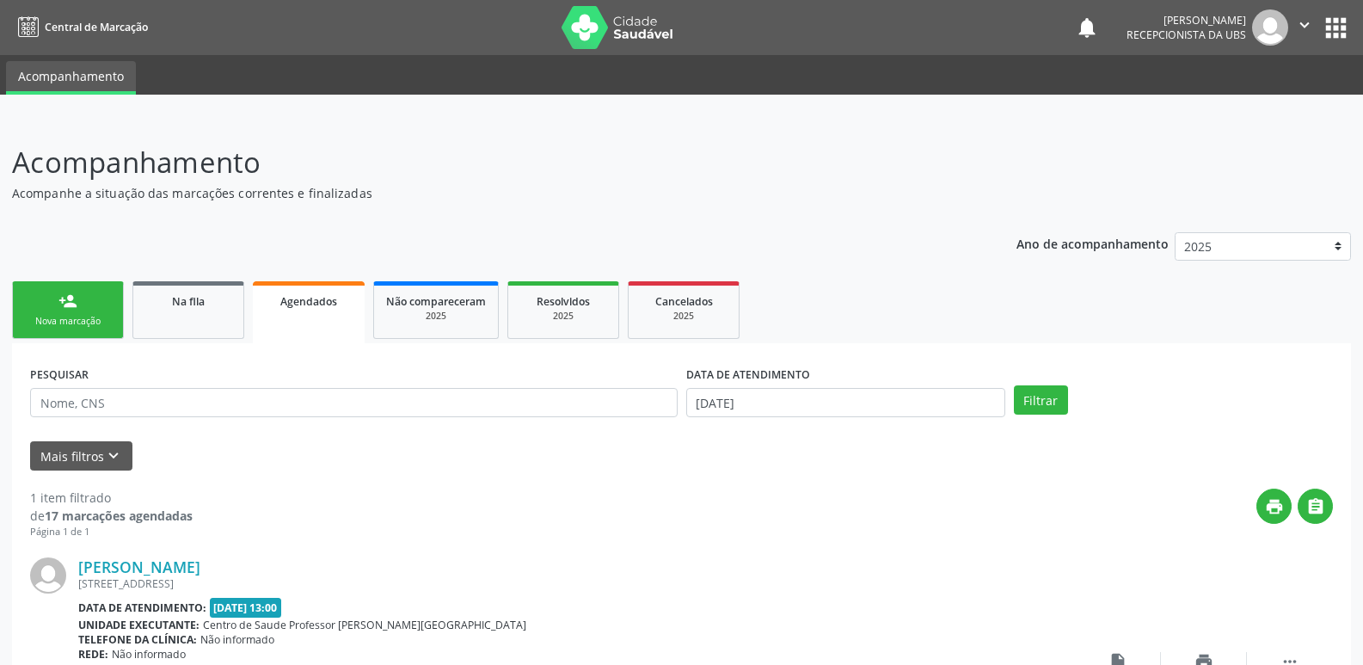
drag, startPoint x: 1230, startPoint y: 10, endPoint x: 1231, endPoint y: 21, distance: 11.2
click at [1231, 10] on div "[PERSON_NAME] Recepcionista da UBS" at bounding box center [1207, 27] width 162 height 36
click at [1231, 21] on div "[PERSON_NAME]" at bounding box center [1186, 20] width 120 height 15
click at [1303, 36] on button "" at bounding box center [1304, 27] width 33 height 36
click at [1261, 96] on link "Sair" at bounding box center [1260, 105] width 119 height 24
